Goal: Check status: Check status

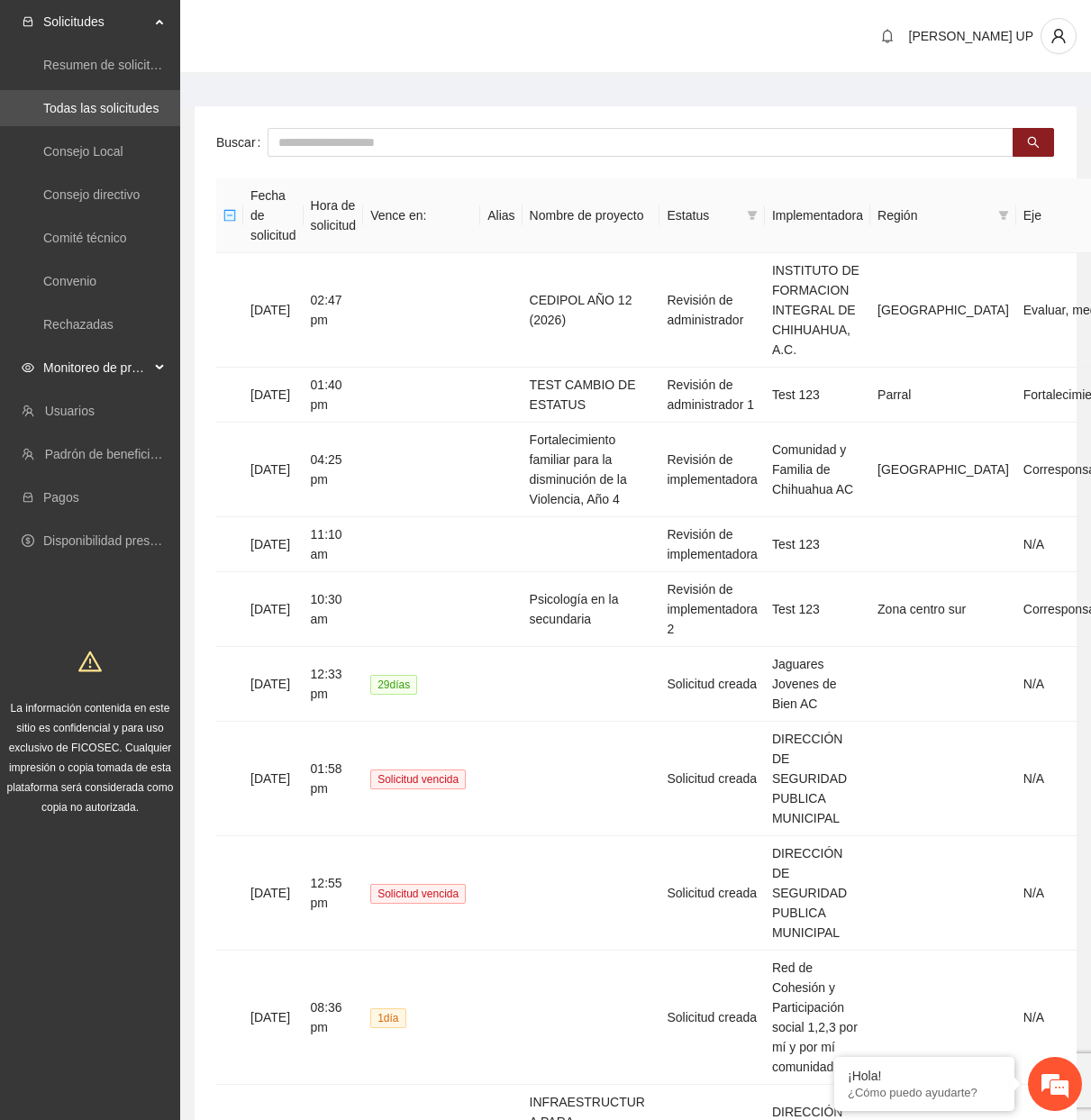
click at [140, 365] on span "Monitoreo de proyectos" at bounding box center [97, 367] width 106 height 36
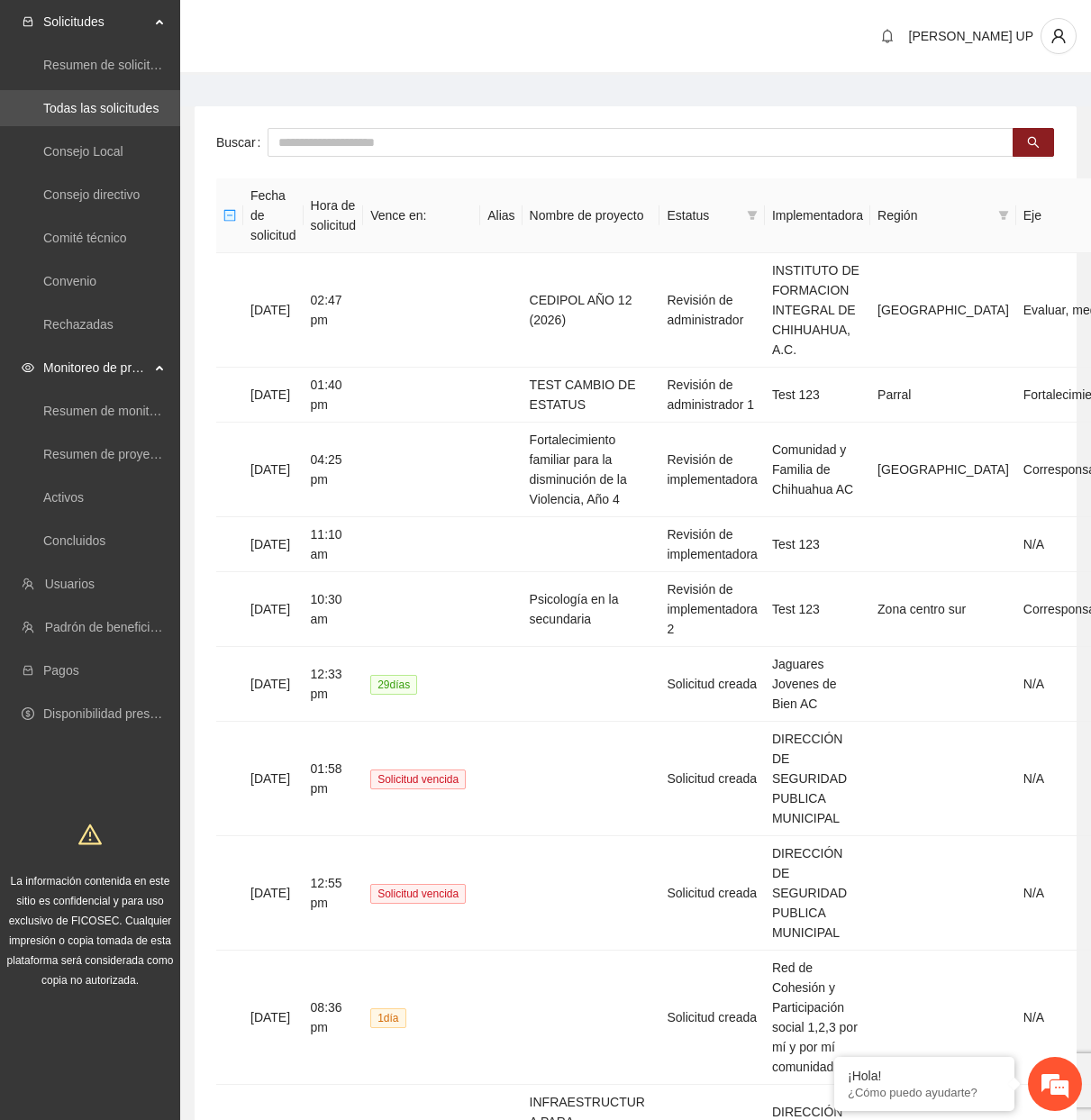
click at [106, 519] on ul "Resumen de monitoreo Resumen de proyectos aprobados Activos Concluidos" at bounding box center [90, 476] width 180 height 173
click at [84, 505] on link "Activos" at bounding box center [64, 497] width 41 height 15
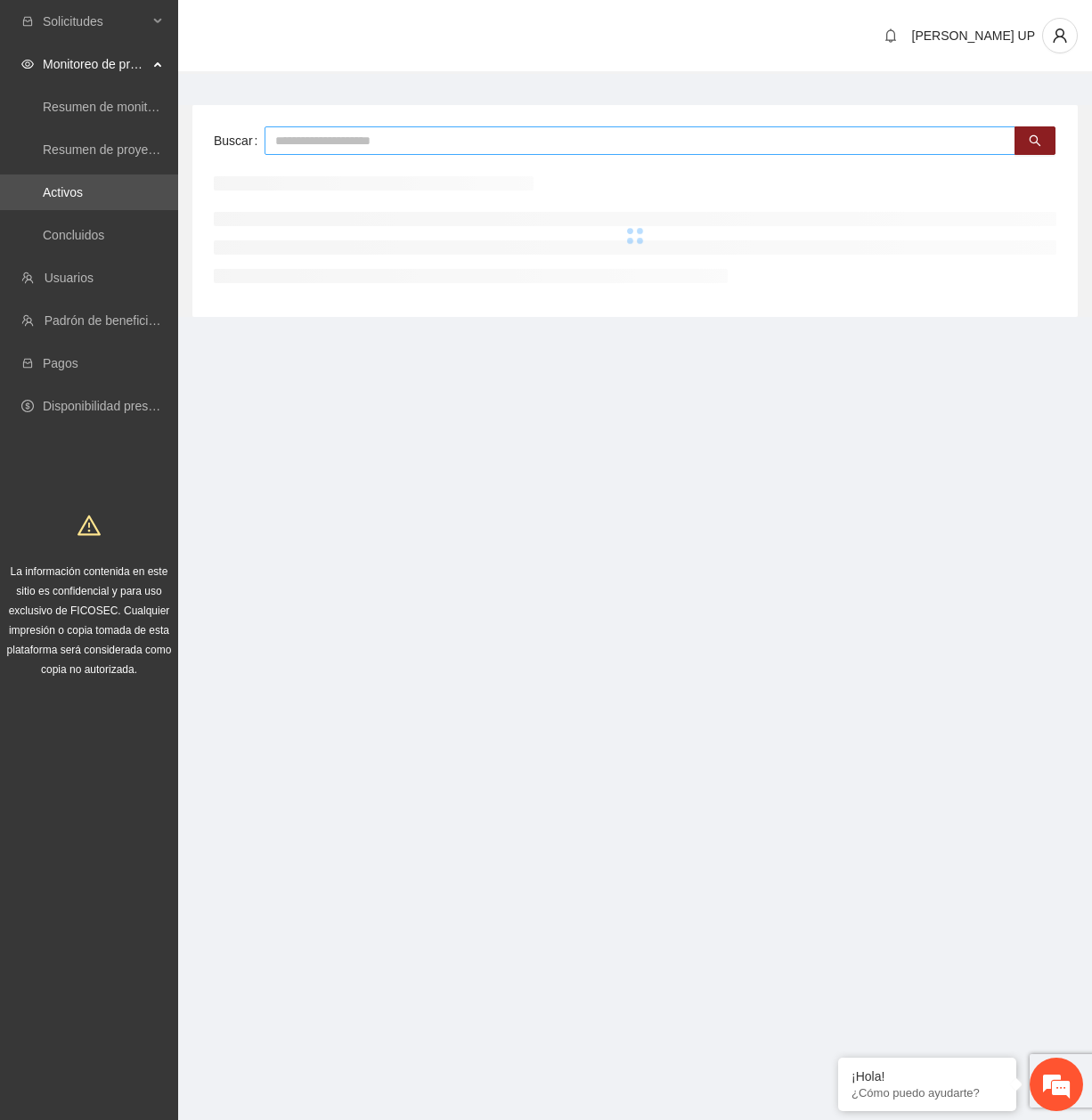
click at [396, 146] on input "text" at bounding box center [639, 140] width 750 height 28
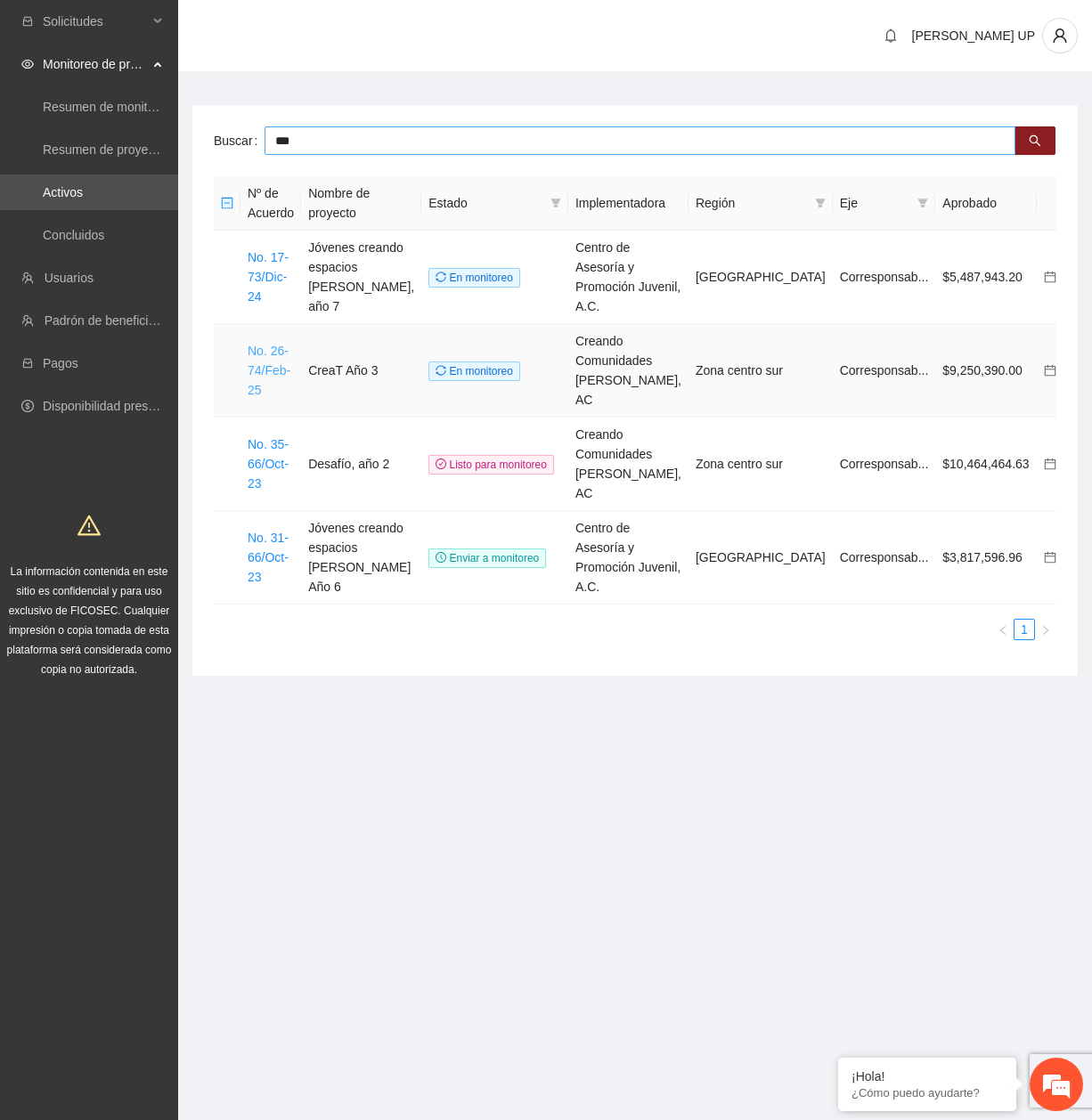
type input "***"
click at [282, 348] on link "No. 26-74/Feb-25" at bounding box center [269, 370] width 43 height 53
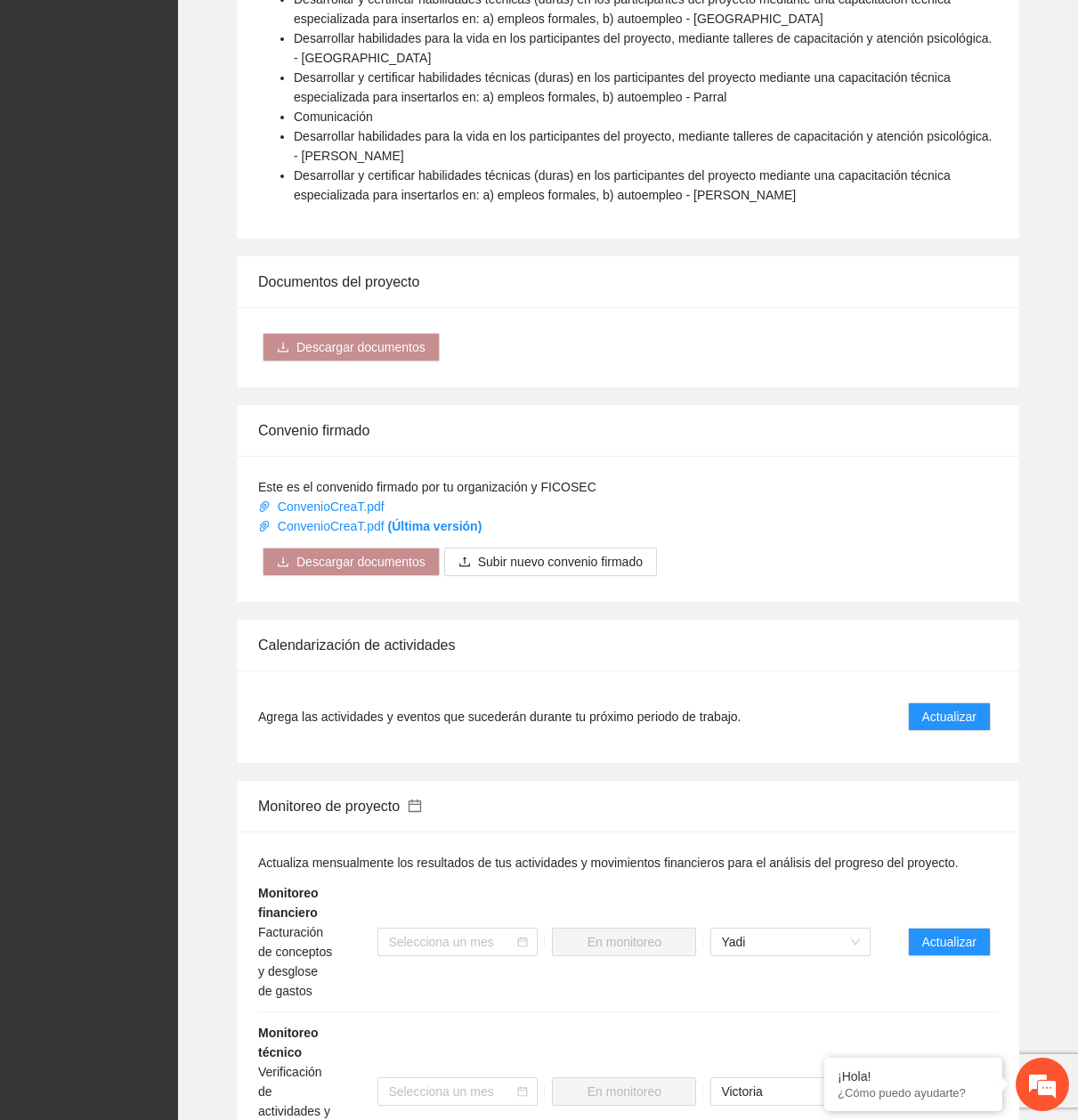
scroll to position [1513, 0]
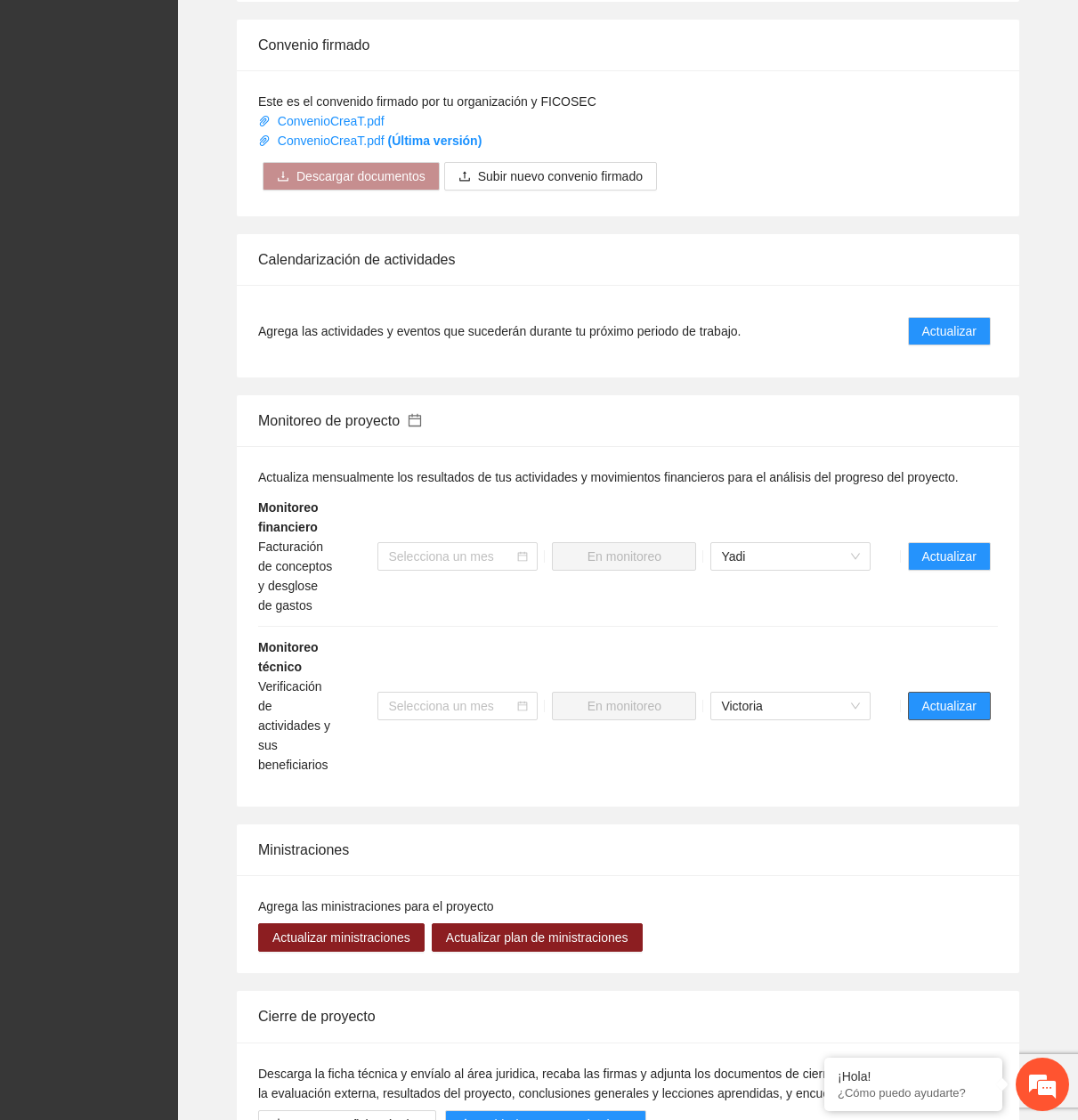
click at [953, 696] on span "Actualizar" at bounding box center [949, 705] width 54 height 19
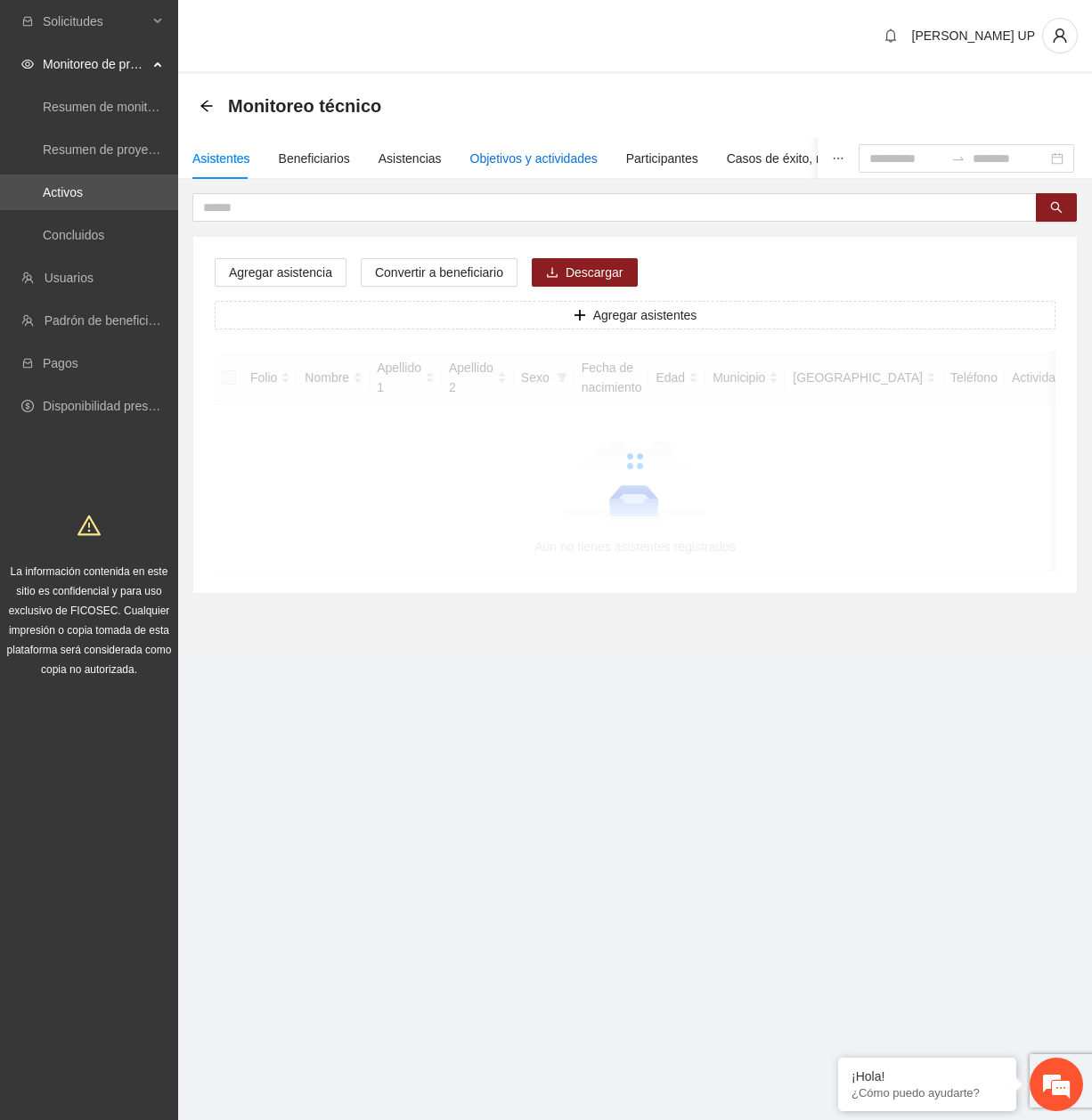
click at [553, 159] on div "Objetivos y actividades" at bounding box center [534, 158] width 128 height 19
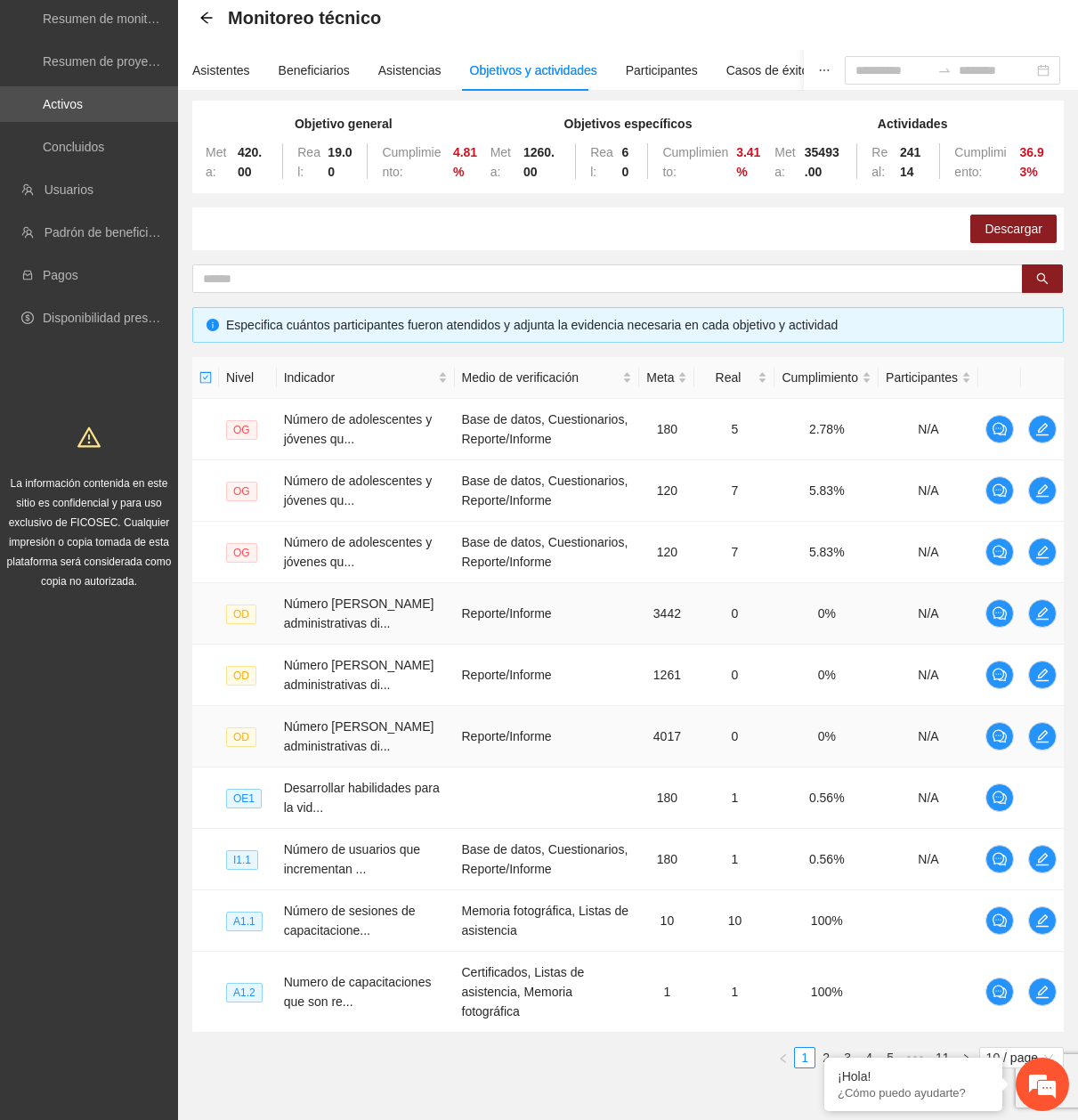
scroll to position [172, 0]
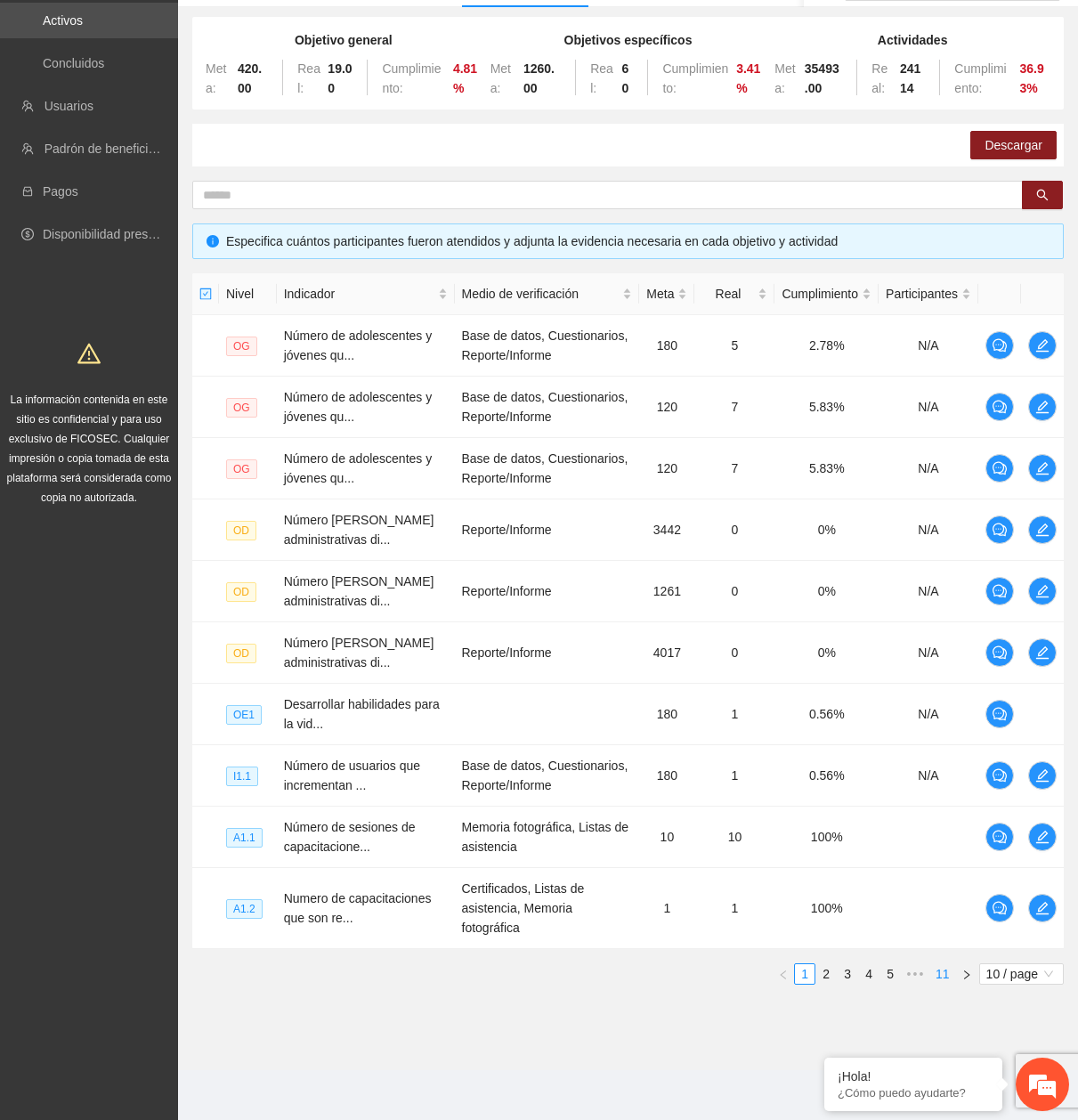
click at [940, 979] on link "11" at bounding box center [942, 973] width 25 height 19
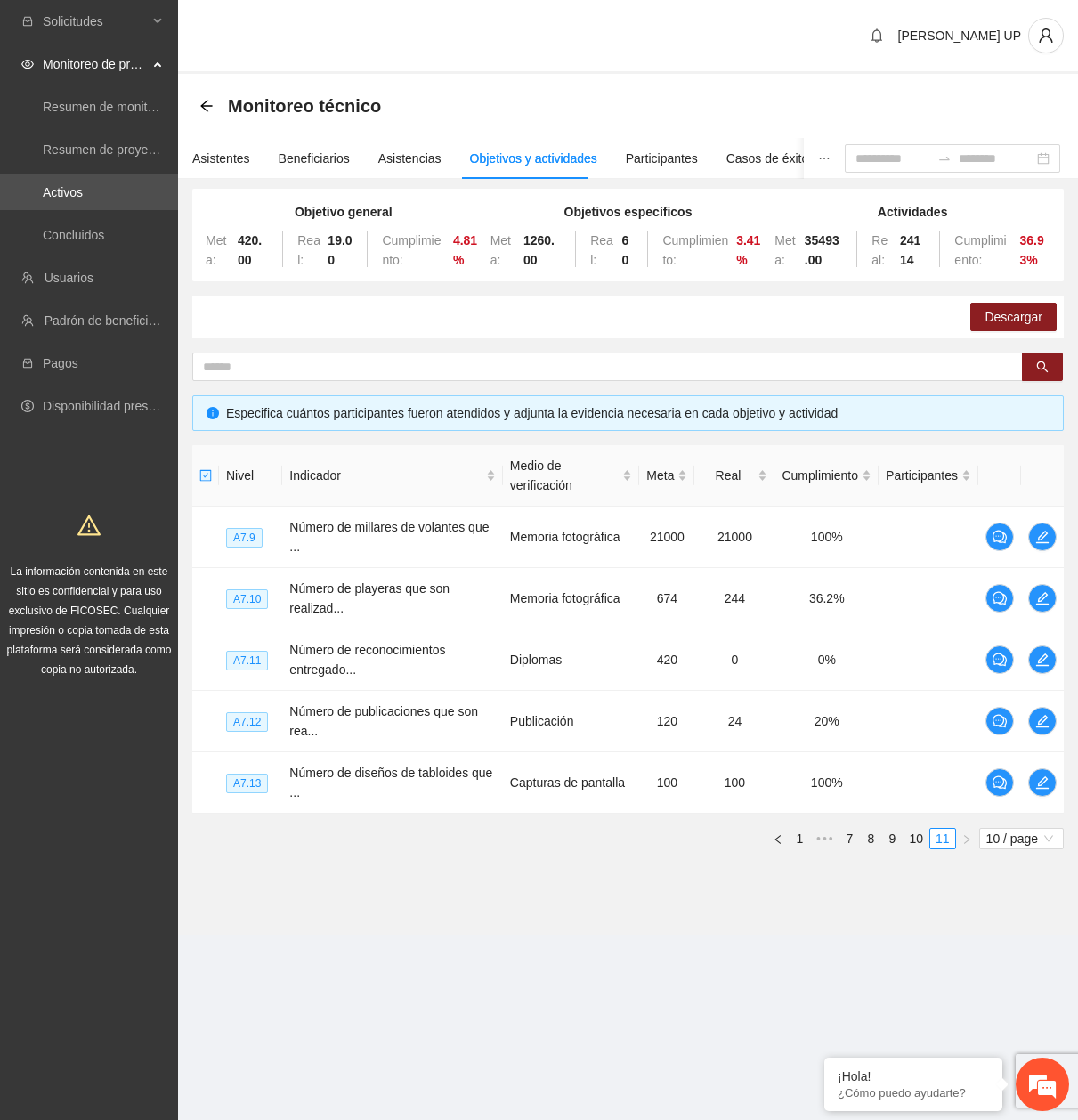
scroll to position [0, 0]
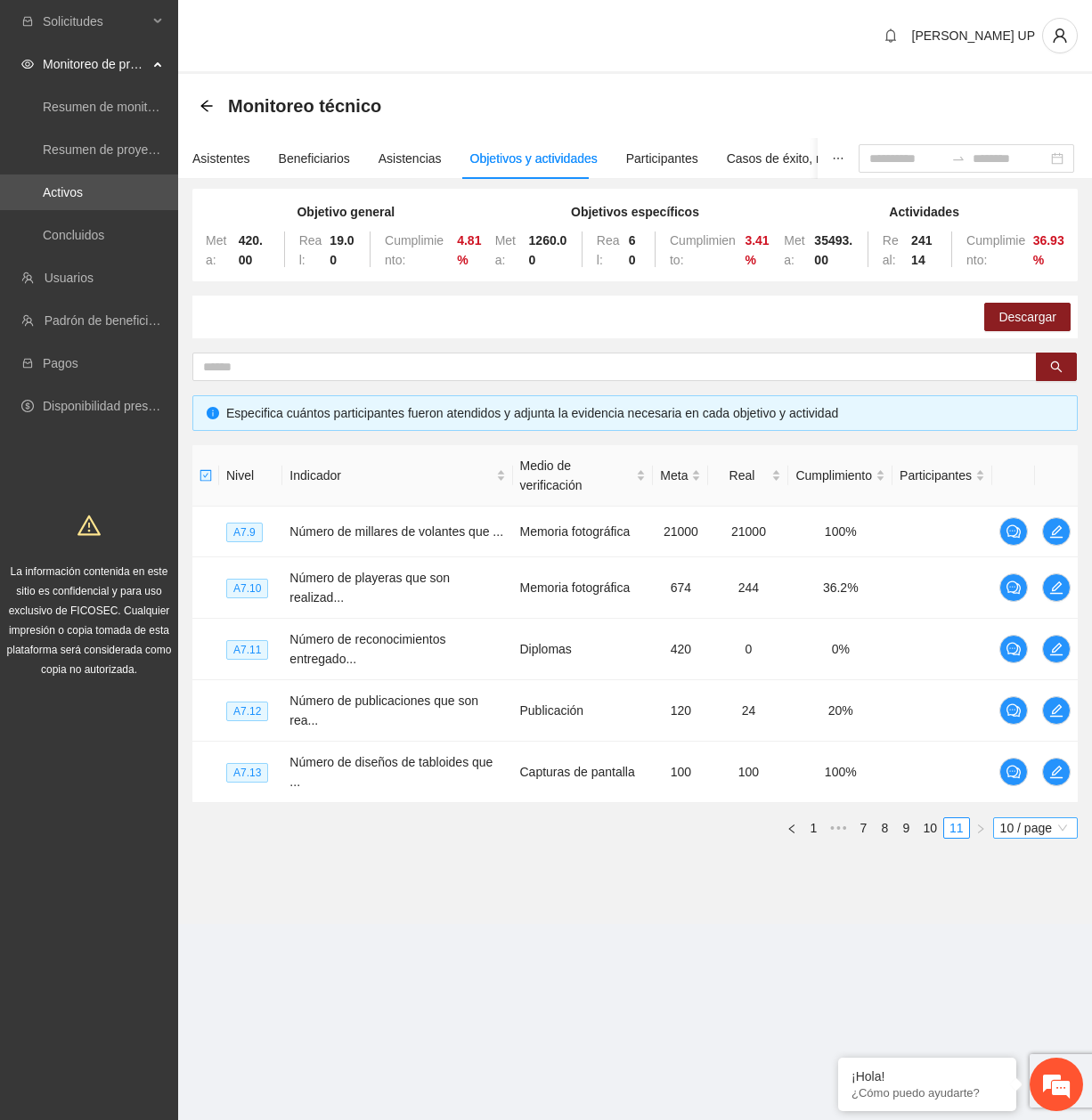
click at [1000, 834] on span "10 / page" at bounding box center [1035, 827] width 71 height 19
click at [1019, 959] on div "100 / page" at bounding box center [1035, 945] width 85 height 28
click at [1010, 848] on div "Nivel Indicador Medio de verificación Meta Real Cumplimiento Participantes A7.9…" at bounding box center [635, 649] width 885 height 408
click at [1014, 837] on span "100 / page" at bounding box center [1031, 827] width 77 height 19
click at [1031, 955] on div "100 / page" at bounding box center [1032, 945] width 72 height 19
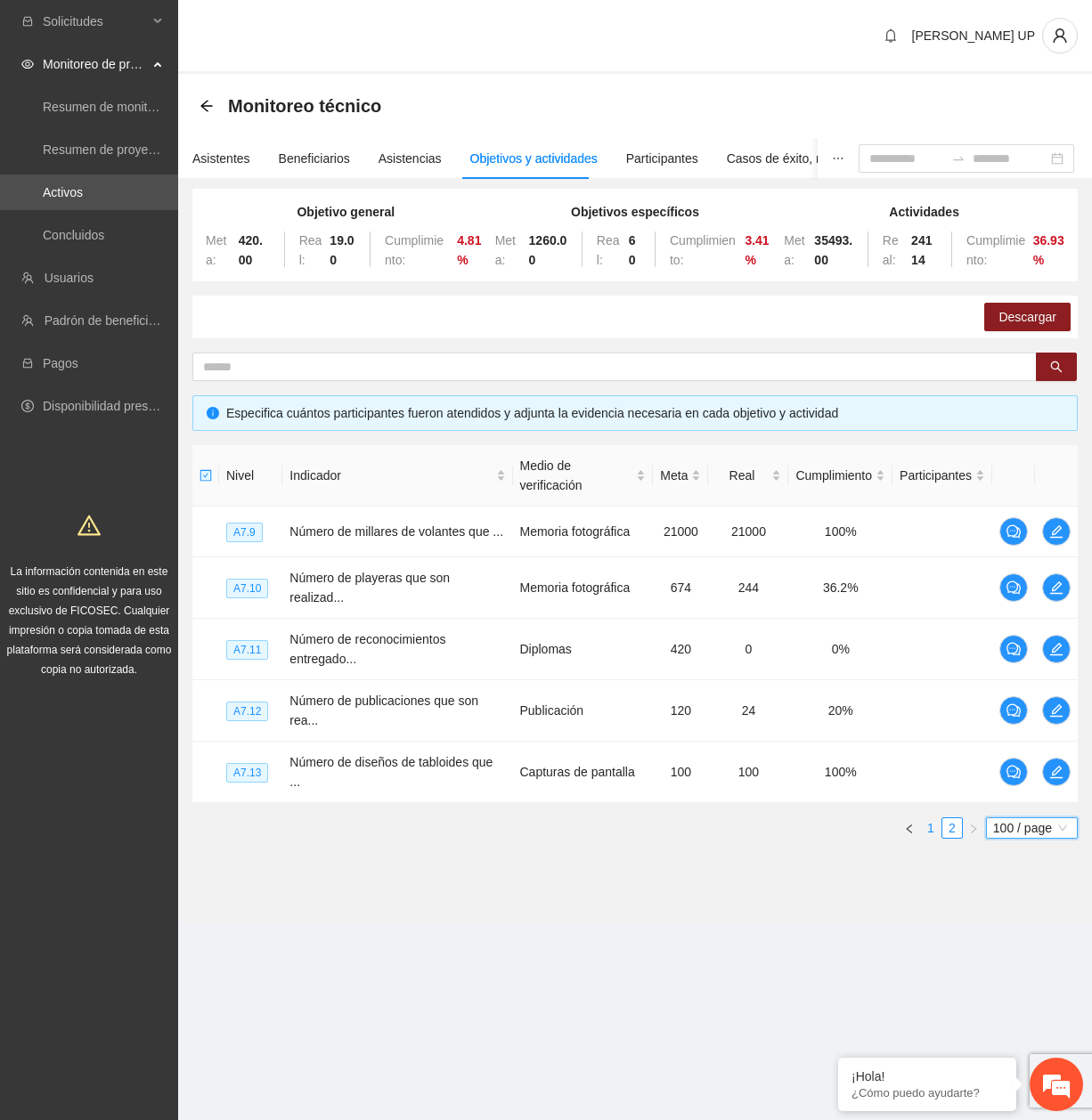
click at [926, 837] on link "1" at bounding box center [930, 827] width 19 height 19
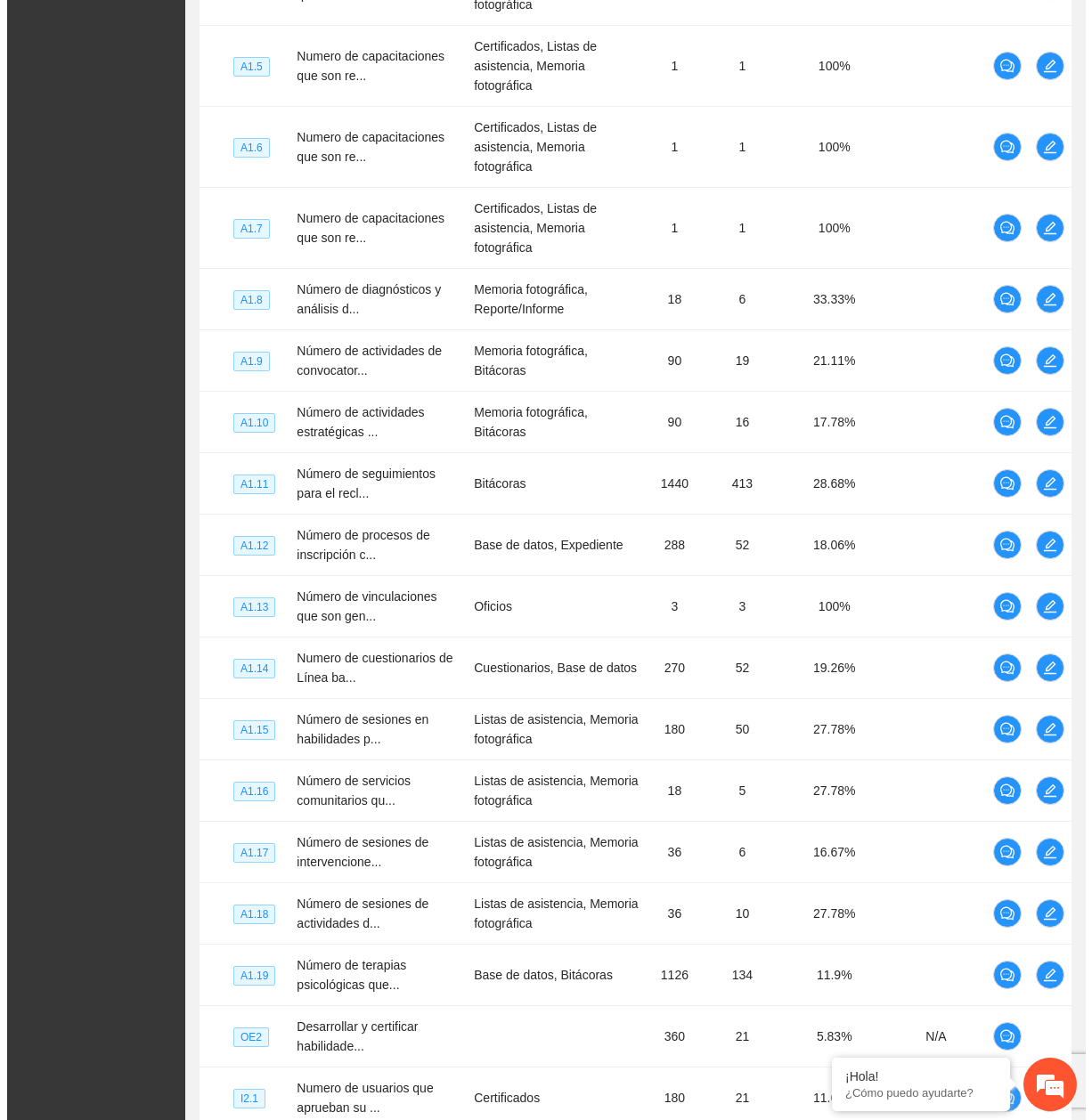
scroll to position [5826, 0]
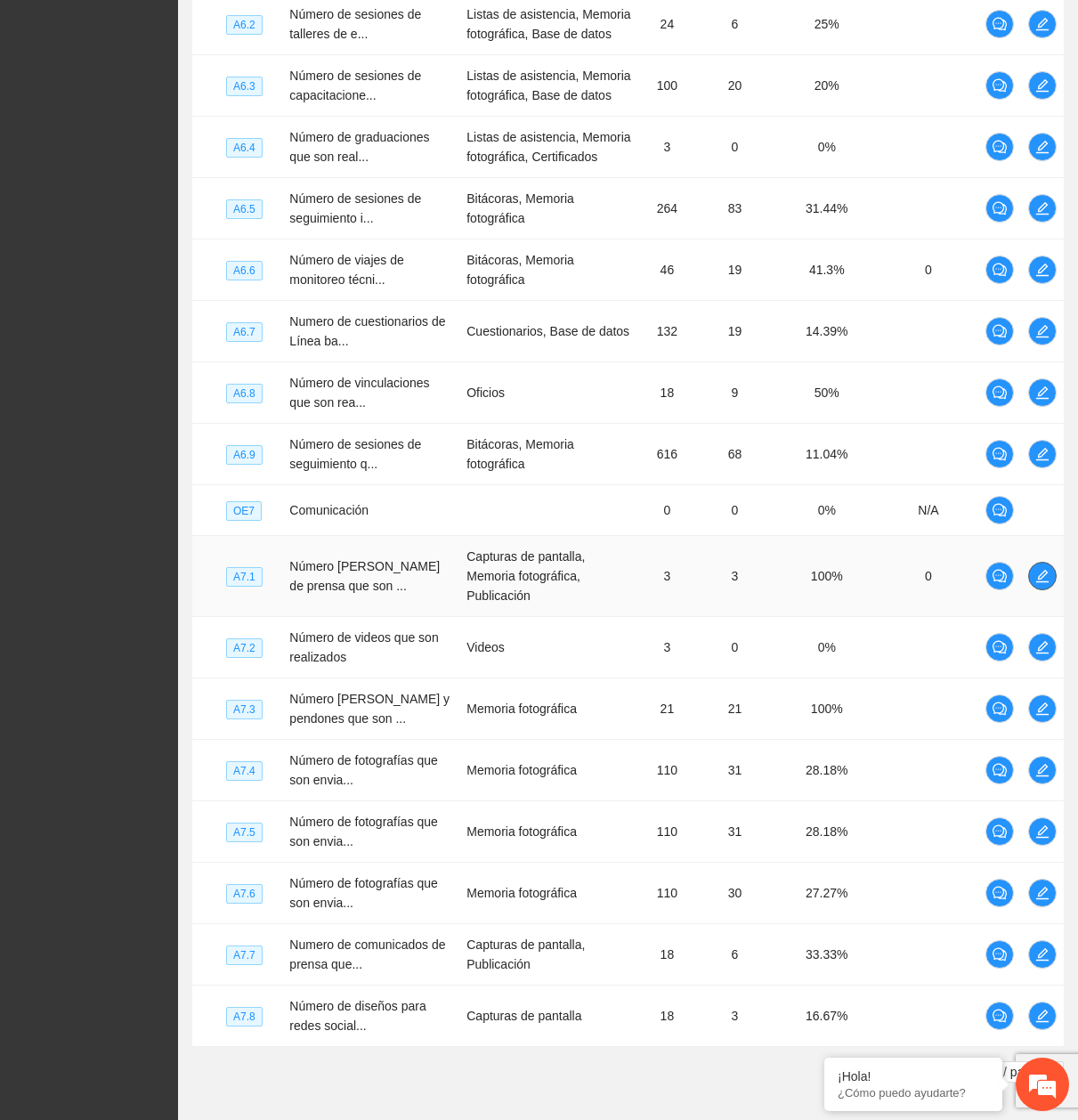
click at [1028, 562] on button "button" at bounding box center [1042, 576] width 28 height 28
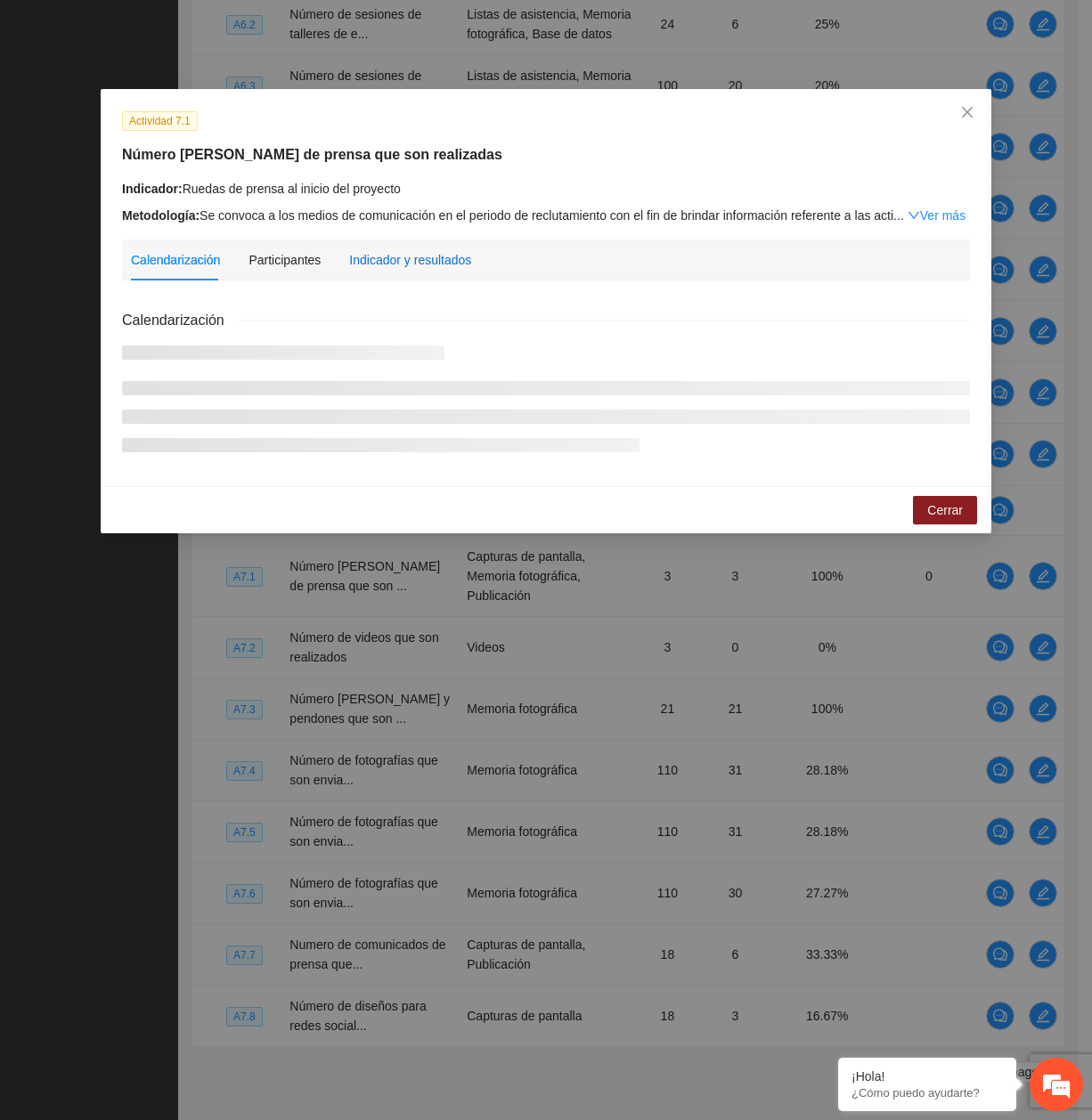
click at [364, 262] on div "Indicador y resultados" at bounding box center [410, 259] width 122 height 19
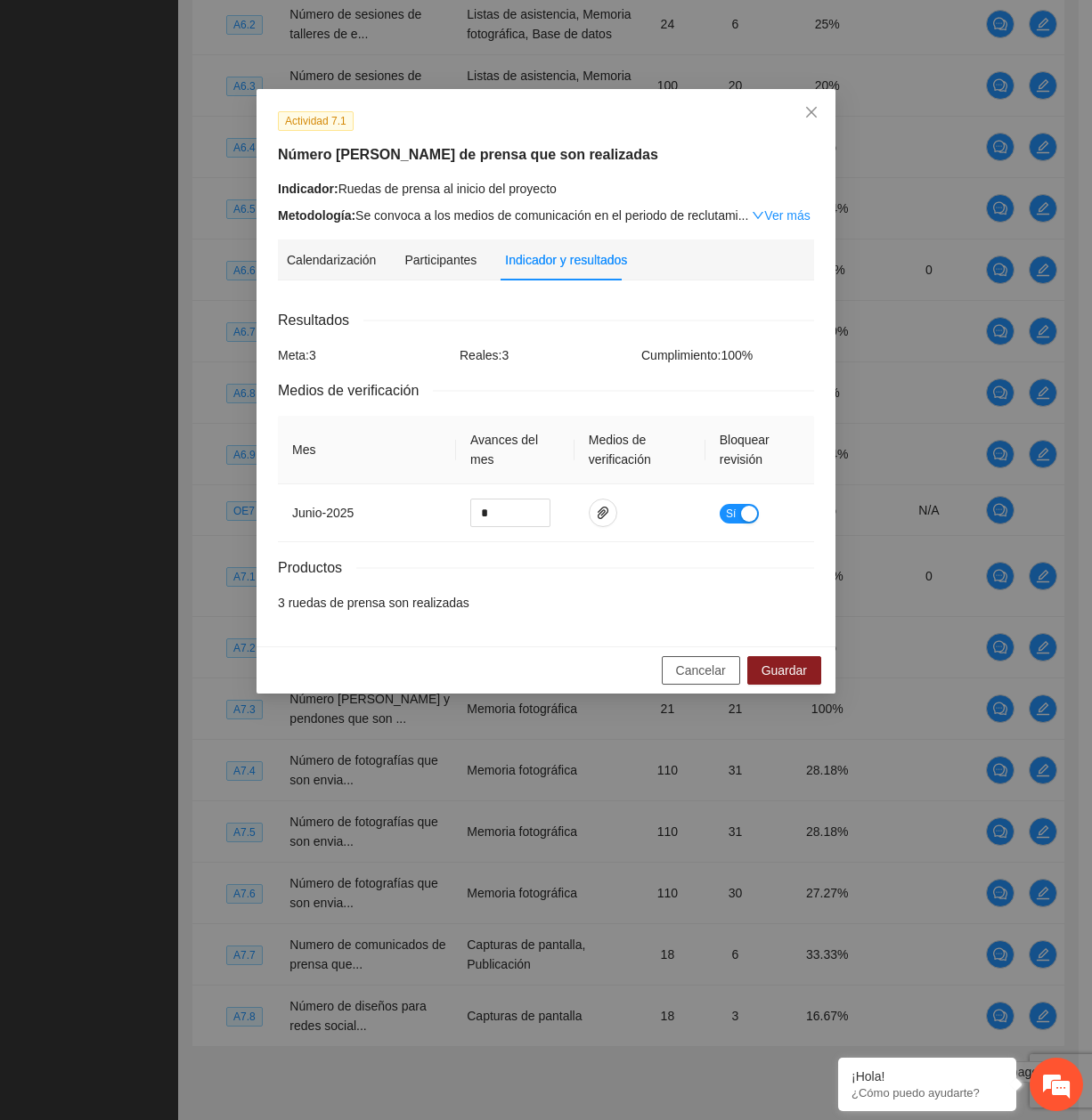
click at [674, 671] on button "Cancelar" at bounding box center [700, 670] width 78 height 28
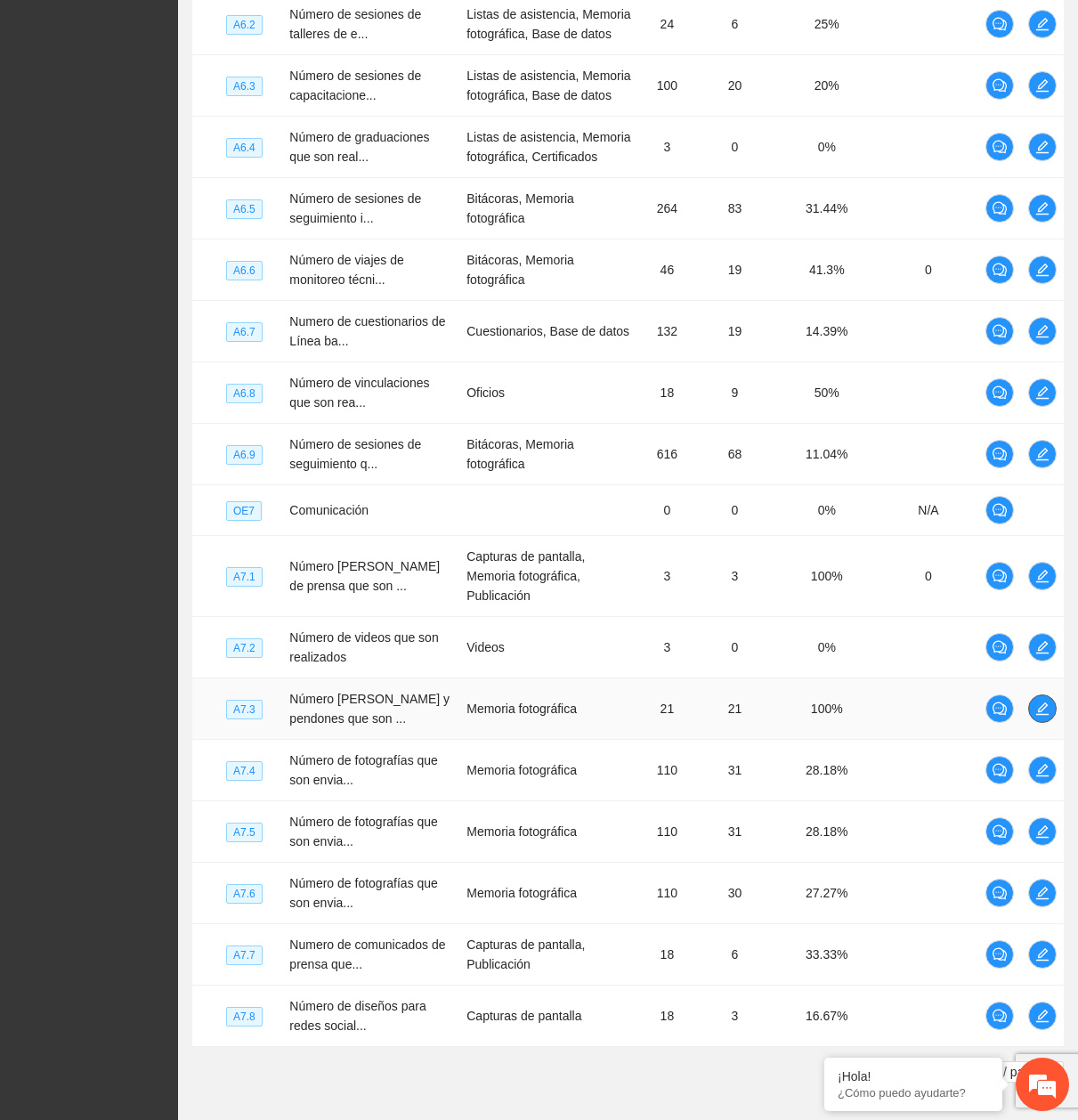
click at [1046, 701] on icon "edit" at bounding box center [1043, 709] width 15 height 15
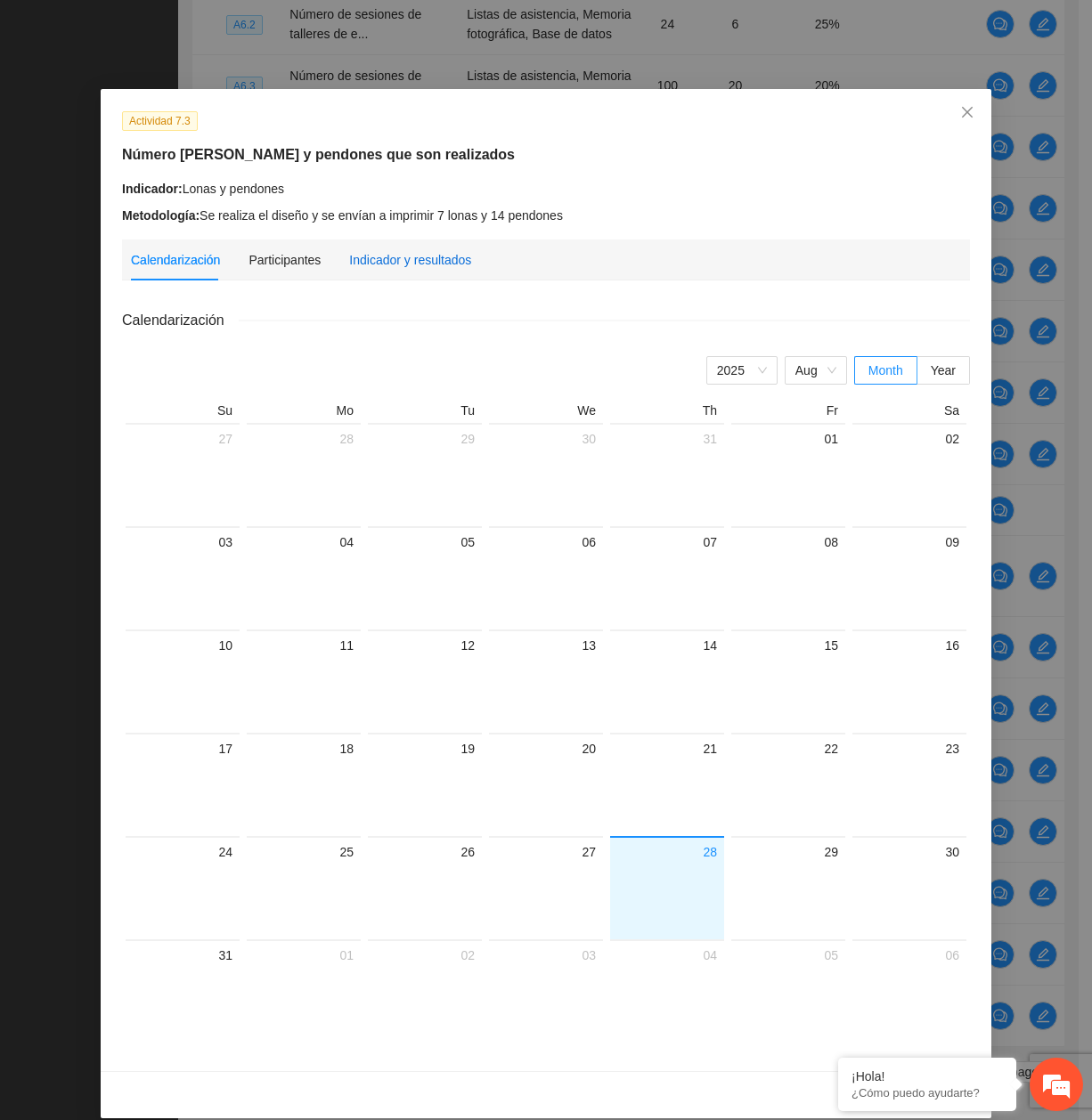
click at [400, 261] on div "Indicador y resultados" at bounding box center [410, 259] width 122 height 19
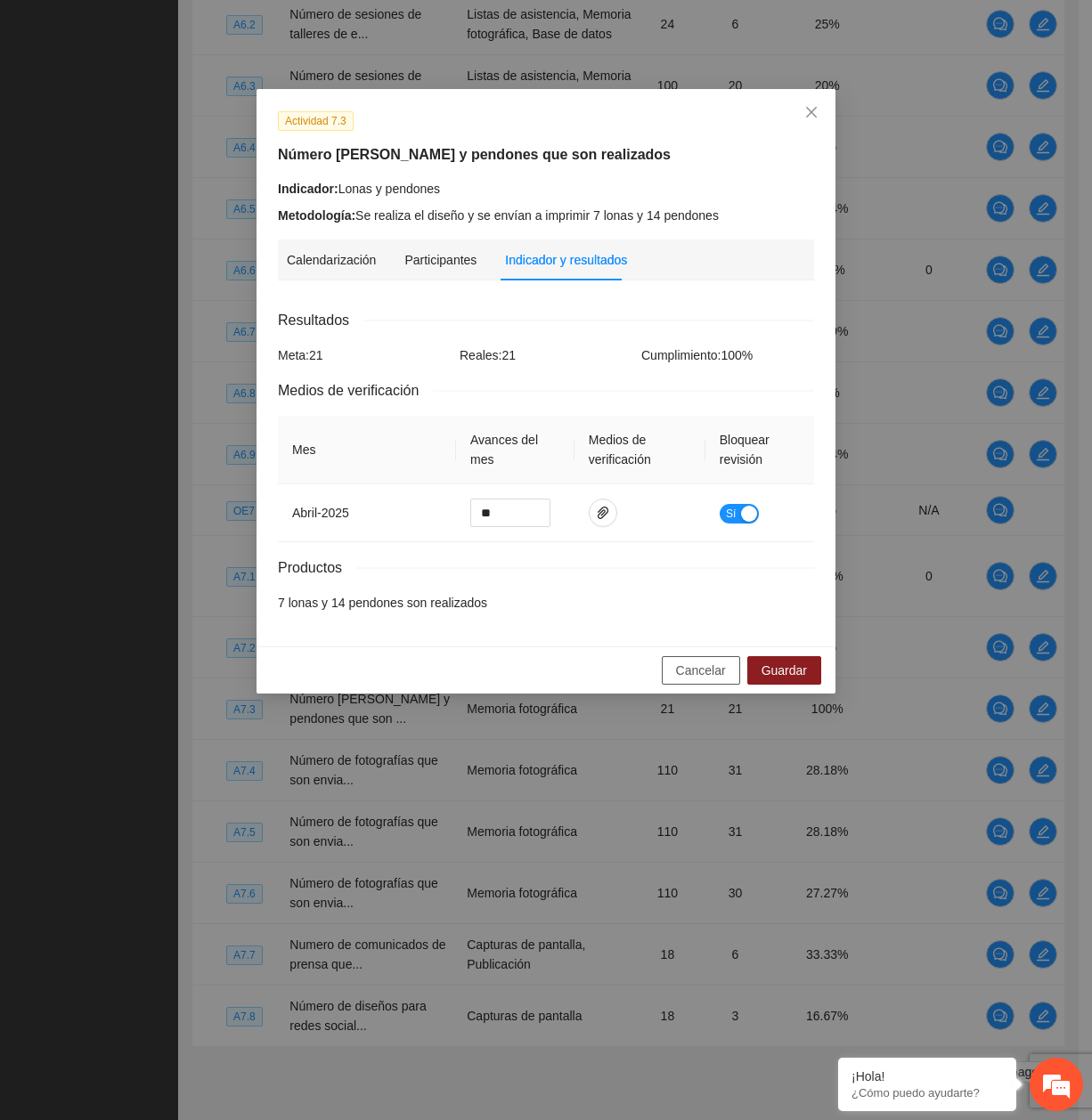
click at [687, 682] on button "Cancelar" at bounding box center [700, 670] width 78 height 28
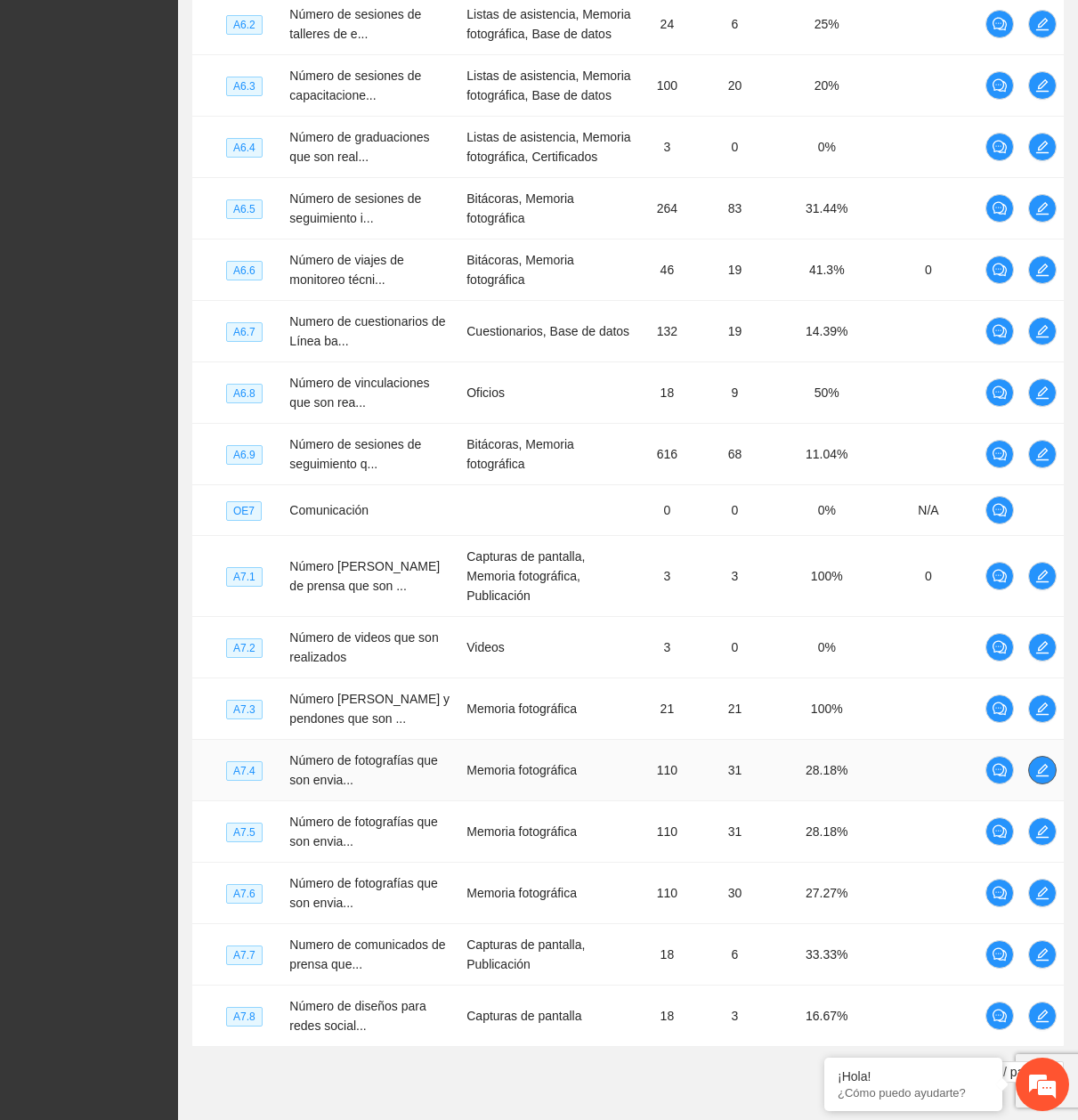
click at [1032, 763] on span "edit" at bounding box center [1042, 770] width 27 height 15
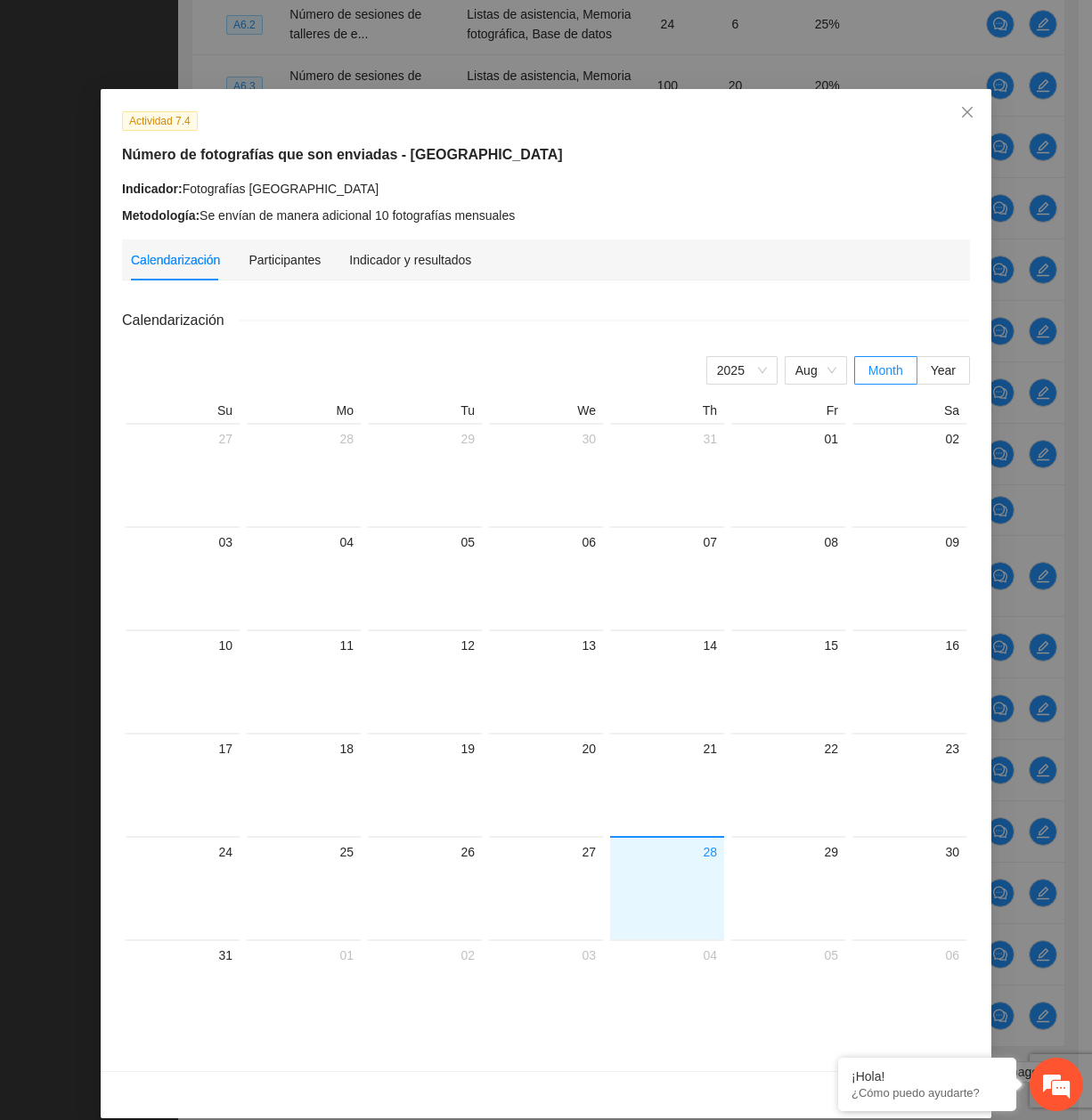
click at [362, 279] on div "Calendarización Participantes Indicador y resultados Calendarización [DATE] Mon…" at bounding box center [546, 644] width 848 height 810
click at [365, 272] on div "Indicador y resultados" at bounding box center [410, 260] width 122 height 41
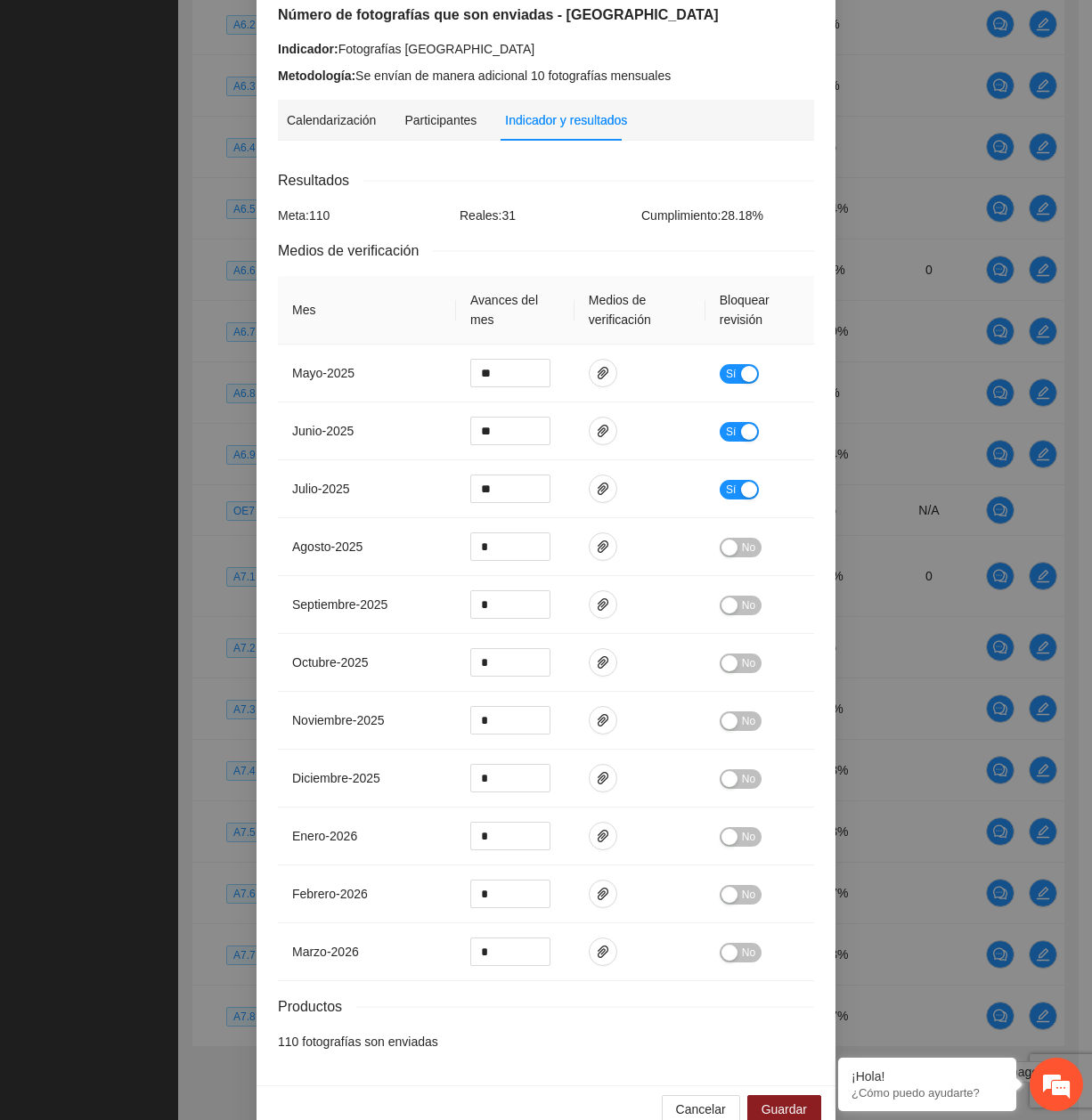
scroll to position [173, 0]
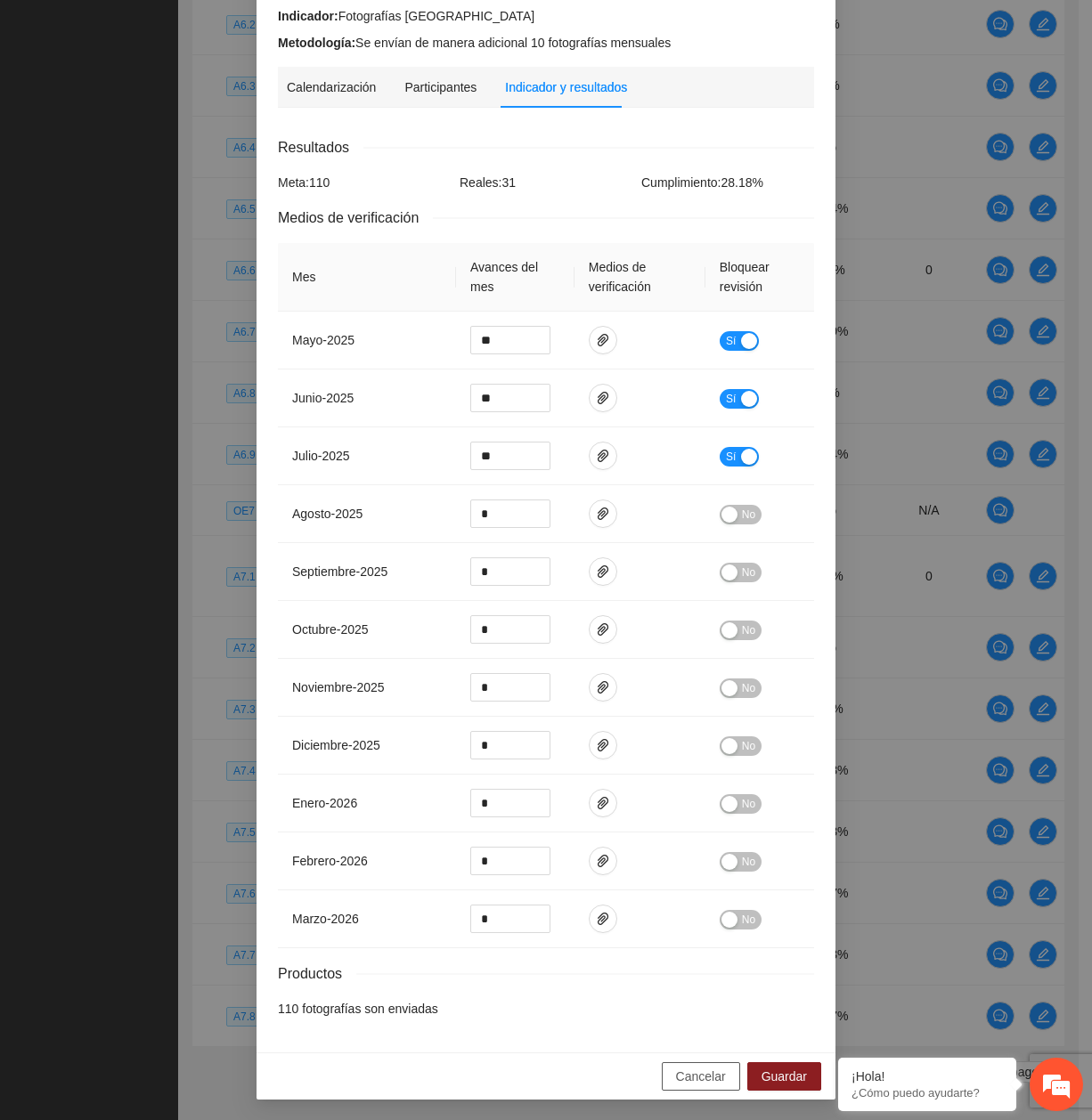
click at [698, 1069] on span "Cancelar" at bounding box center [701, 1076] width 50 height 19
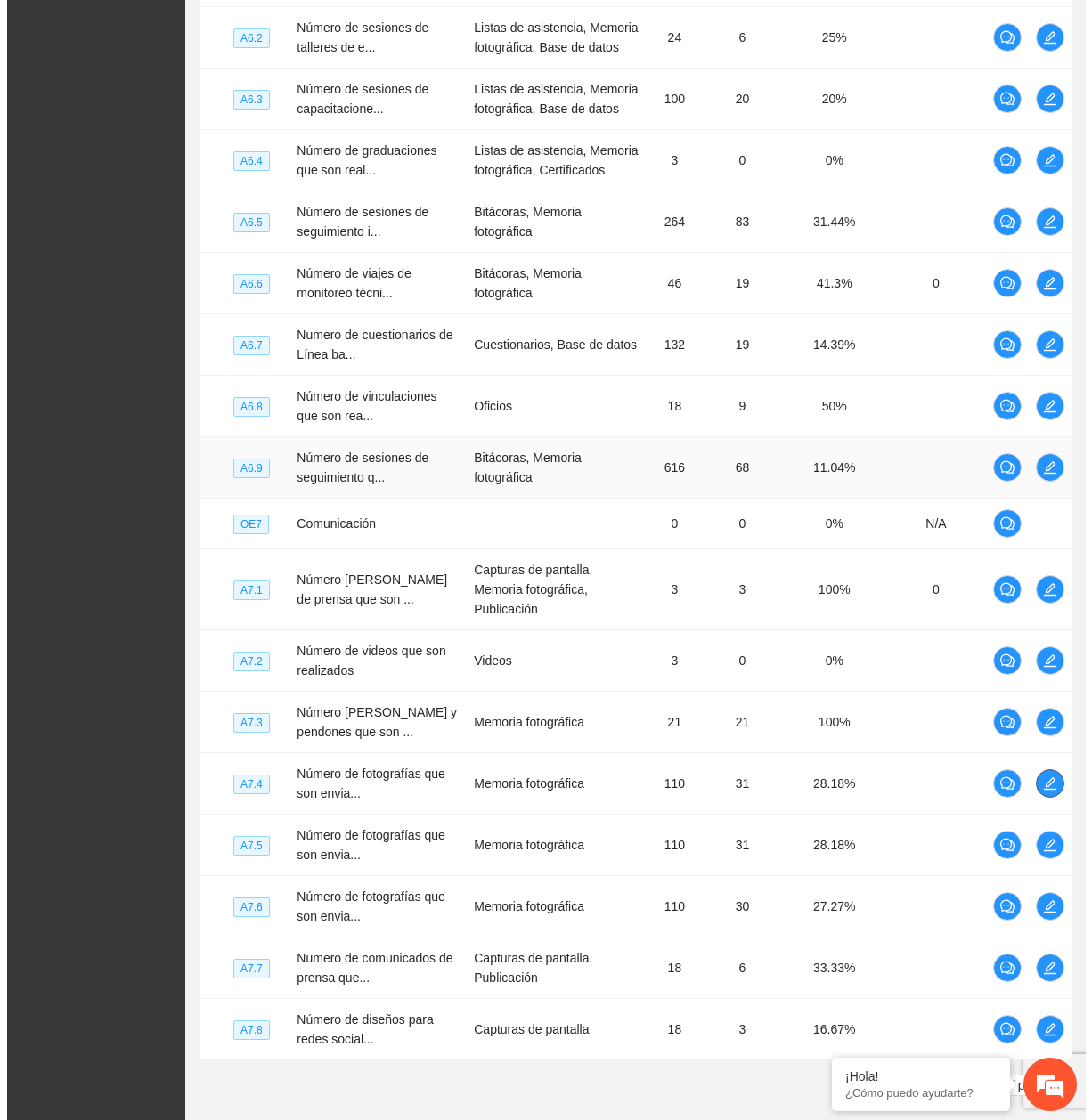
scroll to position [5826, 0]
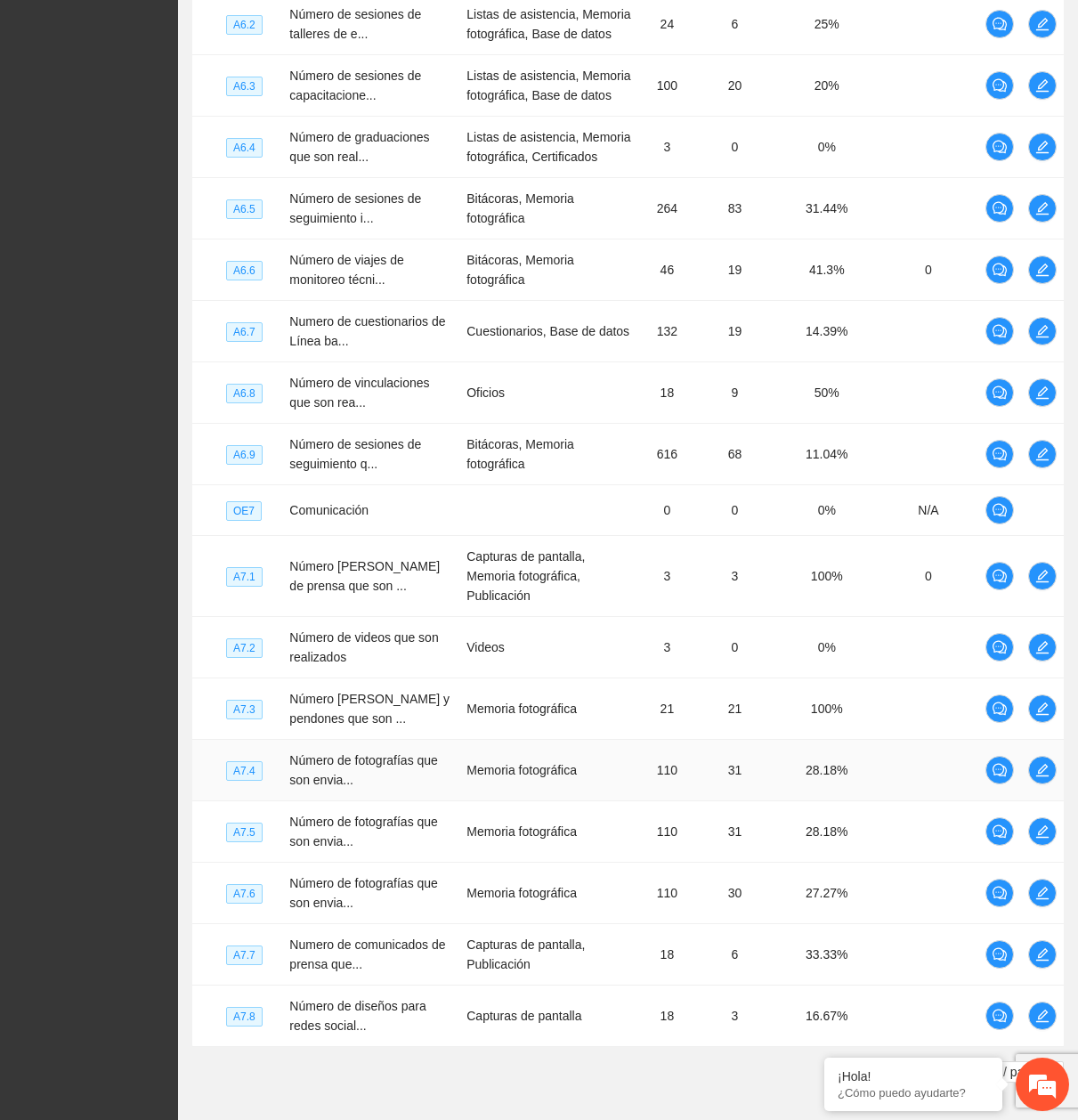
click at [1018, 740] on td at bounding box center [1000, 770] width 43 height 62
click at [1050, 763] on span "edit" at bounding box center [1042, 770] width 27 height 15
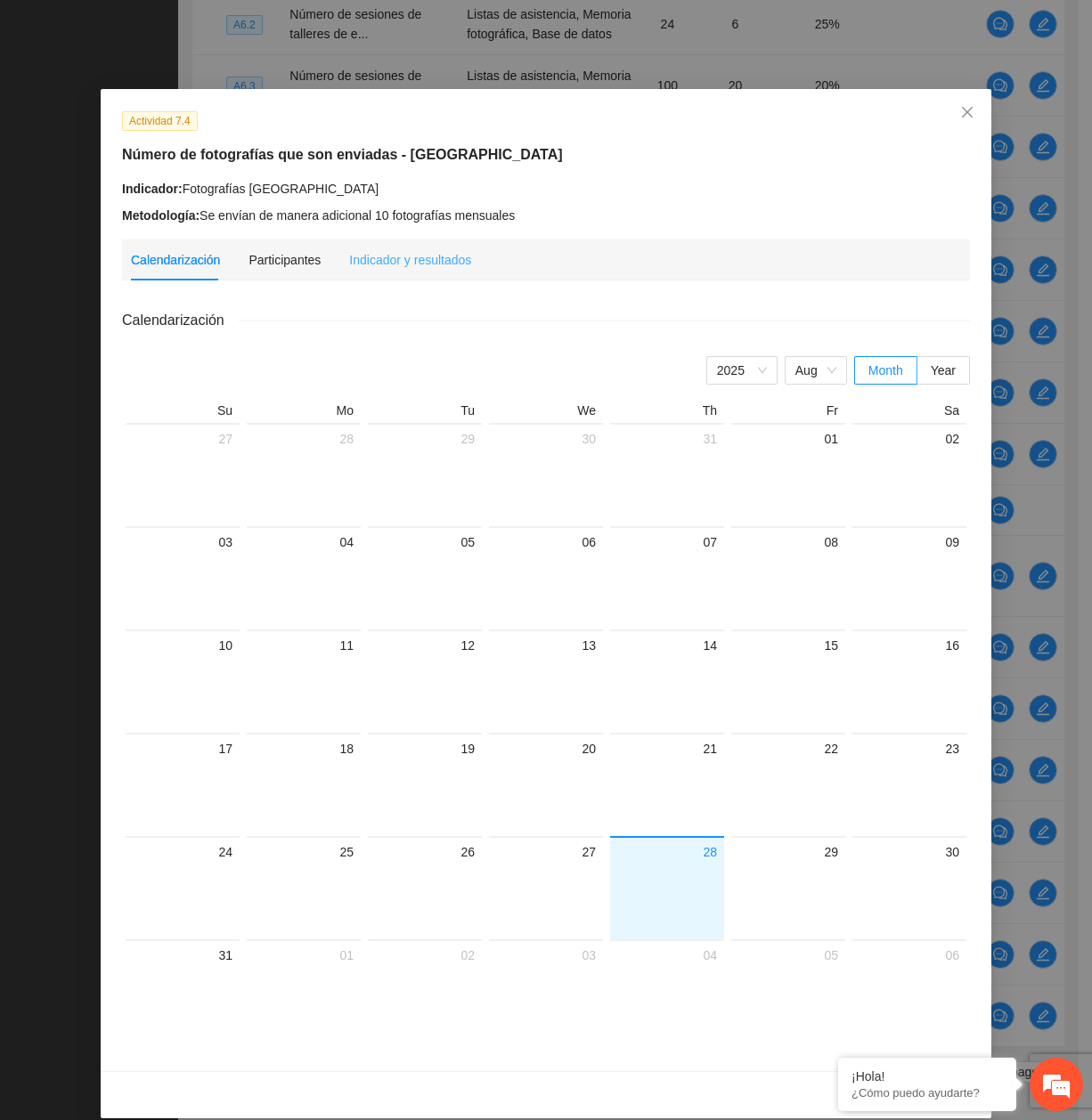
click at [378, 237] on div "Actividad 7.4 Número de fotografías que son enviadas - Chihuahua Indicador: Fot…" at bounding box center [546, 579] width 891 height 981
click at [384, 254] on div "Indicador y resultados" at bounding box center [410, 259] width 122 height 19
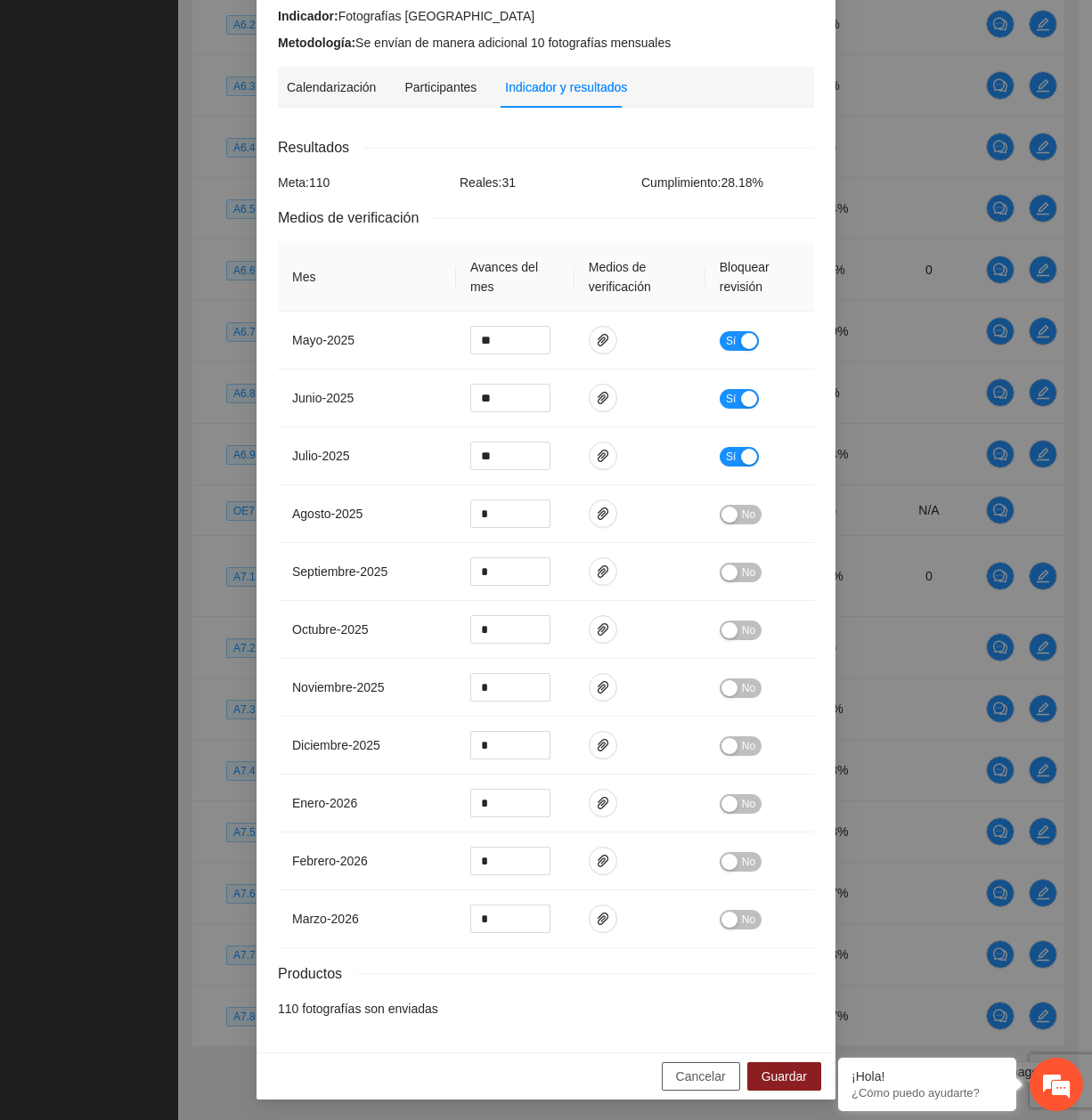
drag, startPoint x: 688, startPoint y: 1073, endPoint x: 689, endPoint y: 976, distance: 97.0
click at [688, 1073] on span "Cancelar" at bounding box center [701, 1076] width 50 height 19
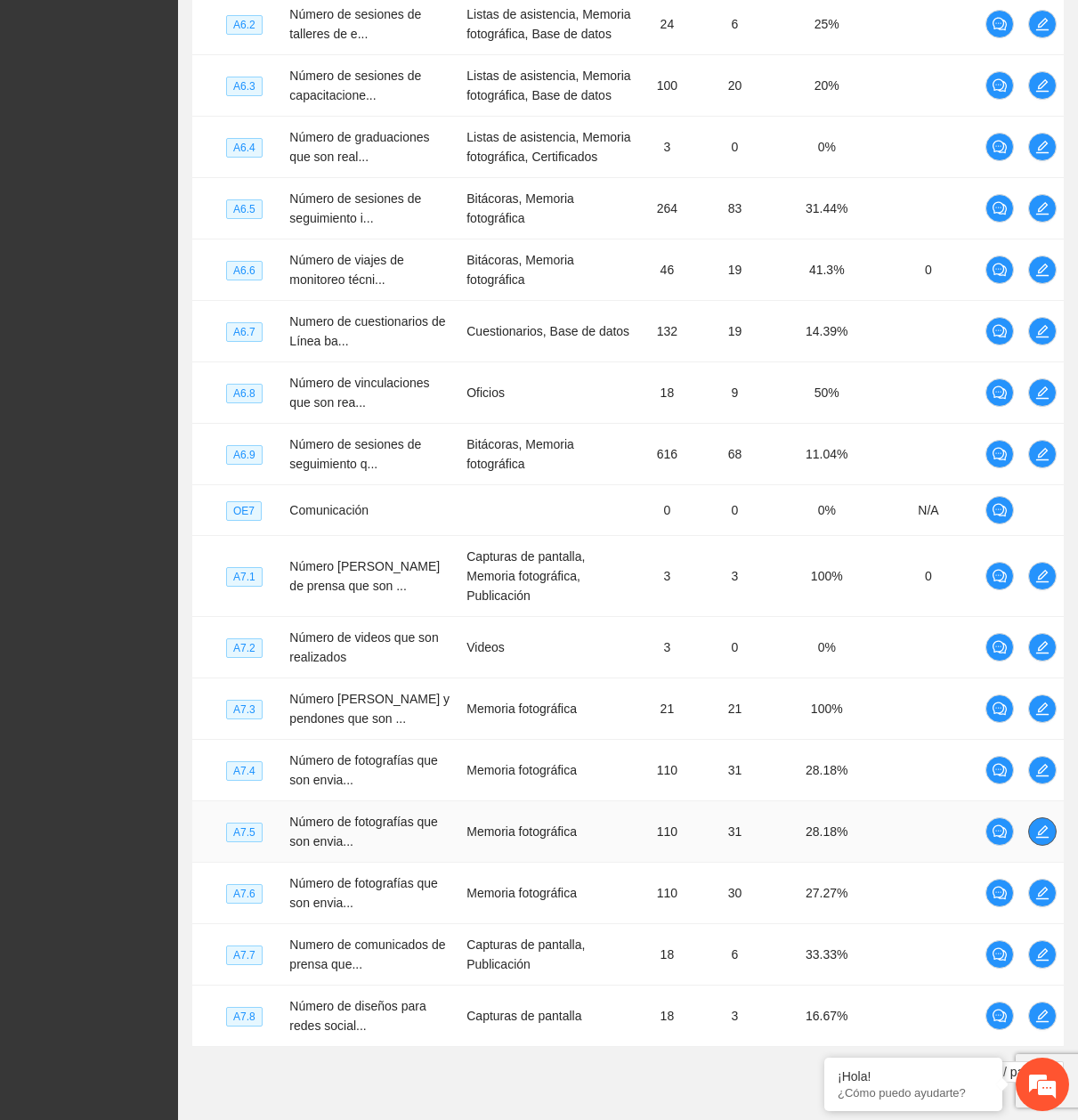
click at [1043, 825] on icon "edit" at bounding box center [1043, 832] width 13 height 13
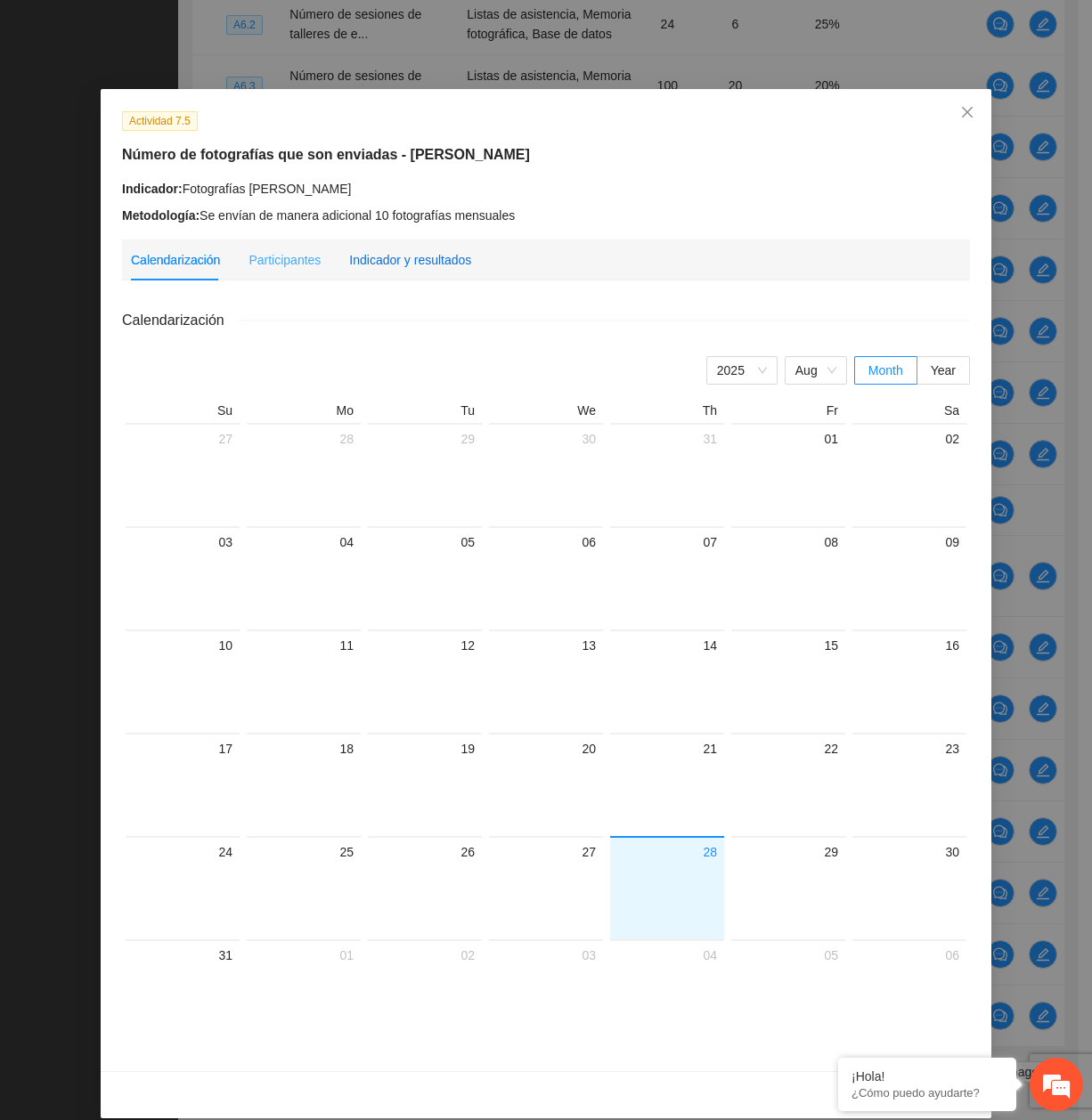
click at [445, 267] on div "Indicador y resultados" at bounding box center [410, 259] width 122 height 19
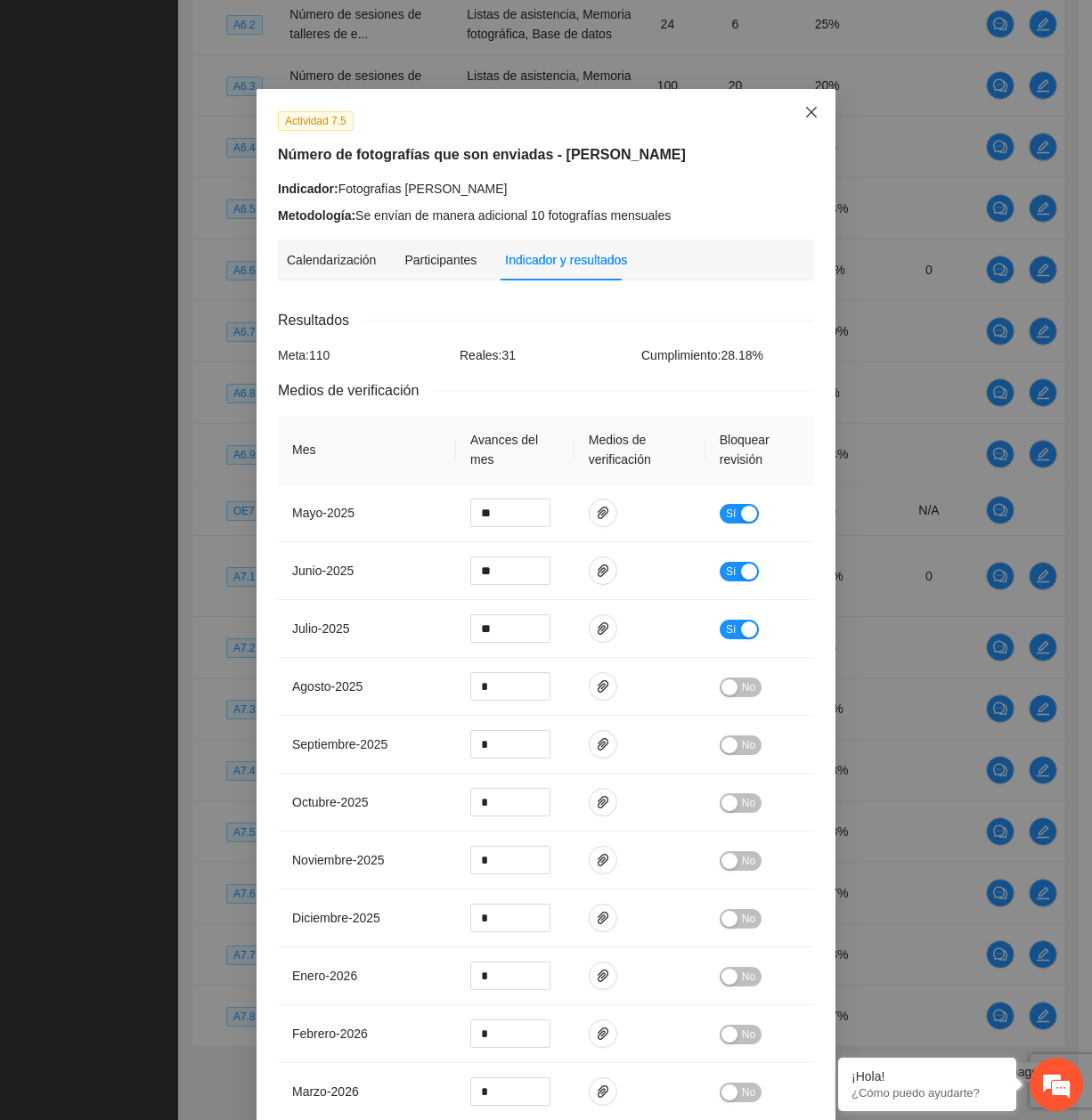
click at [795, 114] on span "Close" at bounding box center [811, 113] width 48 height 48
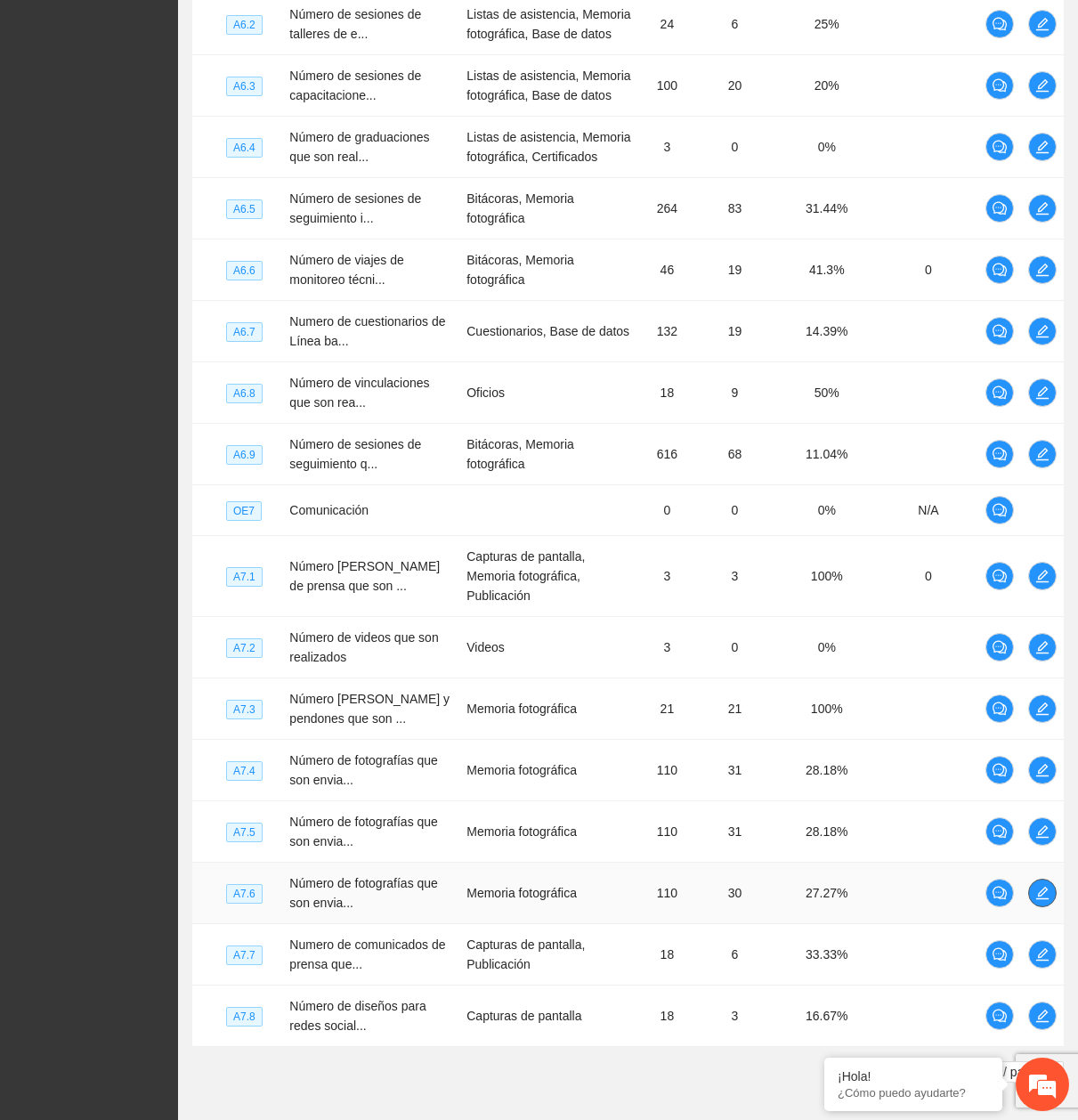
click at [1038, 886] on icon "edit" at bounding box center [1043, 893] width 15 height 15
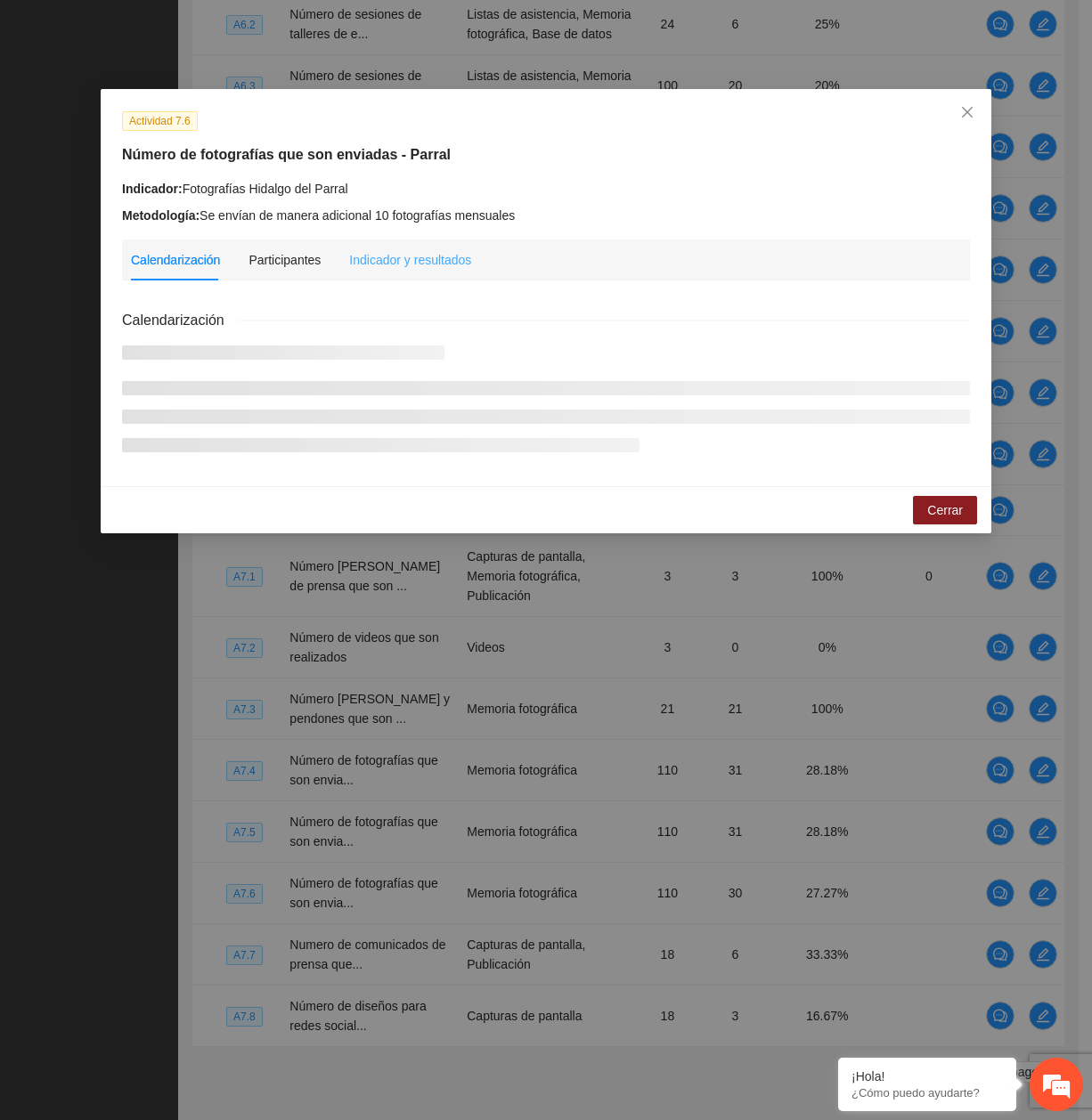
click at [446, 243] on div "Indicador y resultados" at bounding box center [410, 260] width 122 height 41
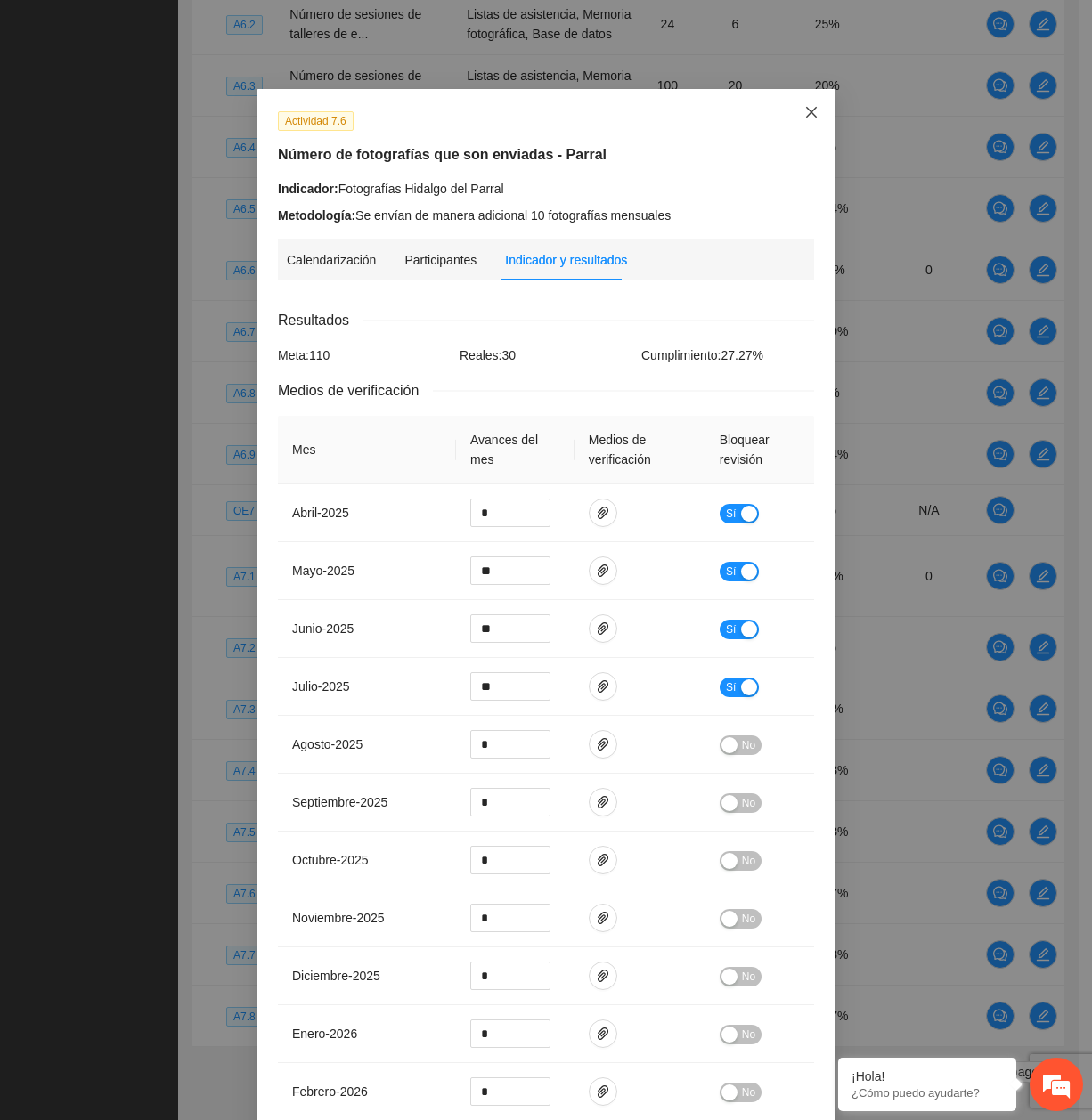
click at [808, 97] on span "Close" at bounding box center [811, 113] width 48 height 48
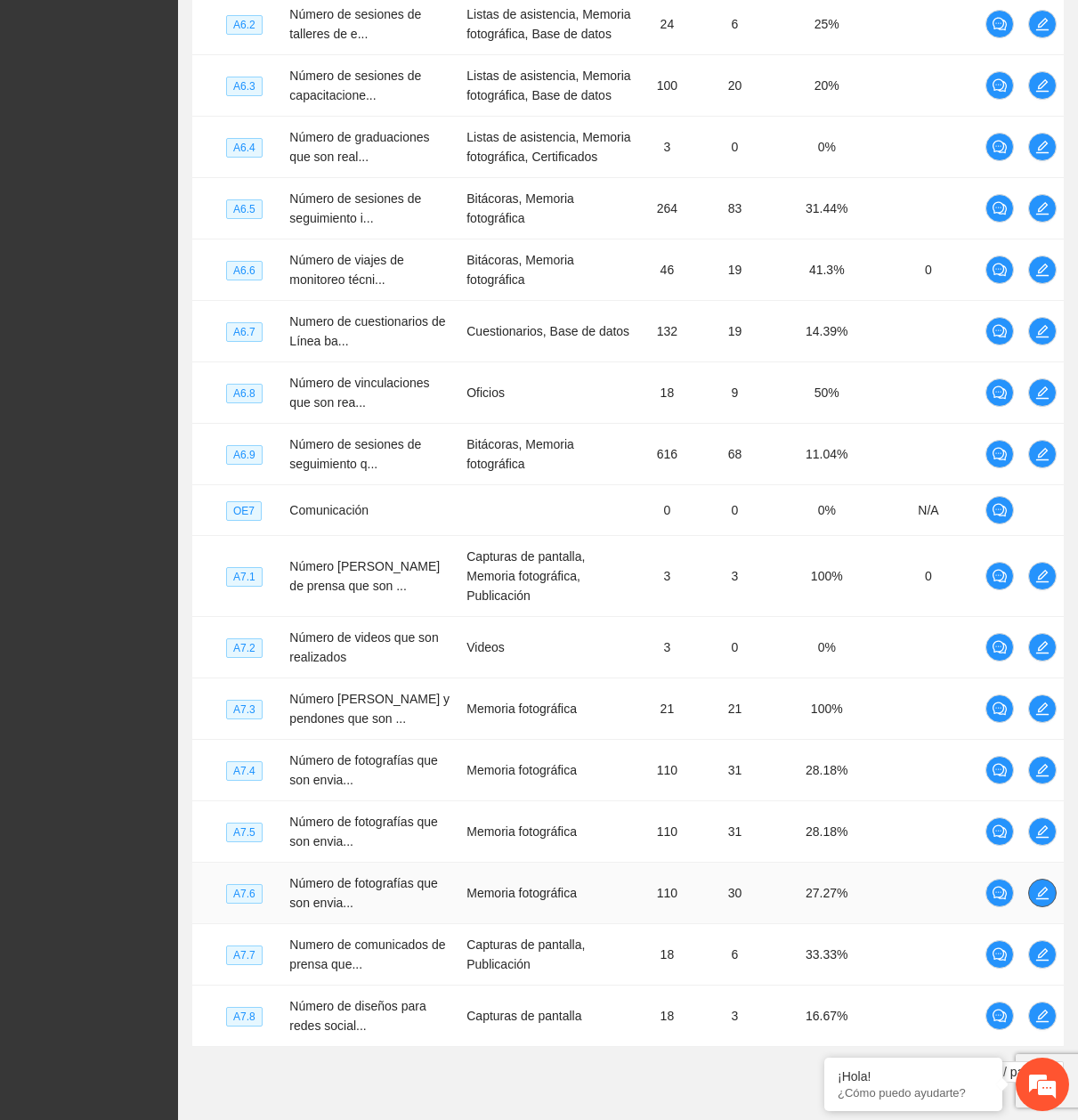
click at [1032, 886] on span "edit" at bounding box center [1042, 893] width 27 height 15
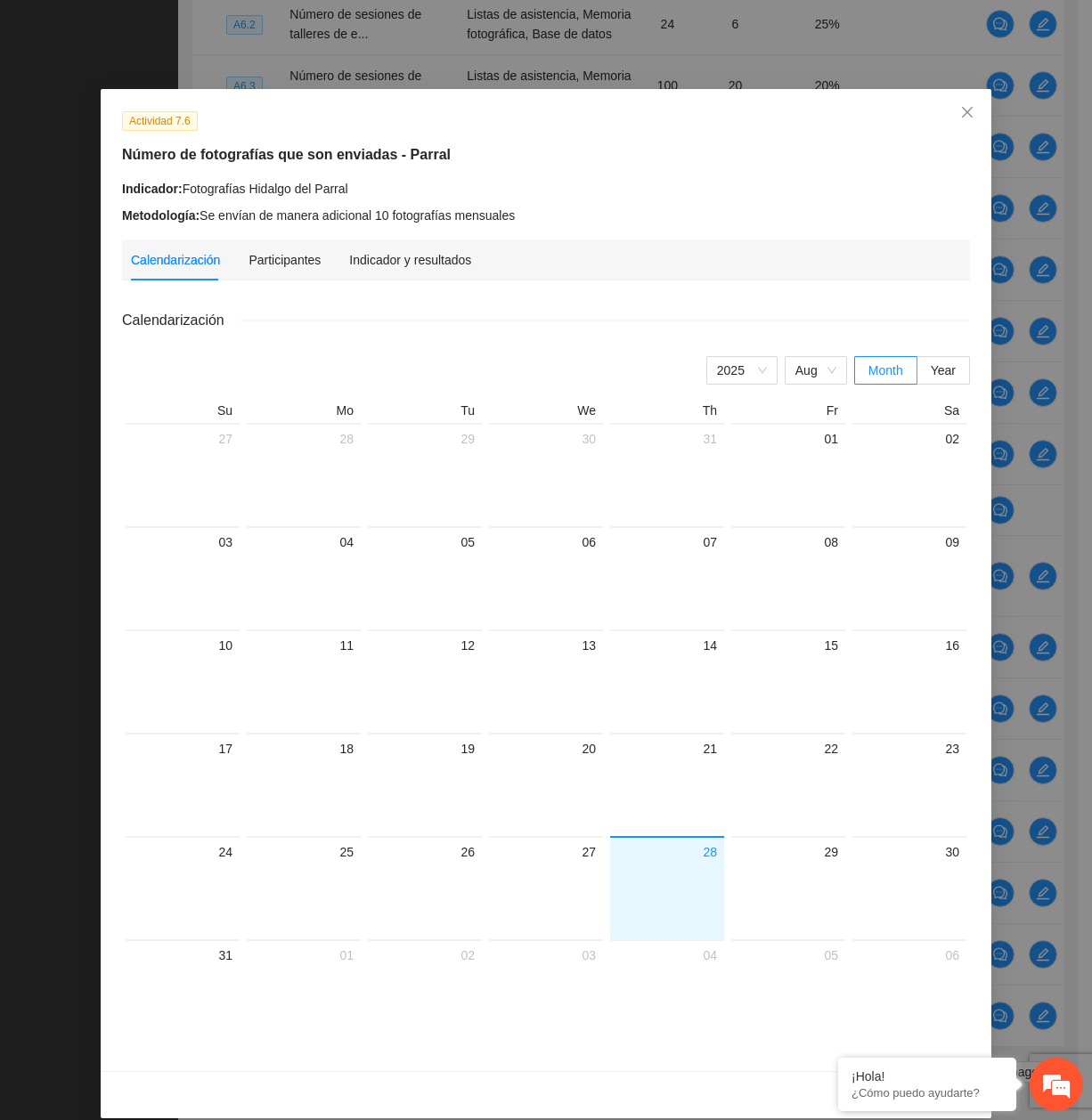
click at [402, 238] on div "Actividad 7.6 Número de fotografías que son enviadas - Parral Indicador: Fotogr…" at bounding box center [546, 579] width 891 height 981
drag, startPoint x: 511, startPoint y: 225, endPoint x: 500, endPoint y: 230, distance: 12.1
click at [500, 230] on div "Actividad 7.6 Número de fotografías que son enviadas - Parral Indicador: Fotogr…" at bounding box center [546, 579] width 891 height 981
click at [448, 249] on div "Indicador y resultados" at bounding box center [410, 260] width 122 height 41
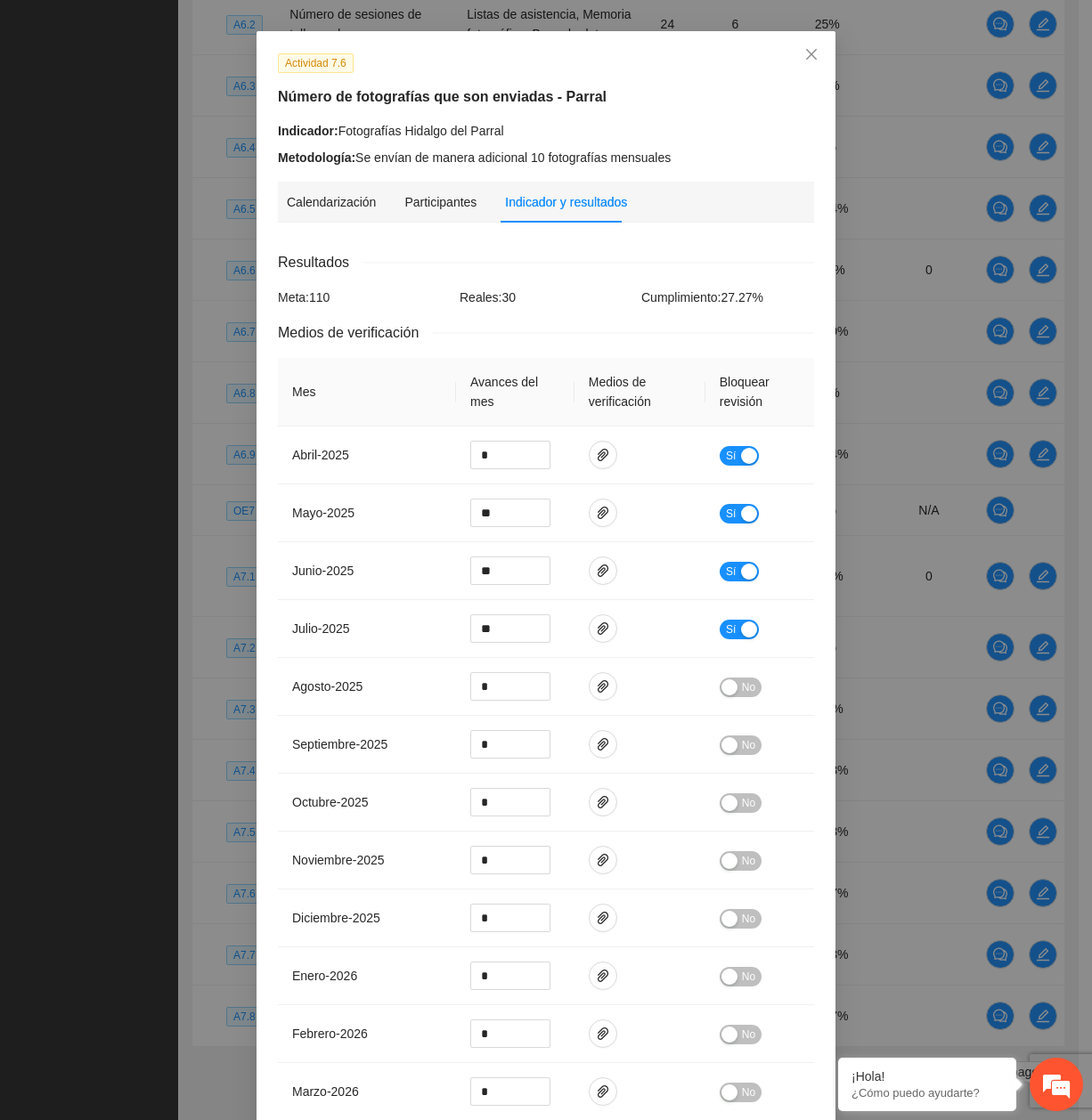
scroll to position [89, 0]
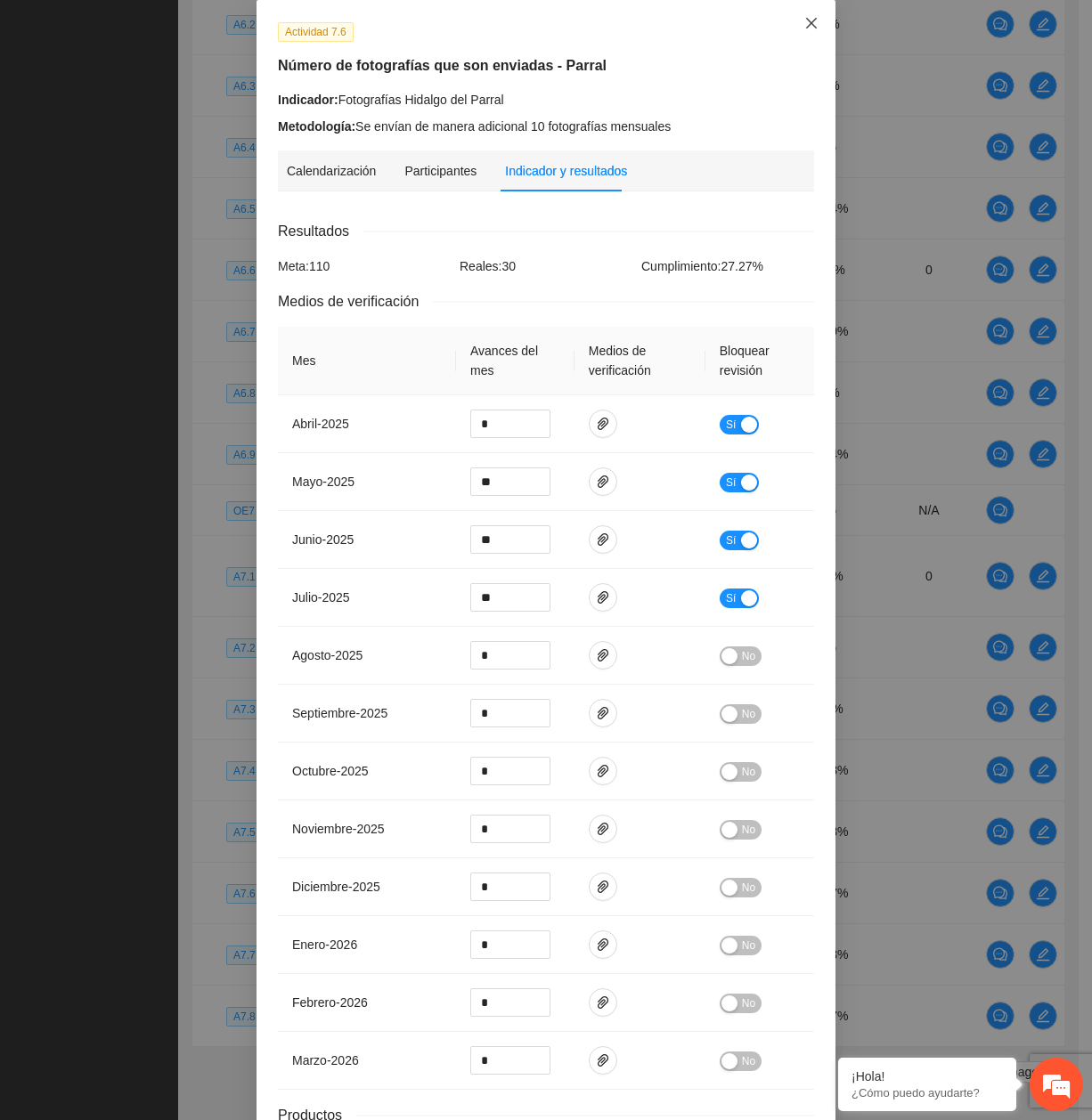
click at [802, 36] on span "Close" at bounding box center [811, 24] width 48 height 48
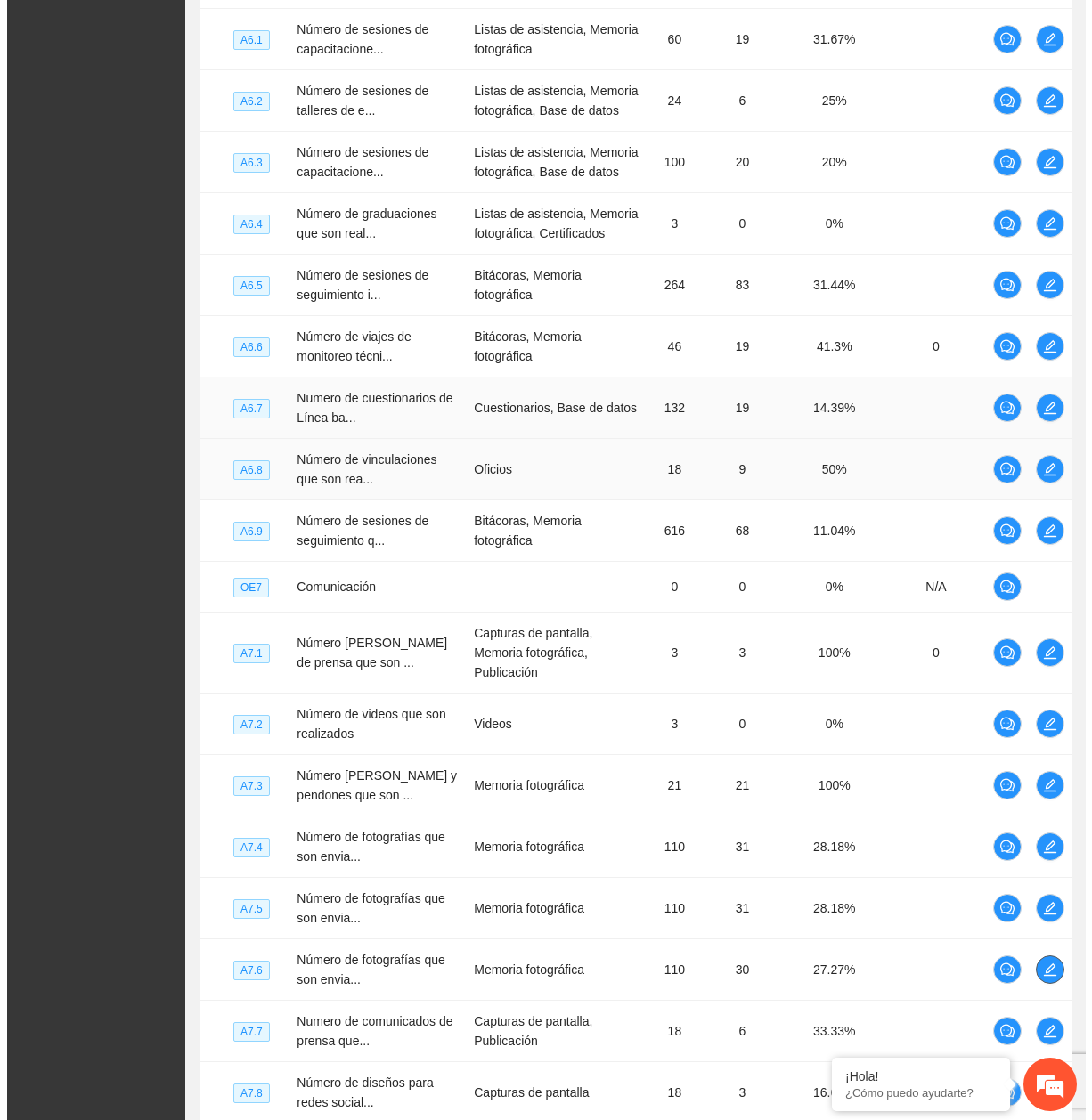
scroll to position [5826, 0]
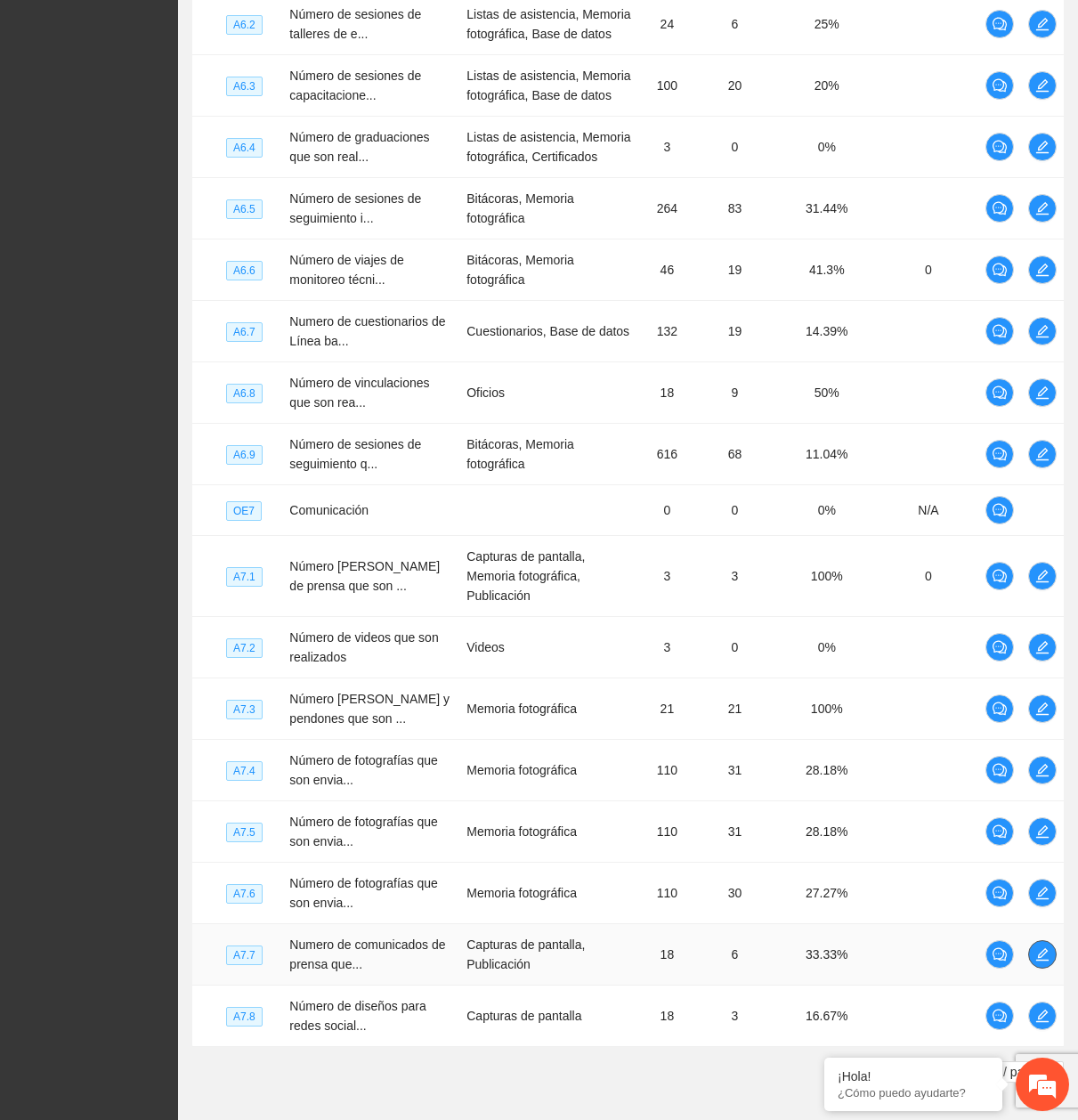
click at [1039, 947] on icon "edit" at bounding box center [1043, 955] width 15 height 15
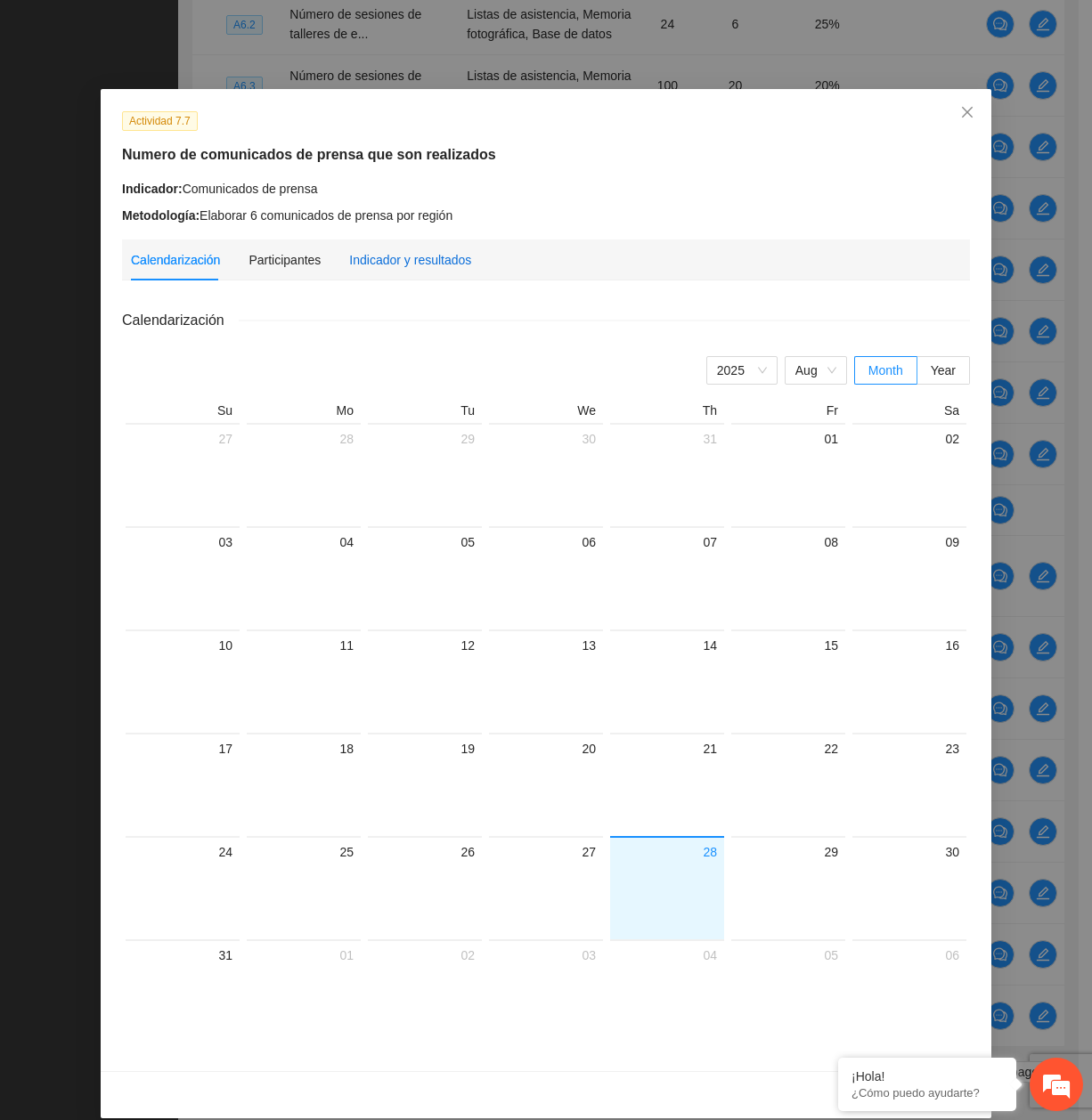
click at [372, 263] on div "Indicador y resultados" at bounding box center [410, 259] width 122 height 19
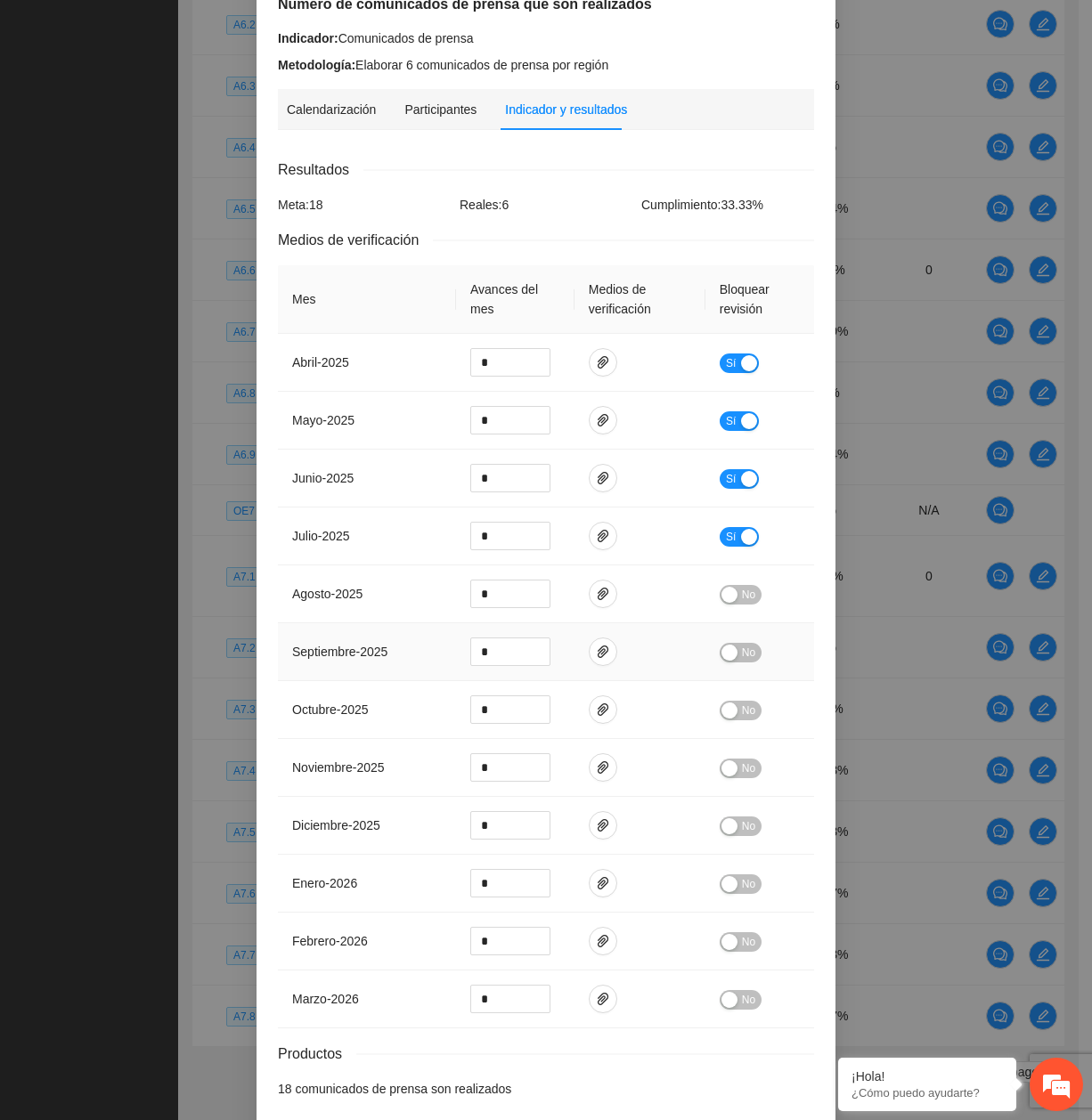
scroll to position [230, 0]
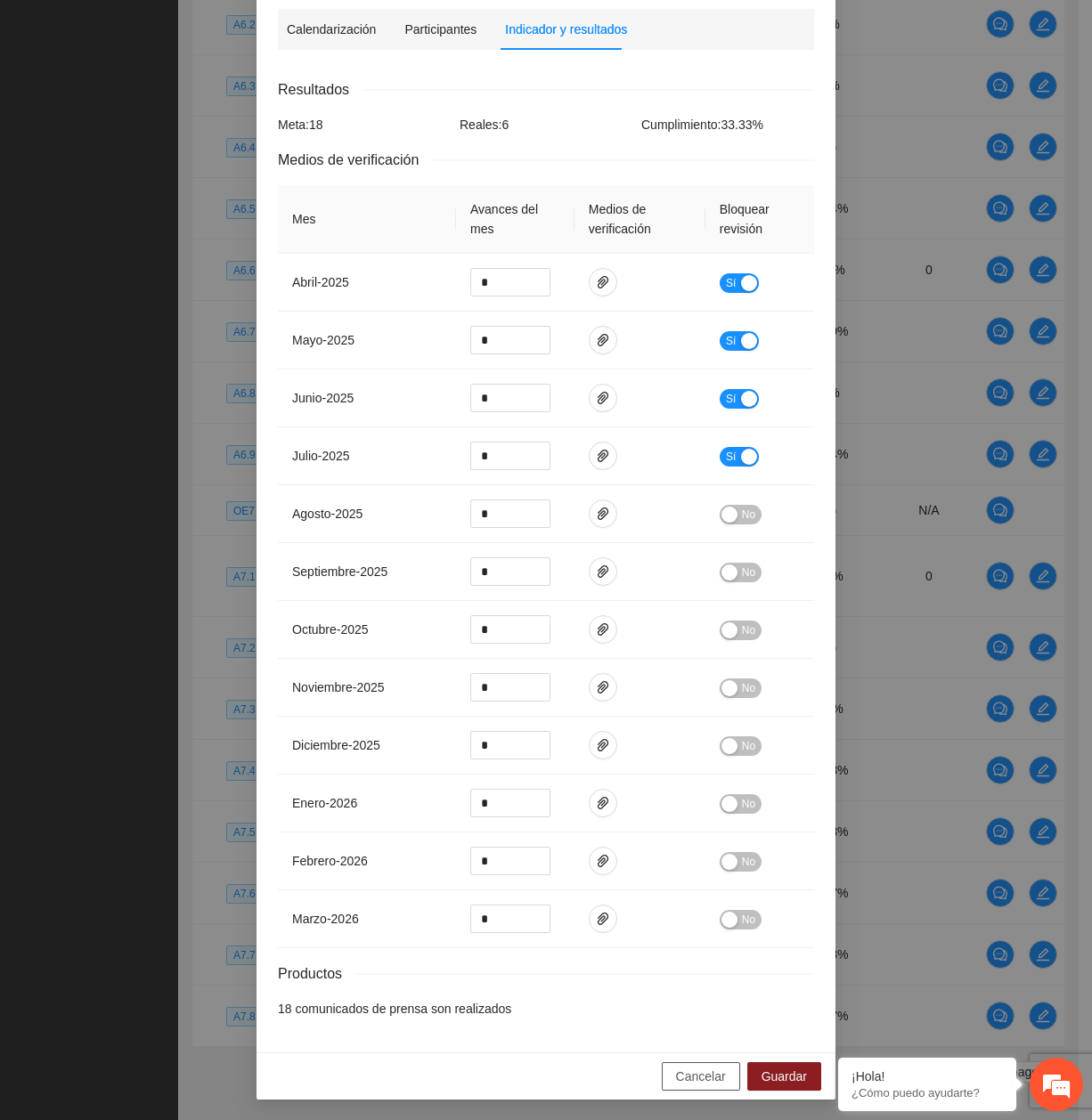
click at [726, 1074] on button "Cancelar" at bounding box center [700, 1076] width 78 height 28
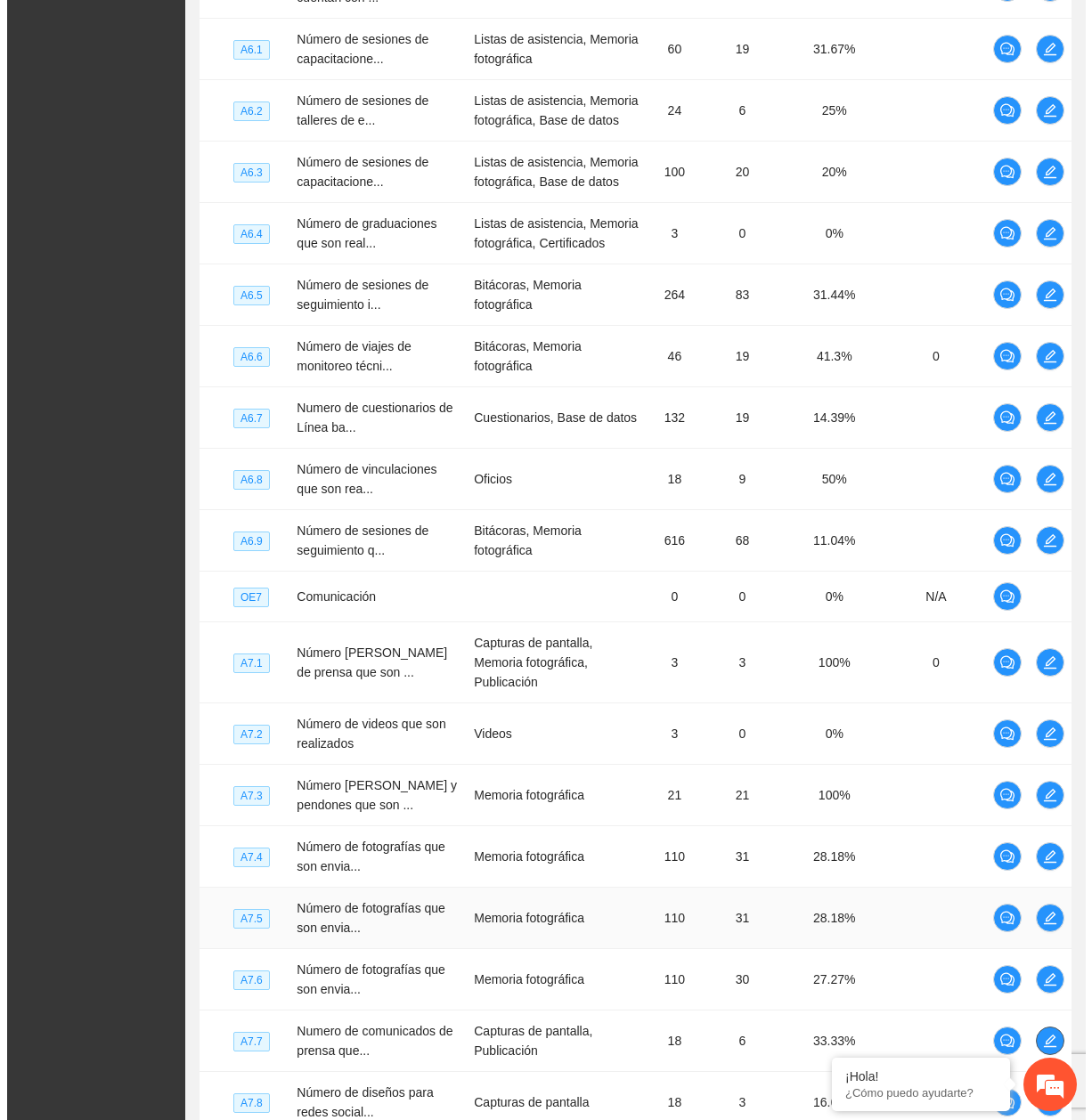
scroll to position [5826, 0]
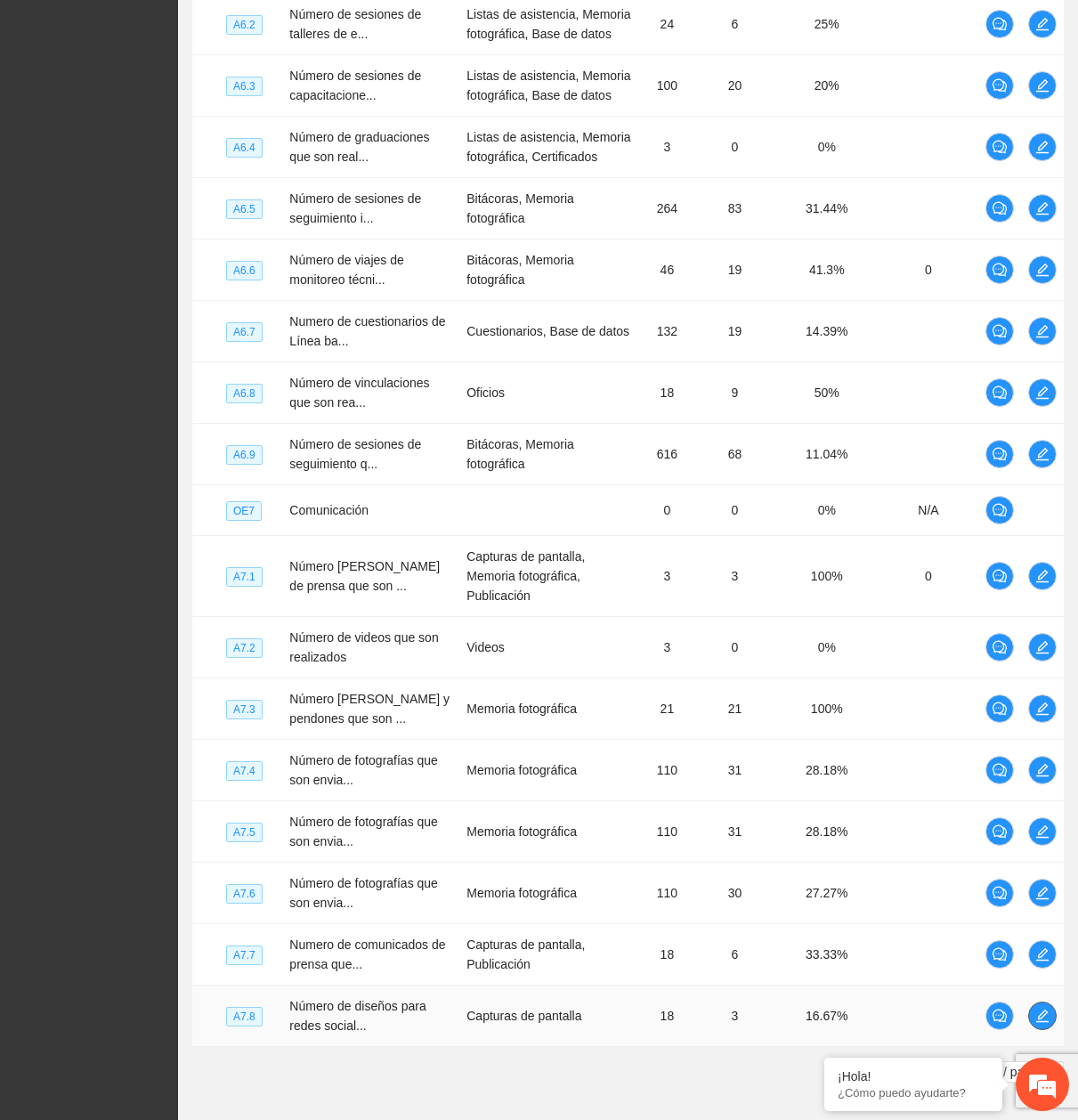
click at [1051, 1009] on span "edit" at bounding box center [1042, 1016] width 27 height 15
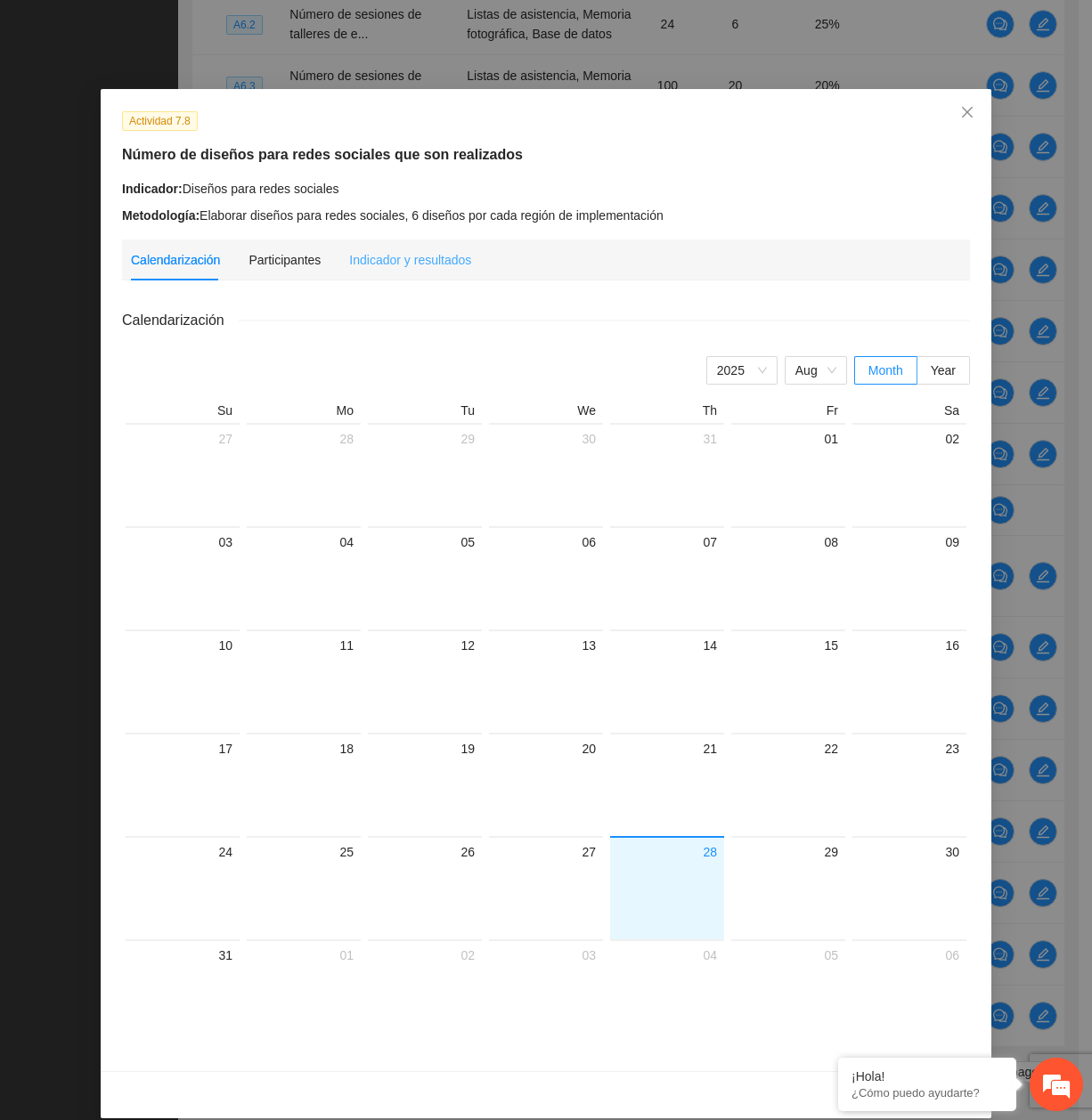
click at [438, 278] on div "Indicador y resultados" at bounding box center [410, 260] width 122 height 41
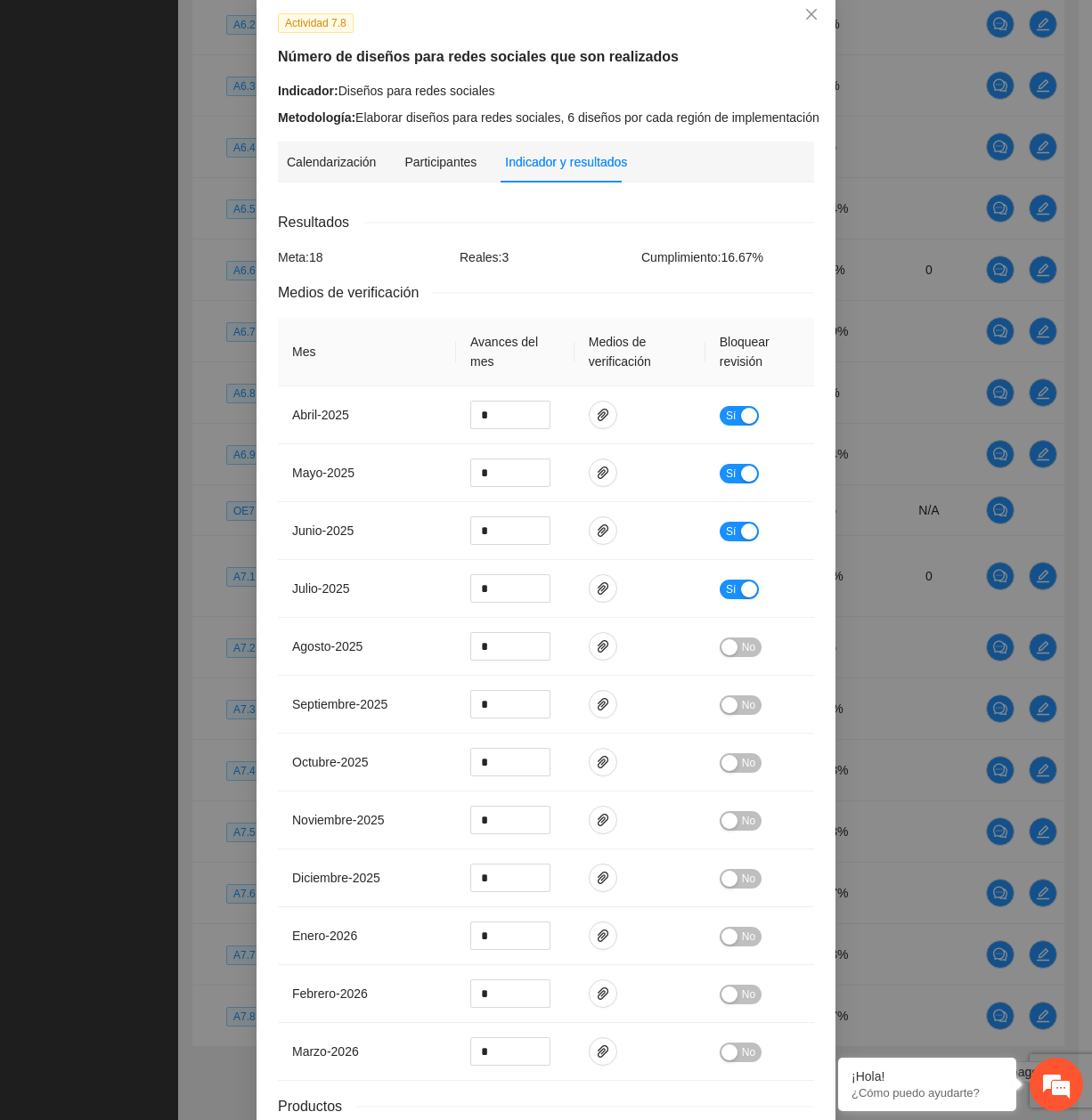
scroll to position [230, 0]
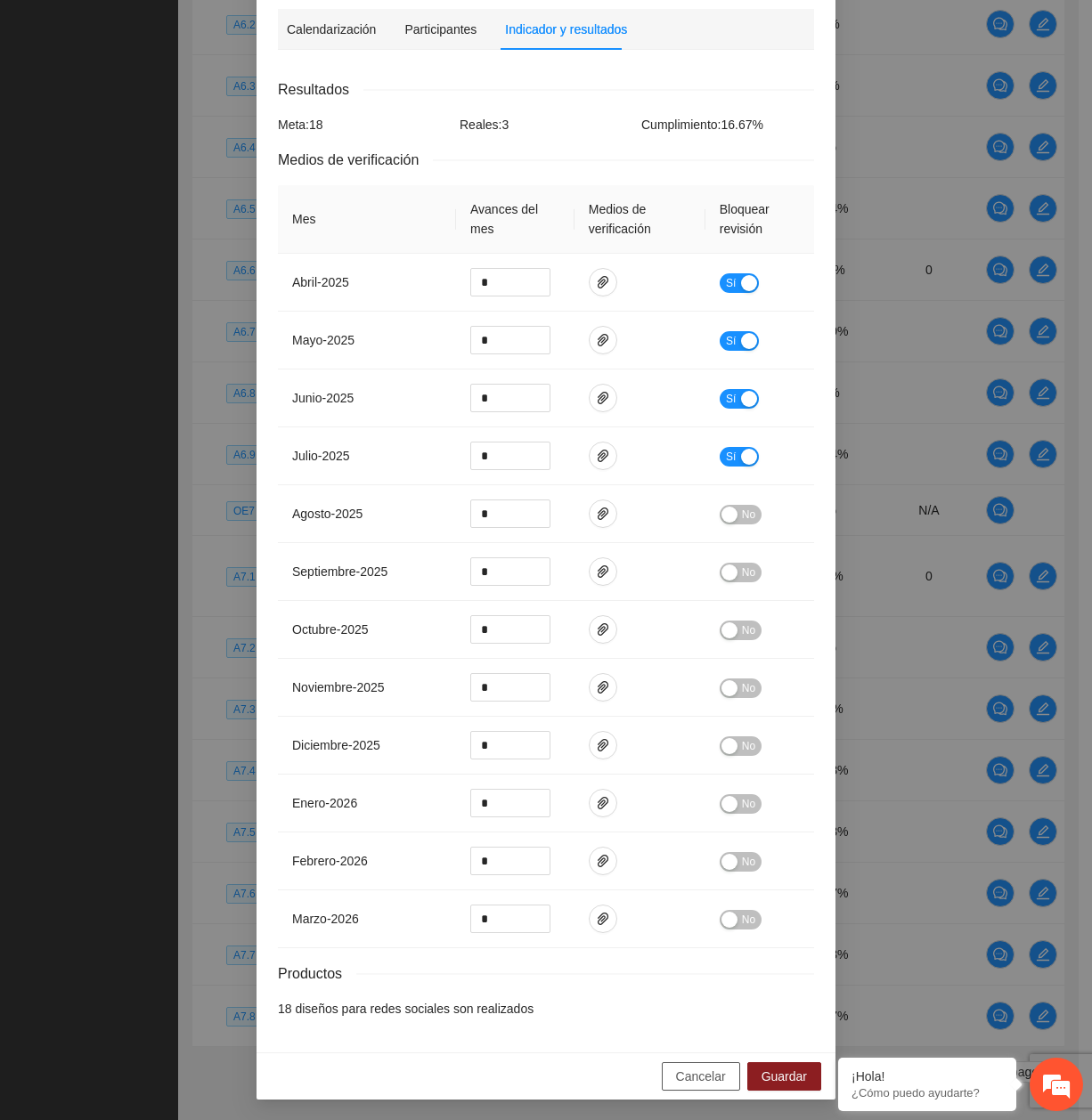
click at [691, 1084] on span "Cancelar" at bounding box center [701, 1076] width 50 height 19
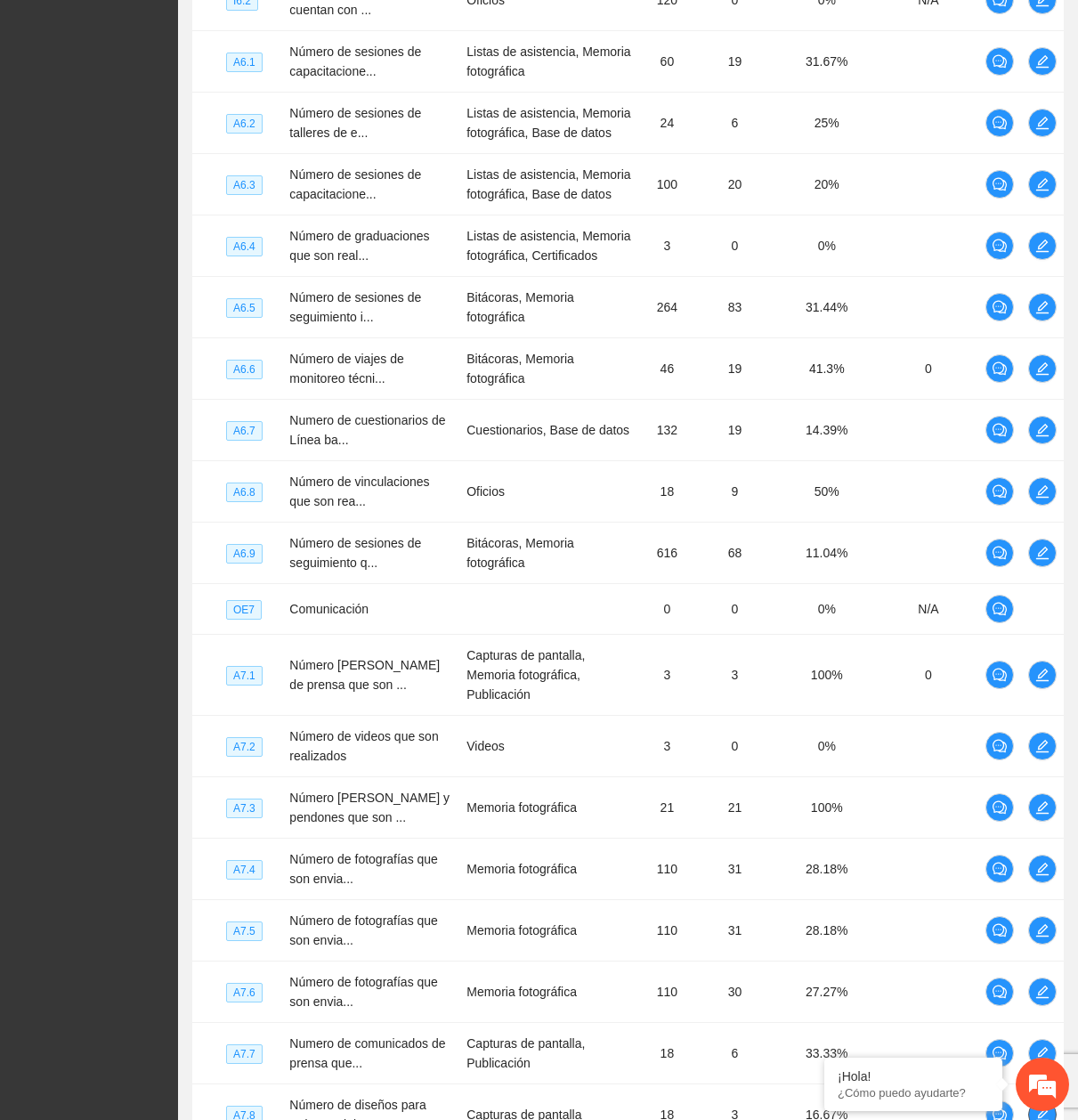
scroll to position [5826, 0]
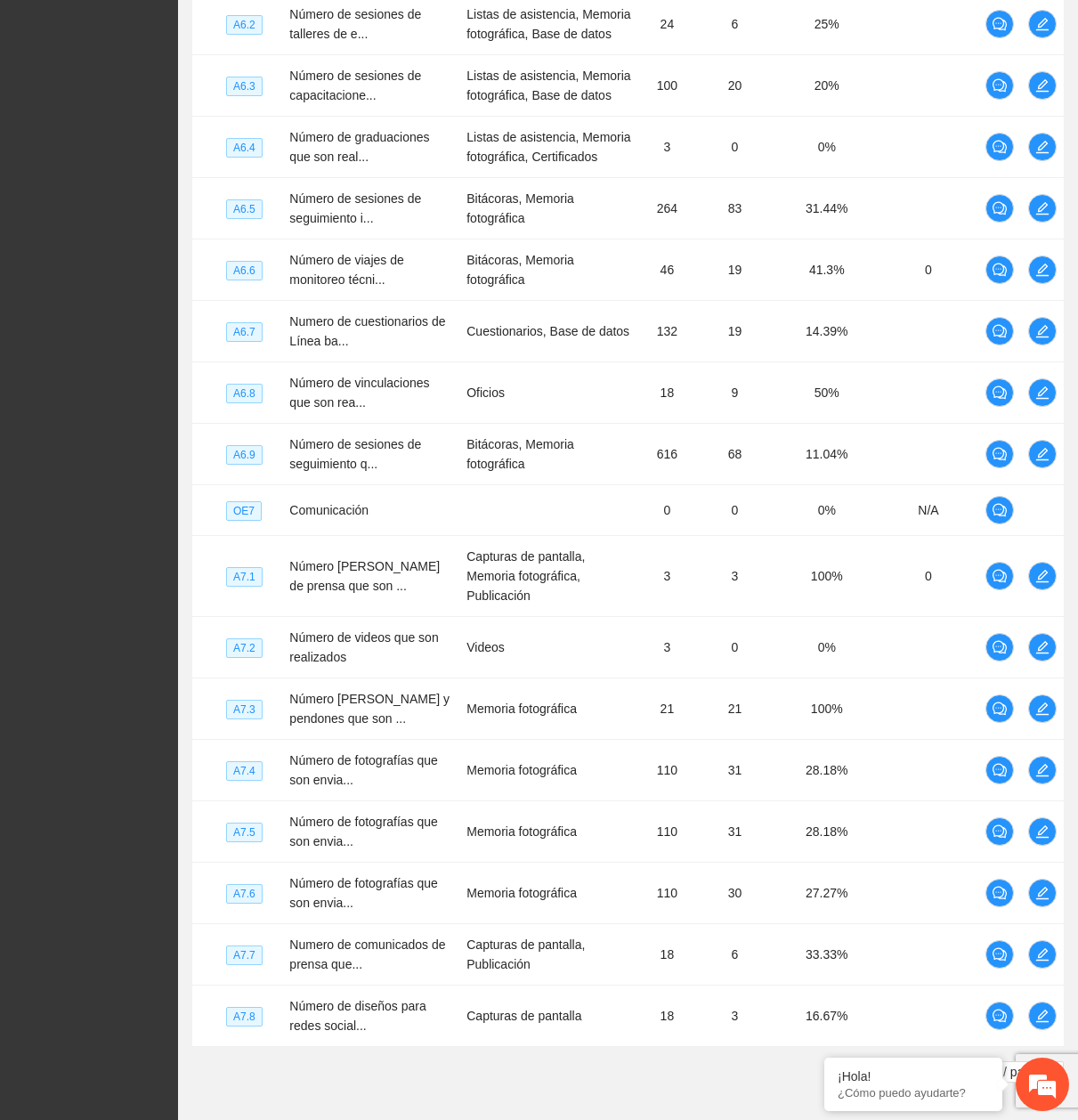
click at [934, 1062] on link "2" at bounding box center [938, 1071] width 19 height 19
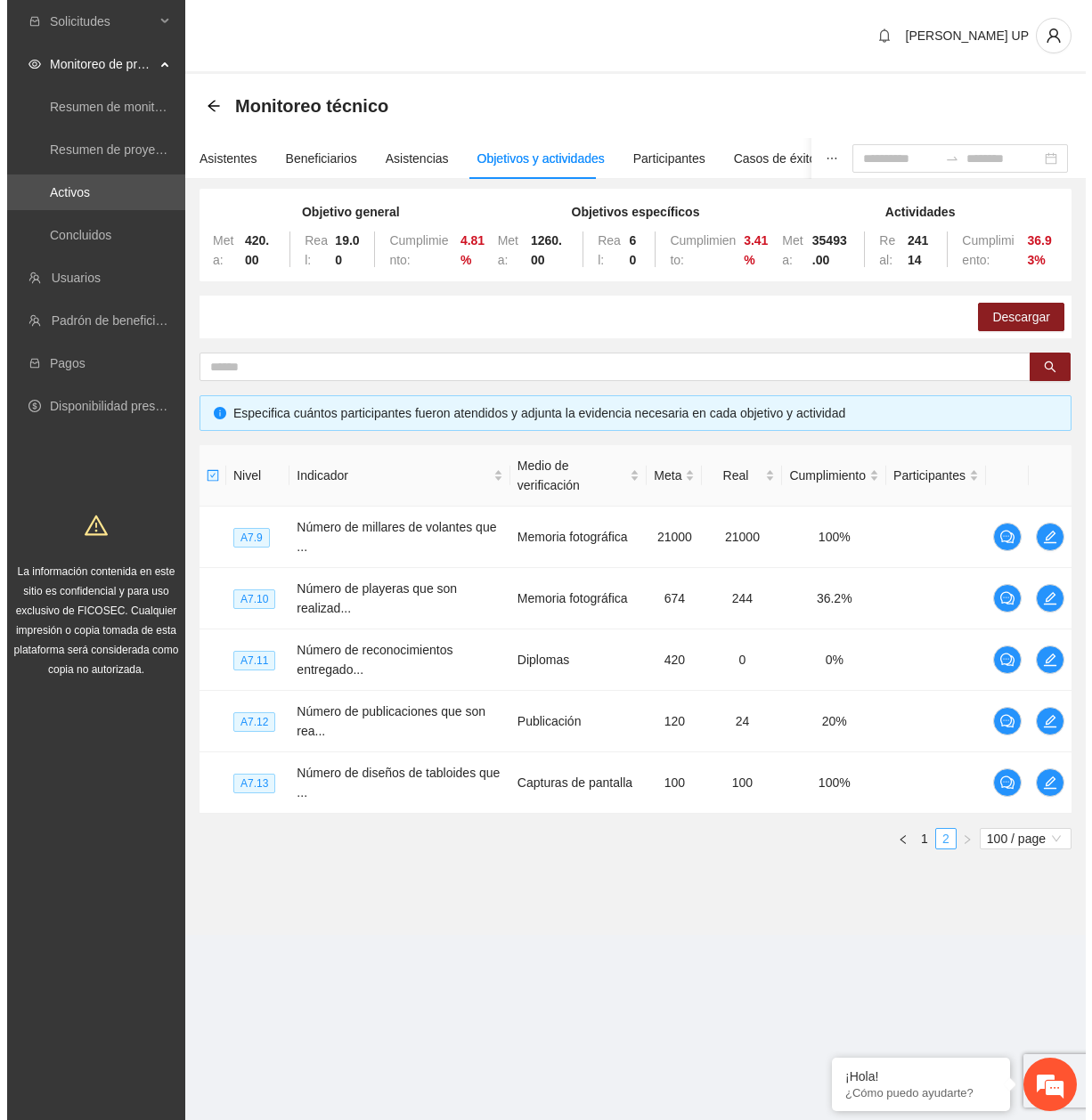
scroll to position [0, 0]
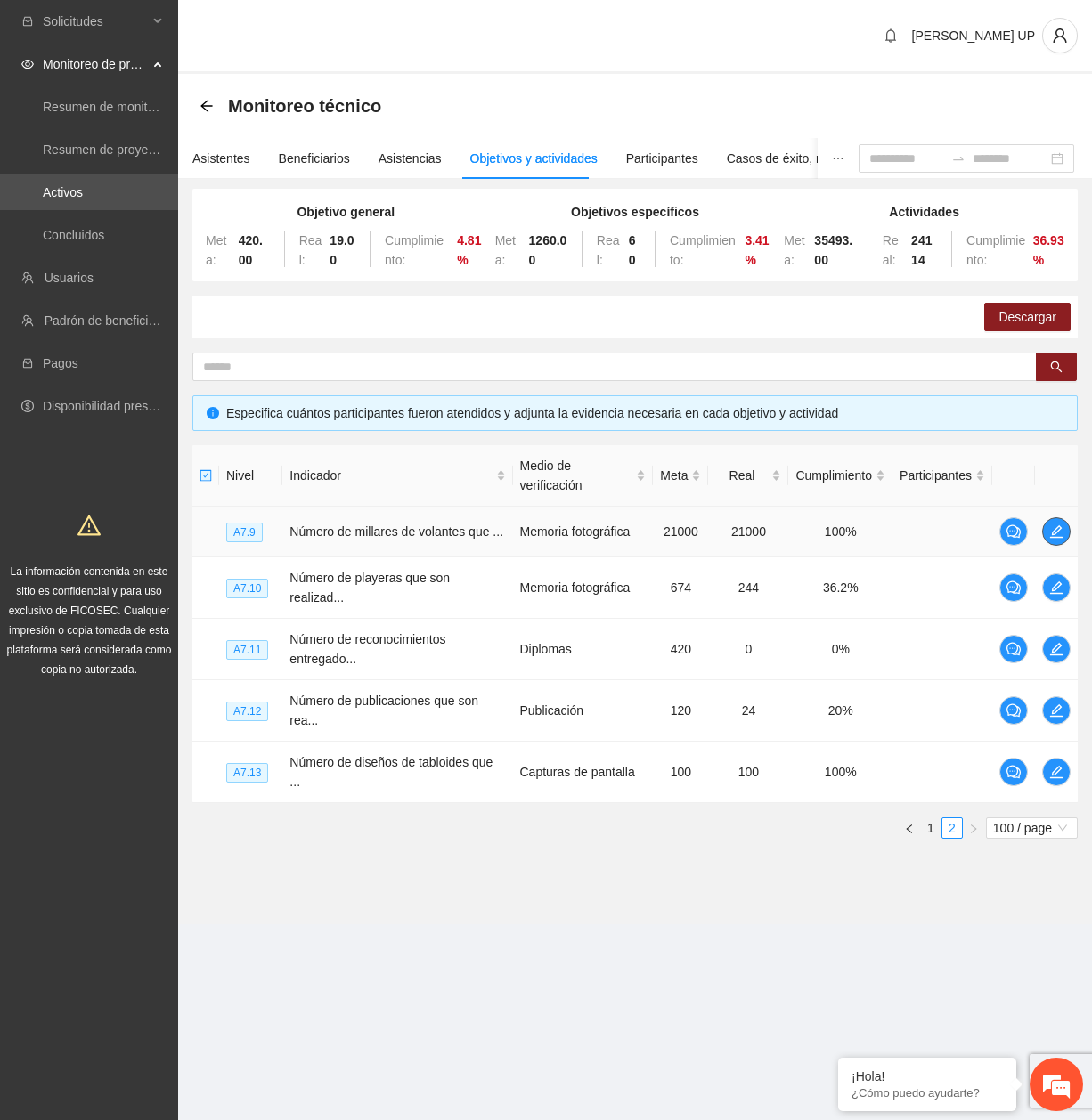
click at [1049, 539] on icon "edit" at bounding box center [1056, 532] width 15 height 15
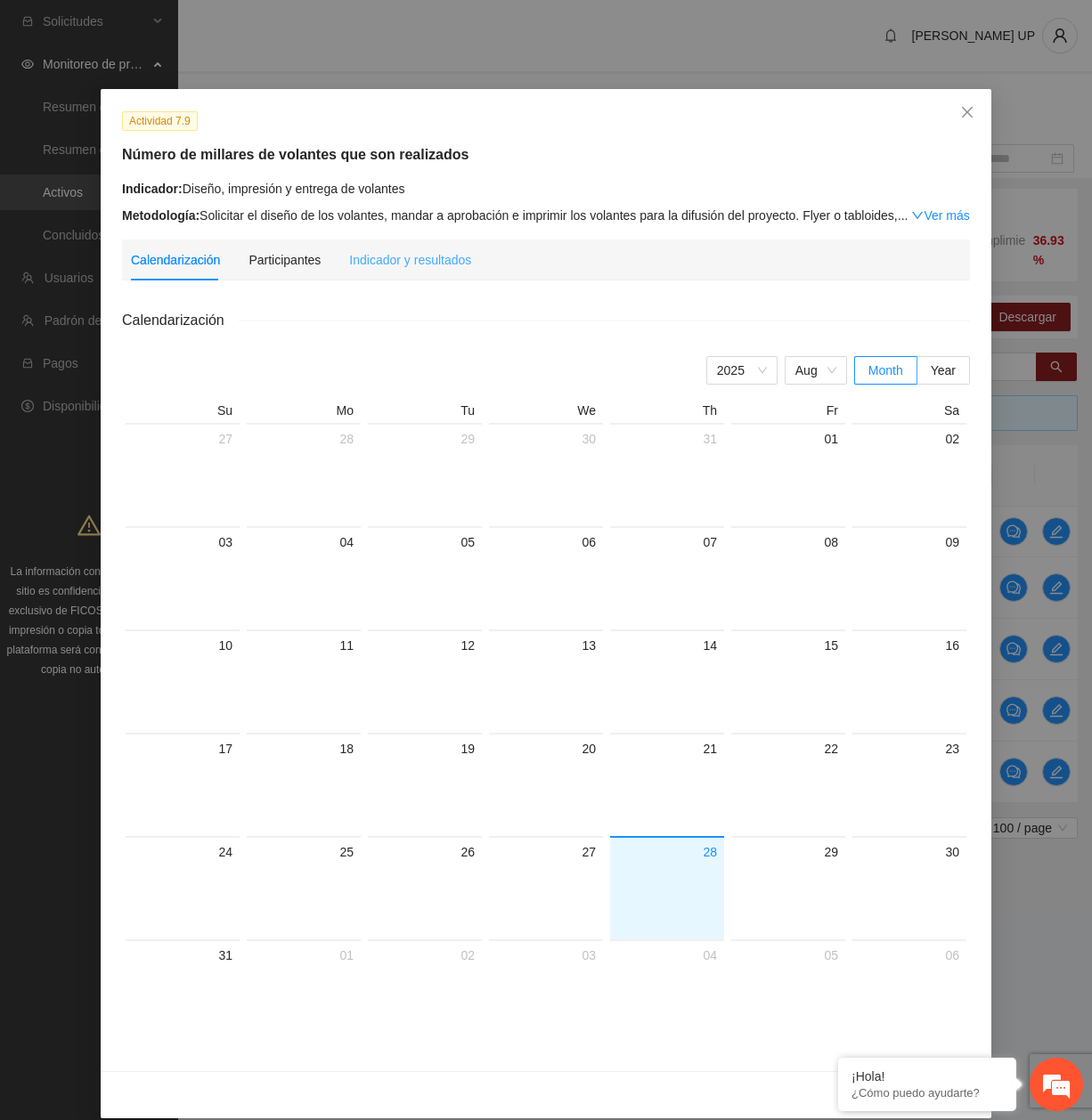
click at [432, 245] on div "Indicador y resultados" at bounding box center [410, 260] width 122 height 41
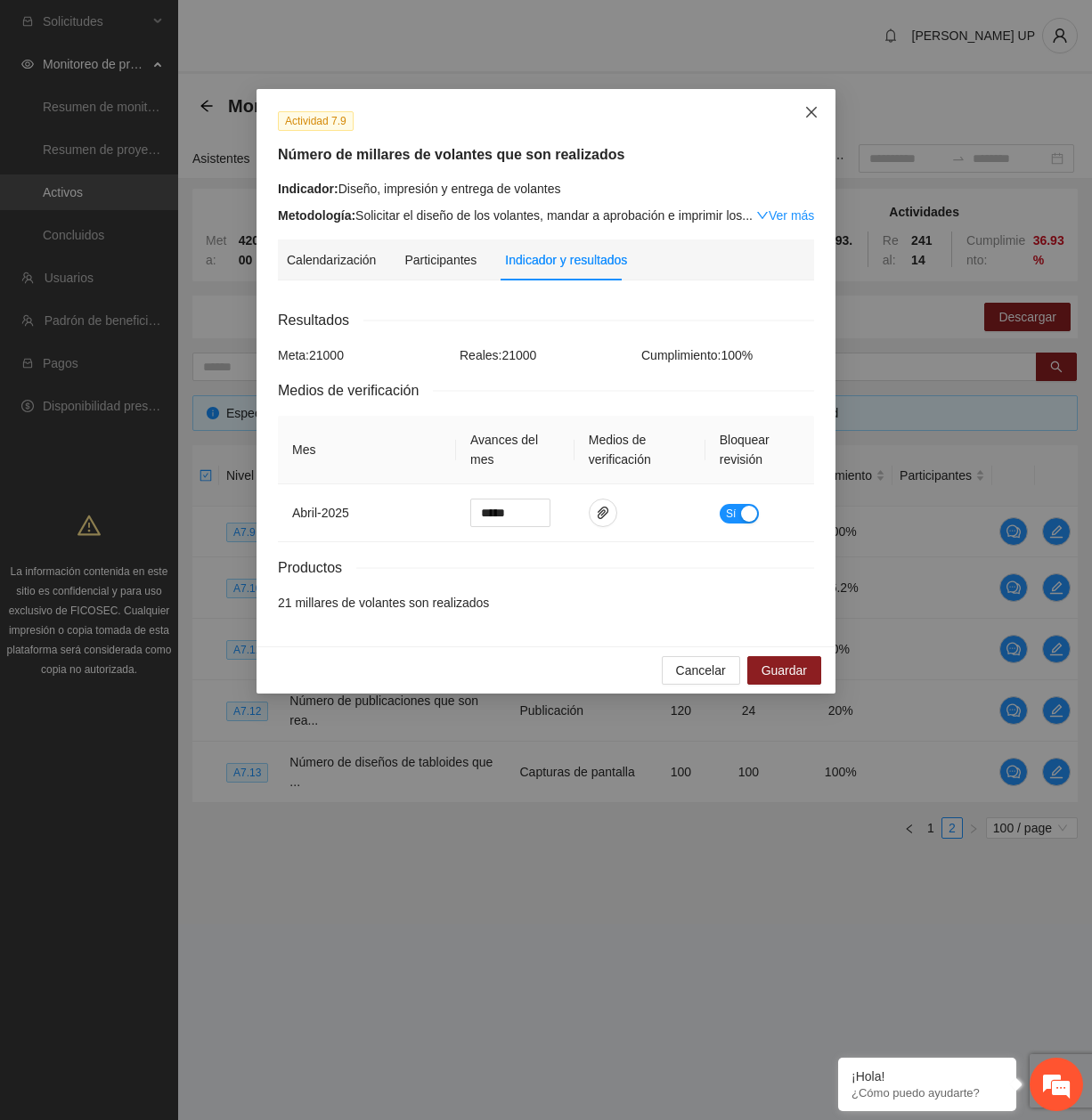
click at [801, 119] on span "Close" at bounding box center [811, 113] width 48 height 48
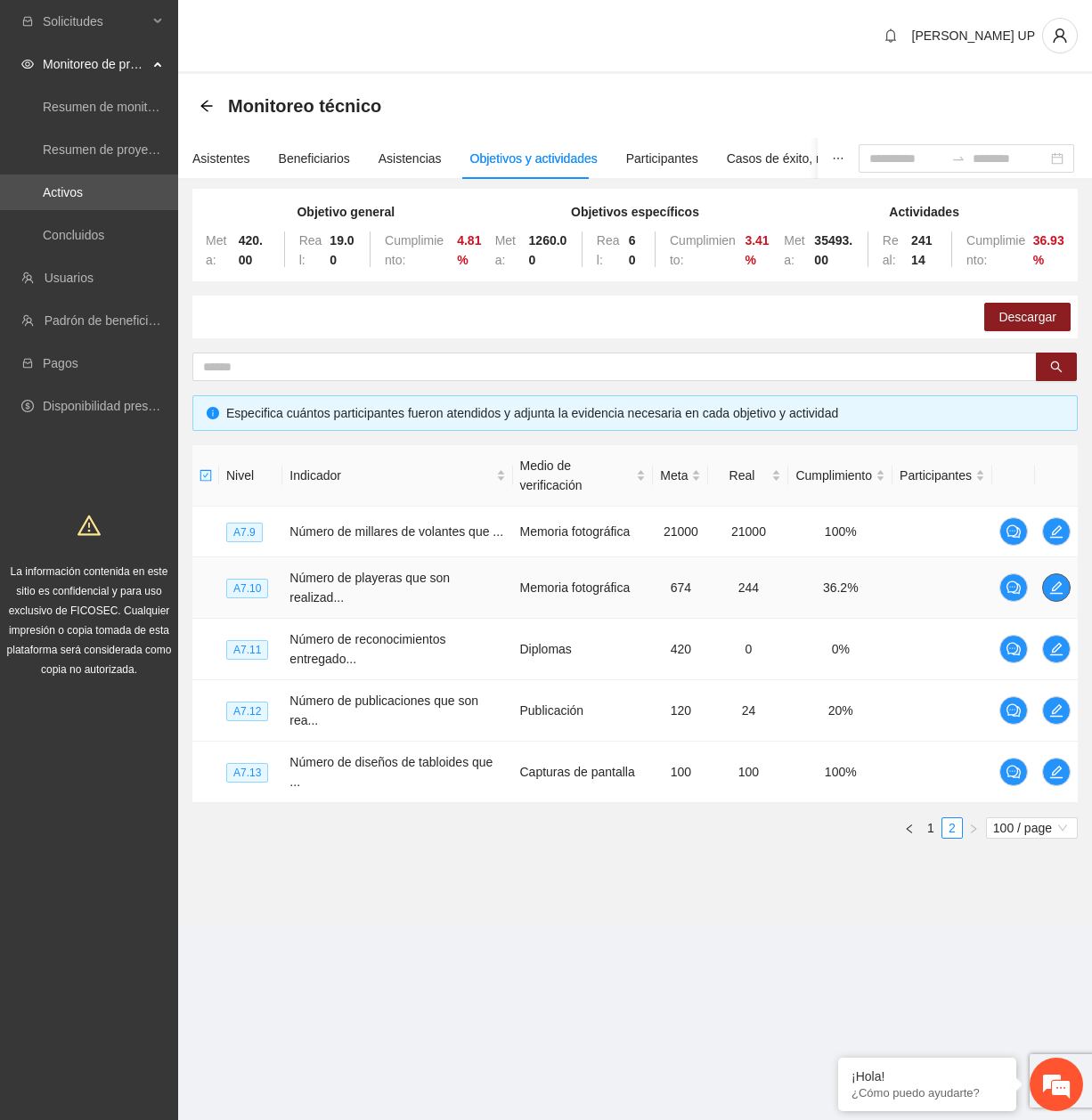
click at [1058, 595] on icon "edit" at bounding box center [1056, 588] width 15 height 15
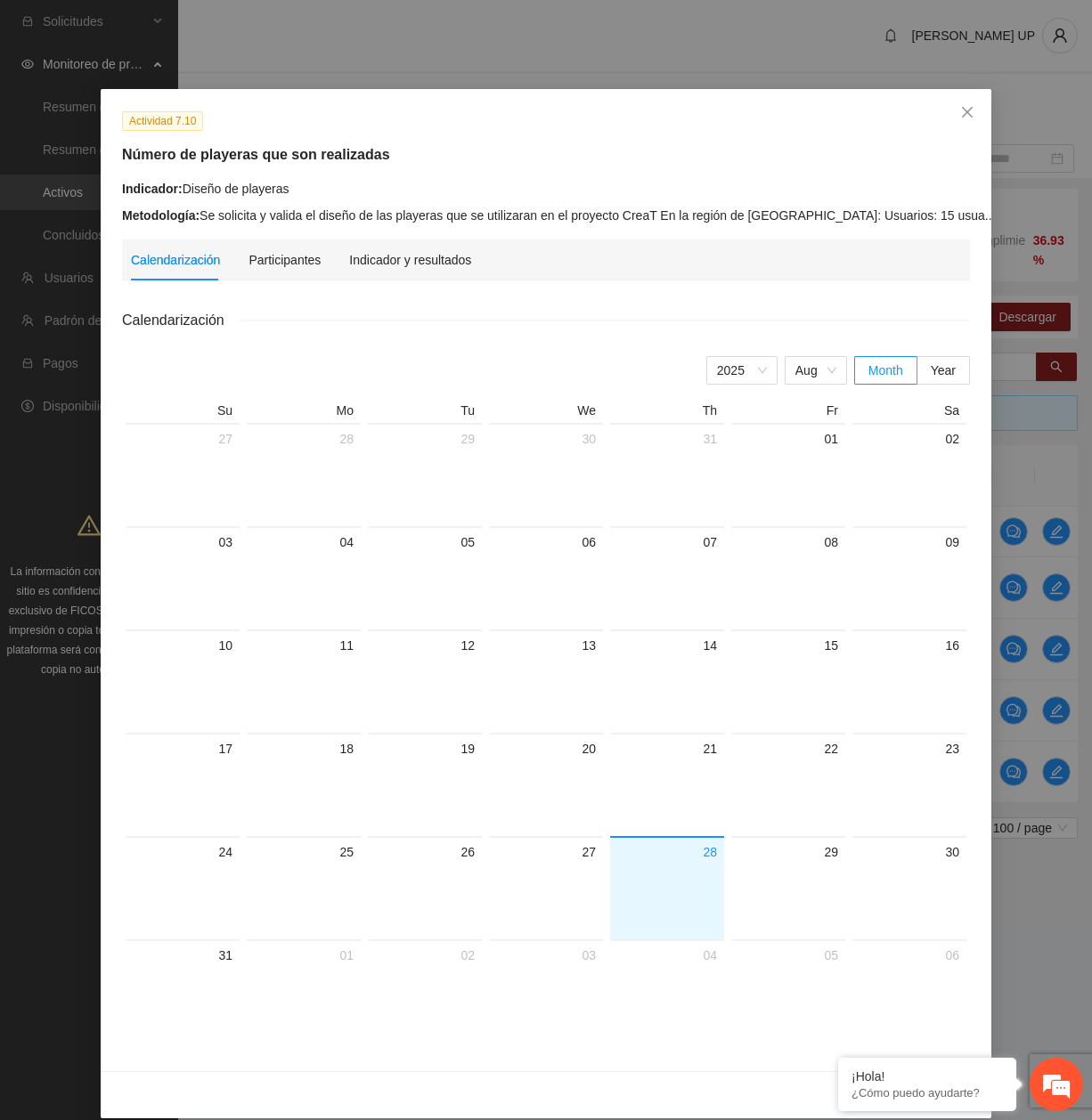
click at [392, 238] on div "Actividad 7.10 Número de playeras que son realizadas Indicador: Diseño de playe…" at bounding box center [546, 579] width 891 height 981
click at [410, 270] on div "Indicador y resultados" at bounding box center [410, 260] width 122 height 41
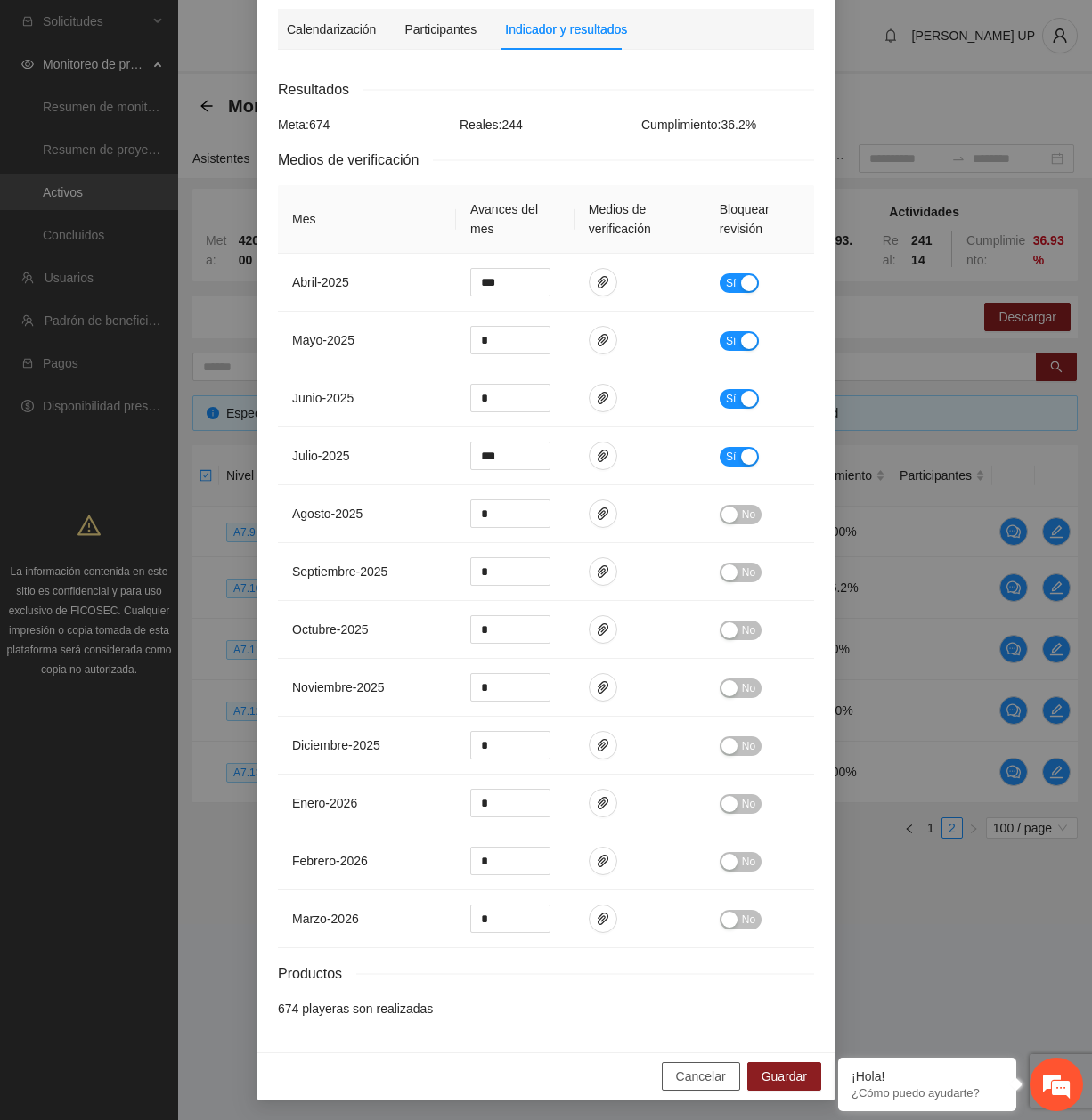
drag, startPoint x: 709, startPoint y: 1085, endPoint x: 708, endPoint y: 1070, distance: 15.0
click at [707, 1083] on span "Cancelar" at bounding box center [701, 1076] width 50 height 19
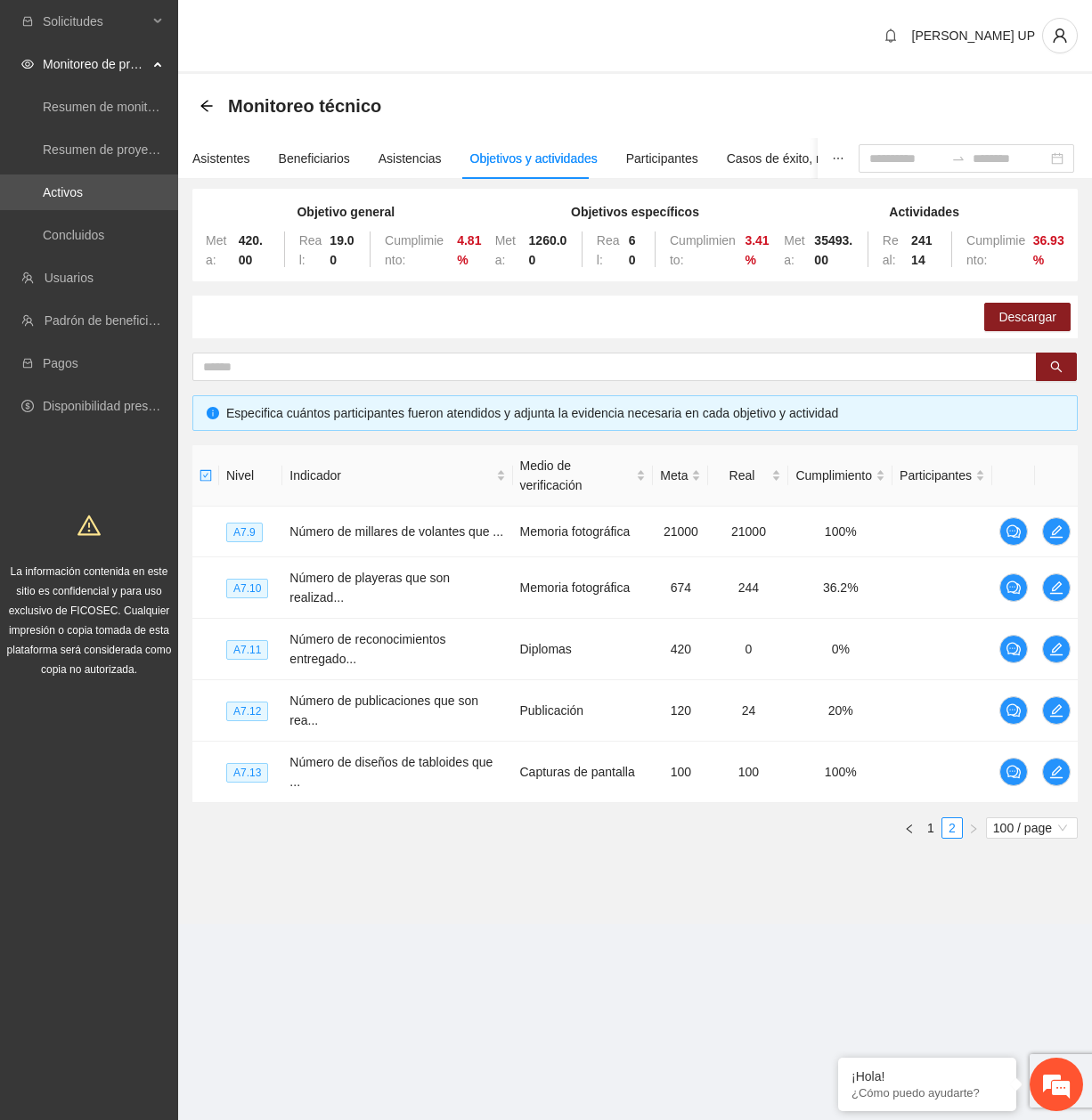
scroll to position [141, 0]
click at [1044, 717] on span "edit" at bounding box center [1055, 711] width 27 height 15
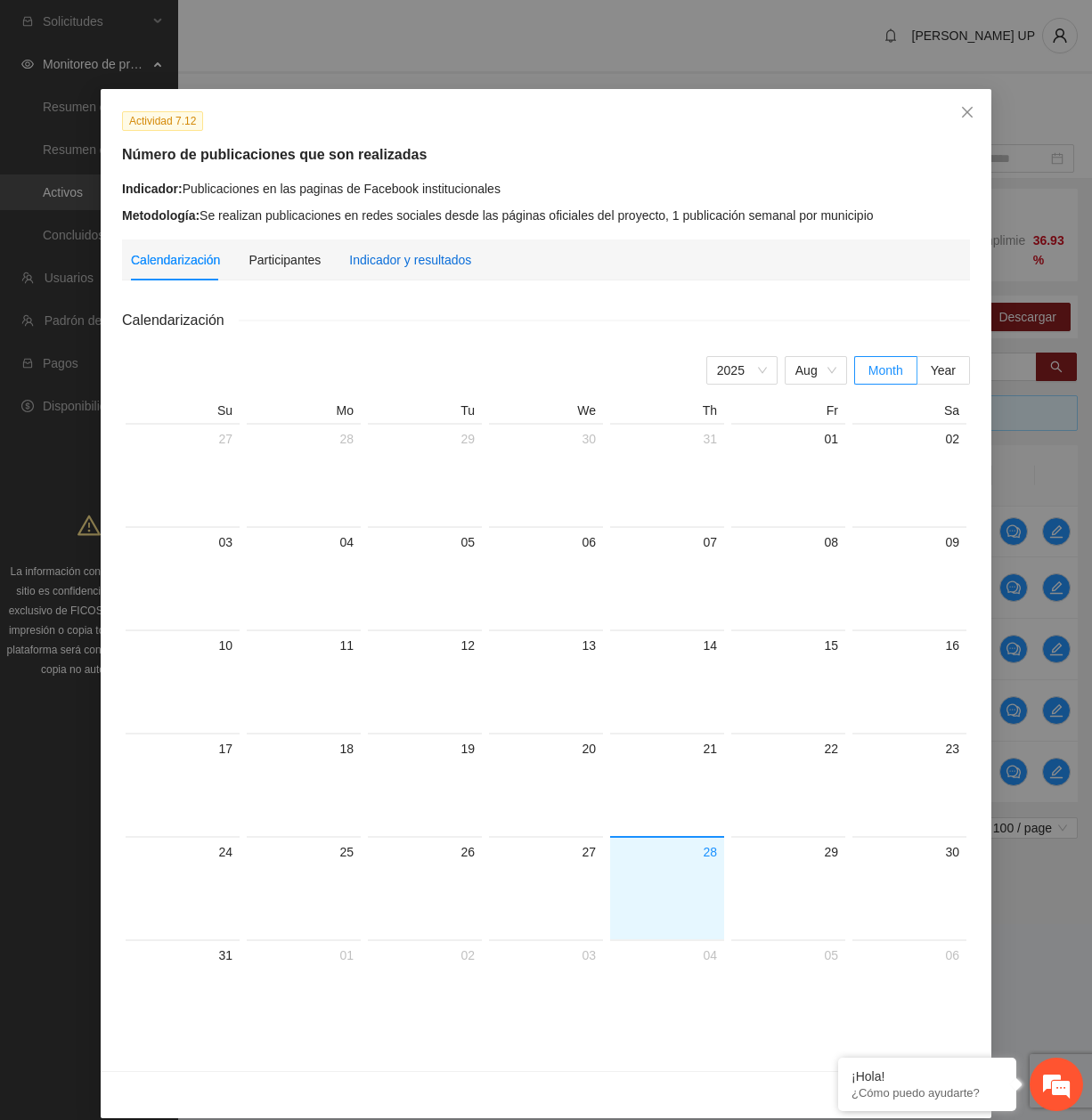
click at [351, 255] on div "Indicador y resultados" at bounding box center [410, 259] width 122 height 19
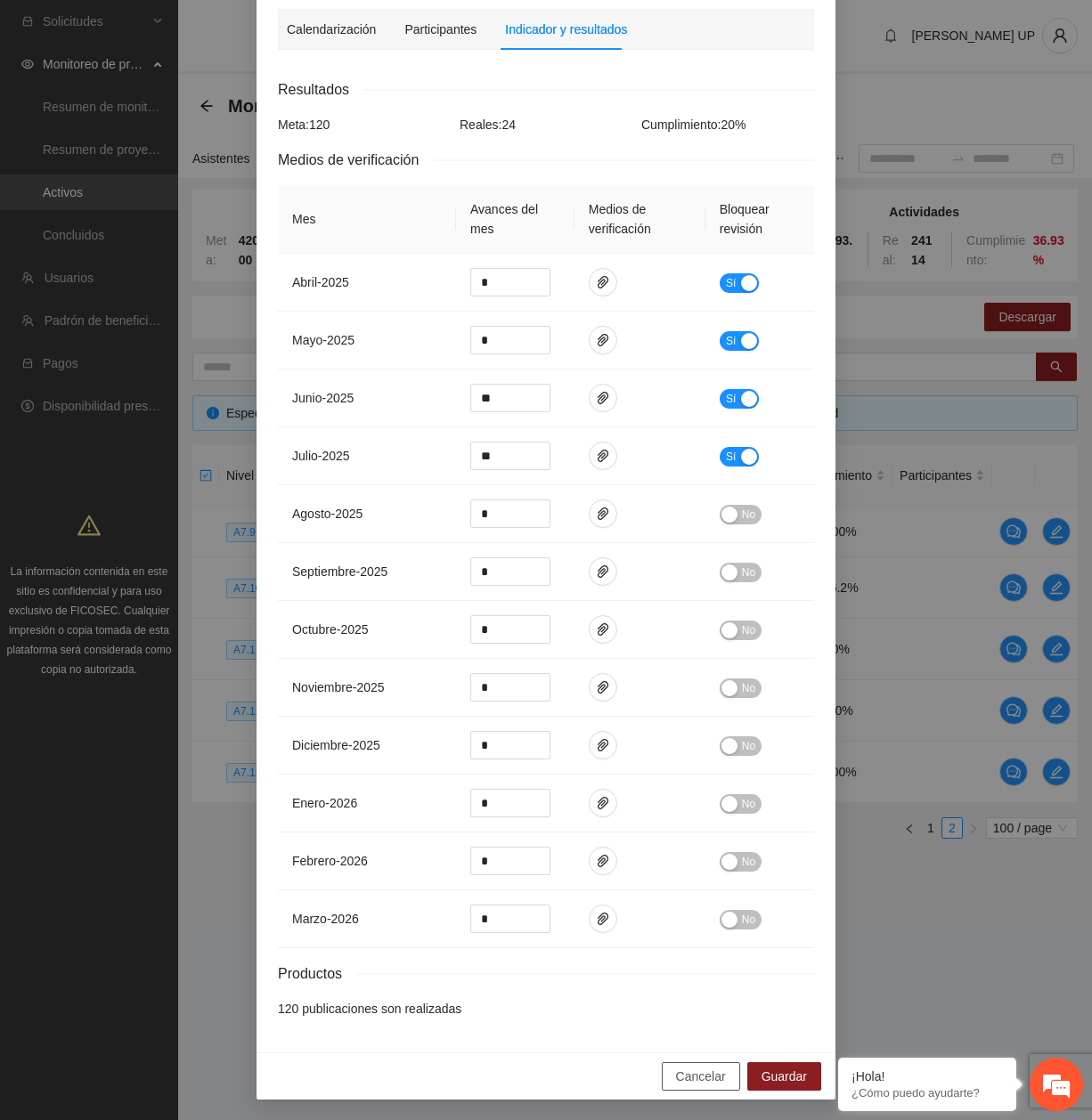
click at [691, 1083] on span "Cancelar" at bounding box center [701, 1076] width 50 height 19
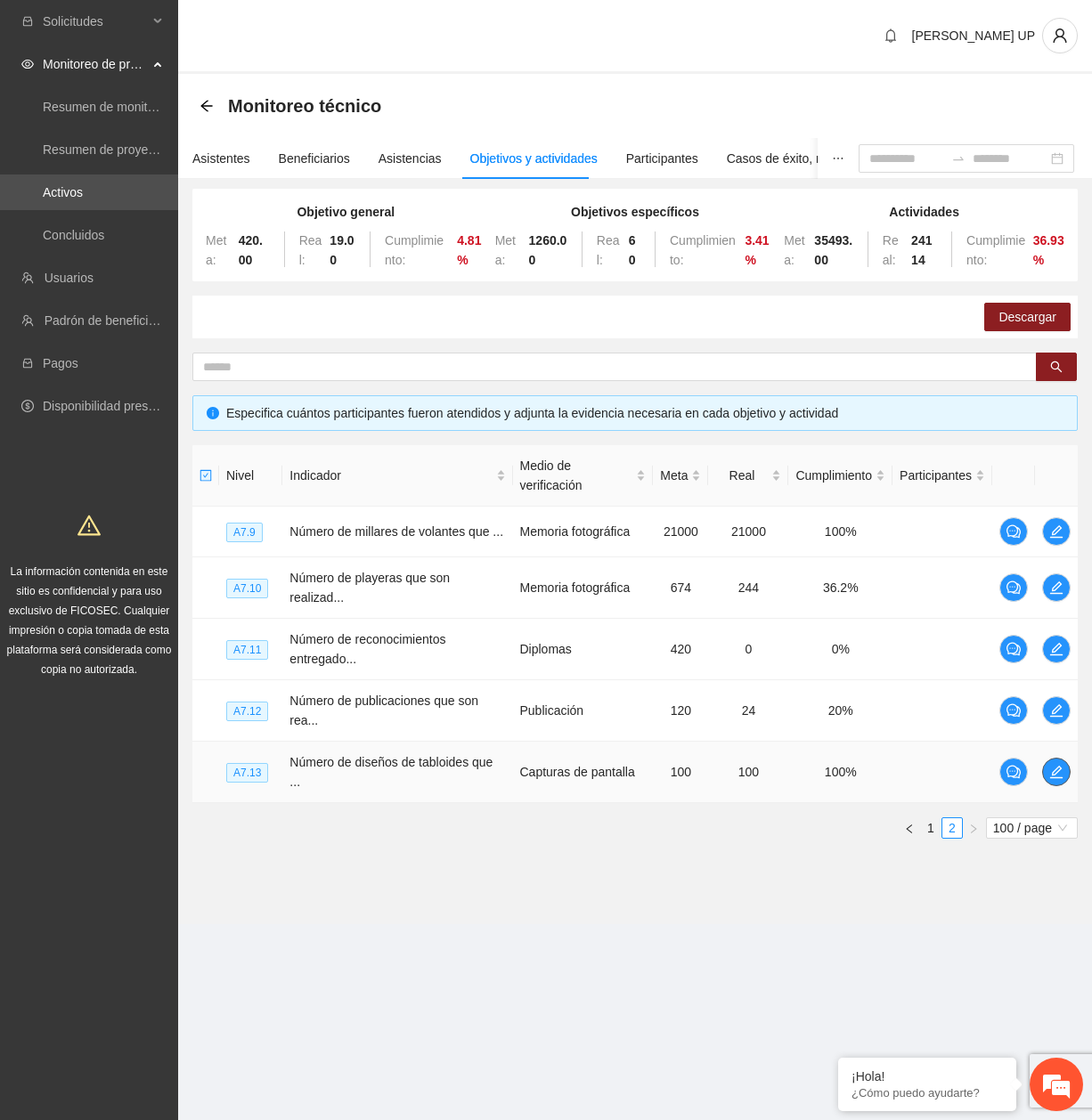
click at [1054, 778] on icon "edit" at bounding box center [1056, 772] width 15 height 15
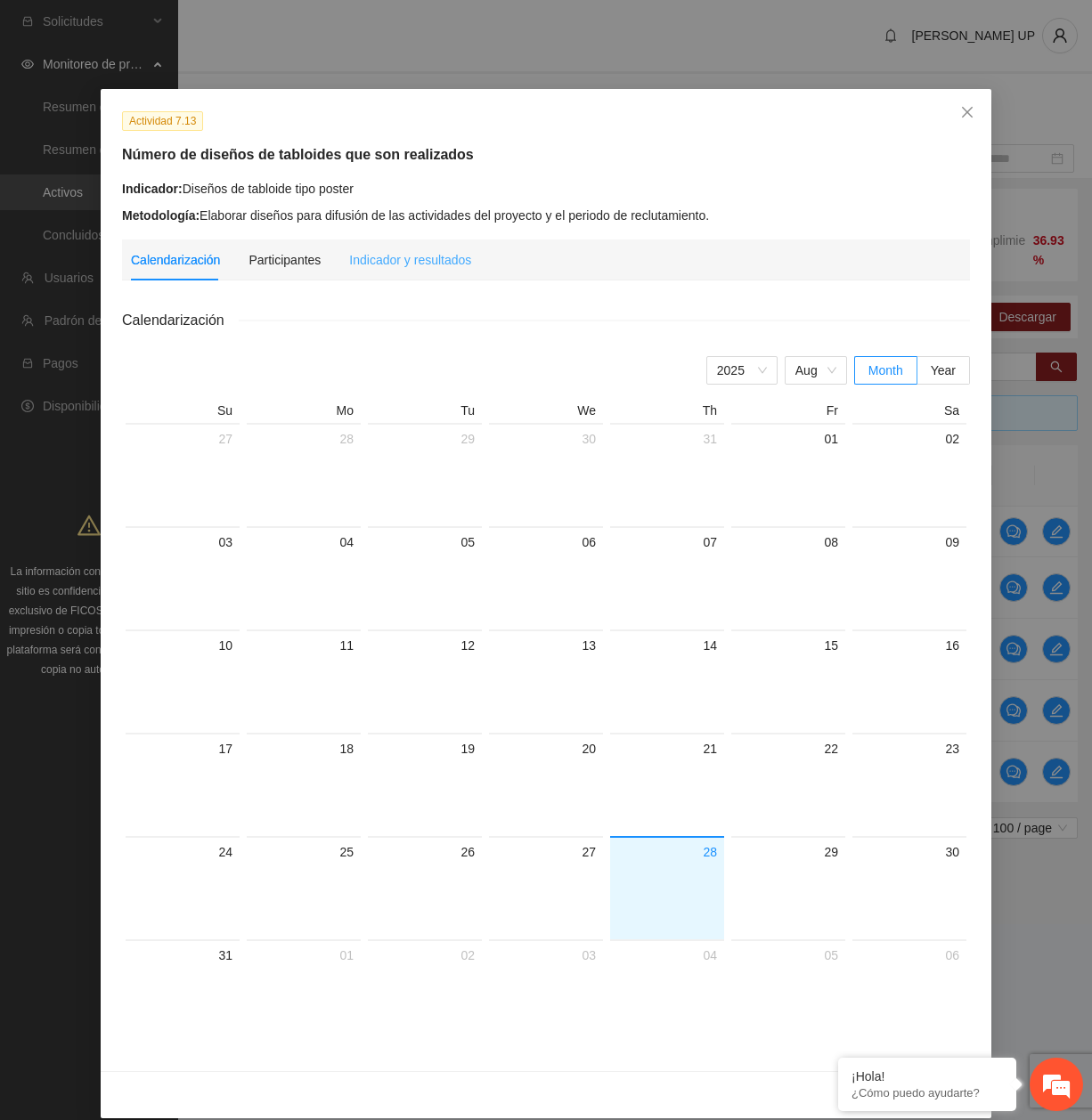
click at [408, 276] on div "Indicador y resultados" at bounding box center [410, 260] width 122 height 41
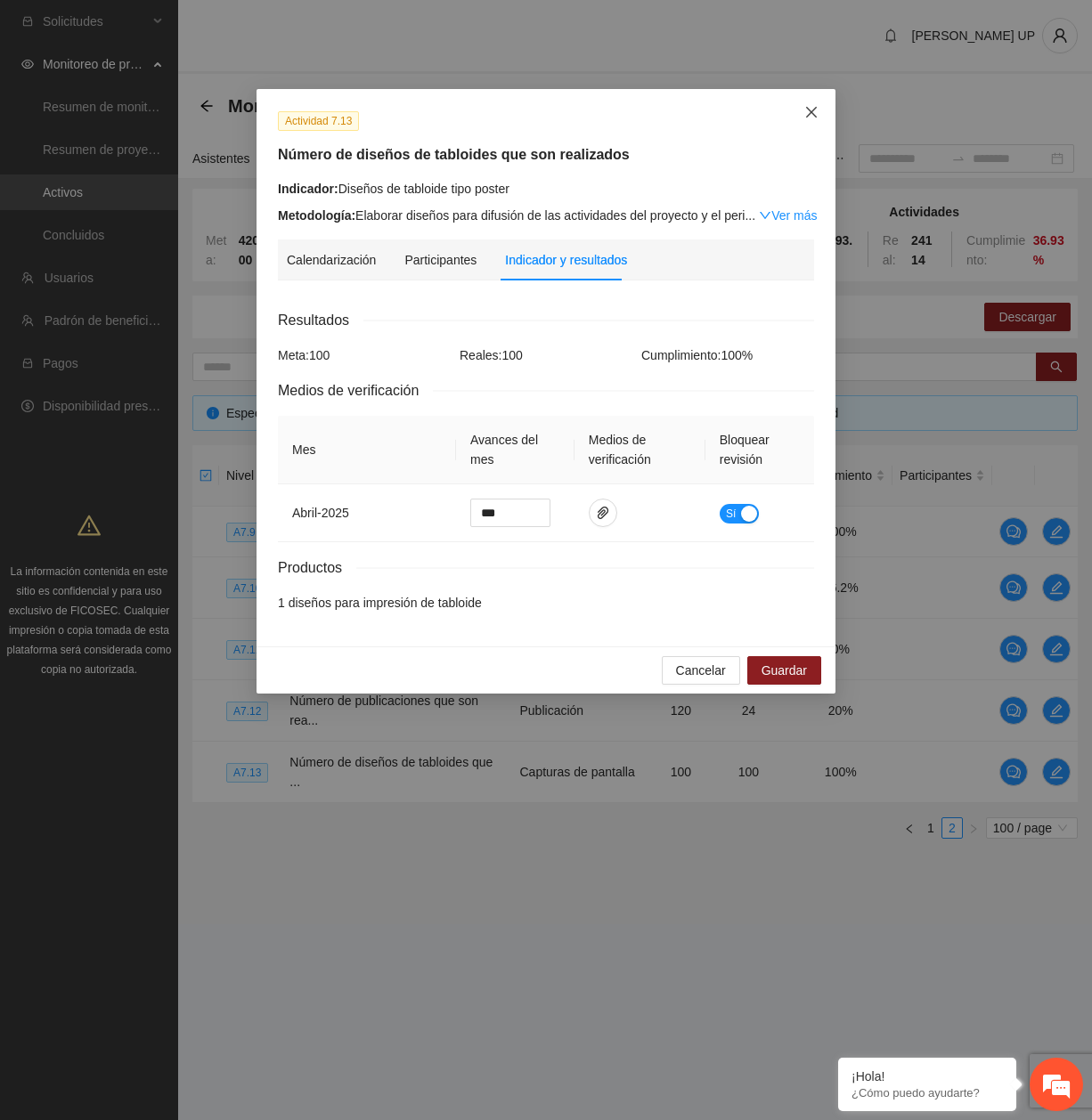
click at [805, 127] on span "Close" at bounding box center [811, 113] width 48 height 48
